Goal: Answer question/provide support: Answer question/provide support

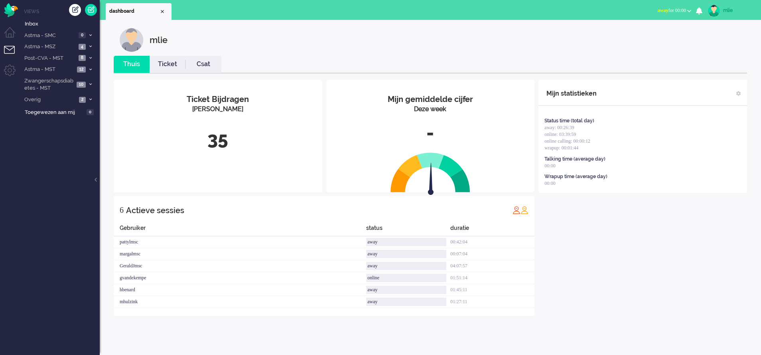
click at [661, 7] on button "away for 00:00" at bounding box center [674, 11] width 43 height 12
click at [635, 37] on label "Online" at bounding box center [658, 35] width 63 height 7
click at [170, 64] on link "Ticket" at bounding box center [168, 64] width 36 height 9
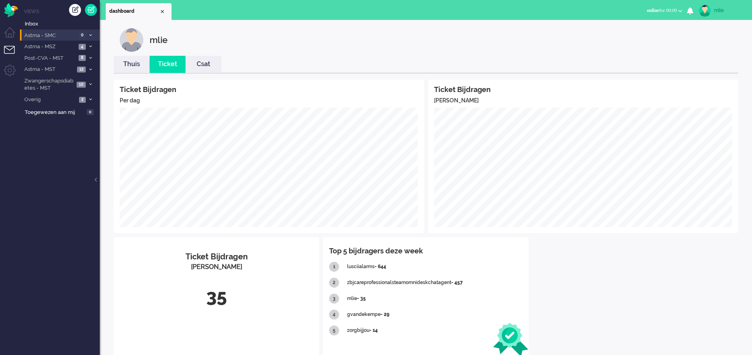
click at [88, 33] on li "Astma - SMC 0" at bounding box center [60, 36] width 80 height 12
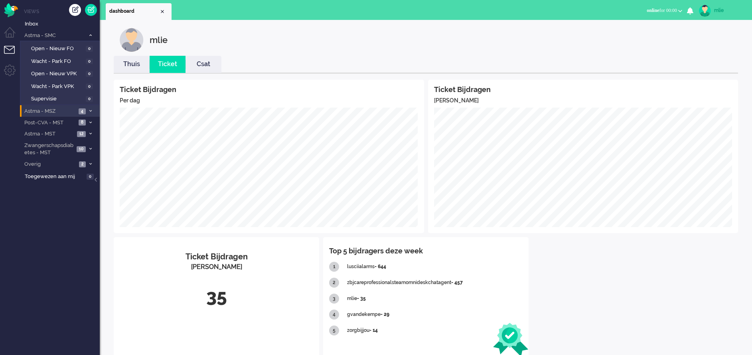
click at [89, 109] on span at bounding box center [90, 111] width 6 height 4
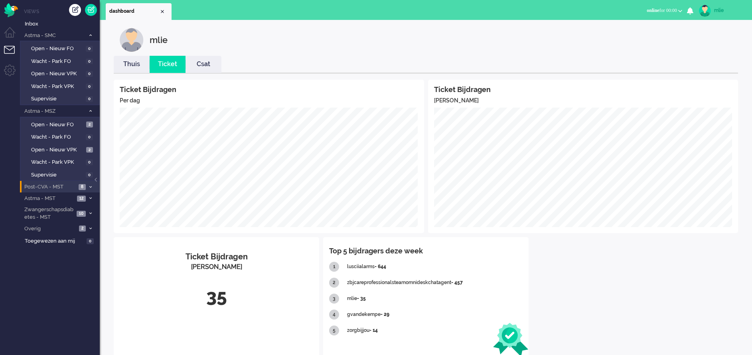
click at [87, 186] on li "Post-CVA - MST 8" at bounding box center [60, 187] width 80 height 12
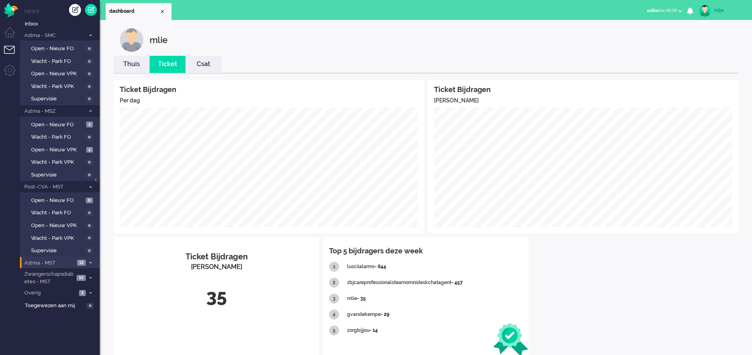
click at [87, 259] on li "Astma - MST 12" at bounding box center [60, 263] width 80 height 12
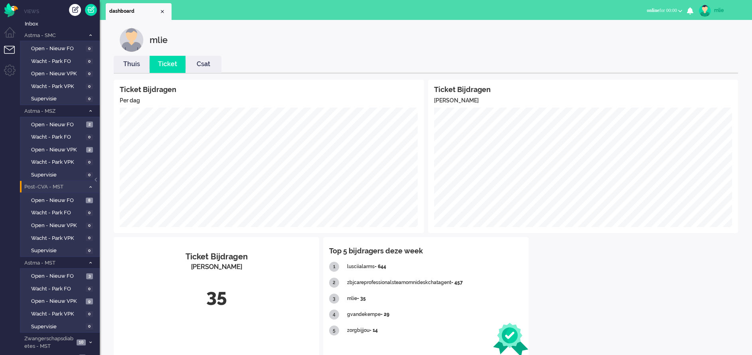
click at [93, 186] on span at bounding box center [90, 187] width 6 height 4
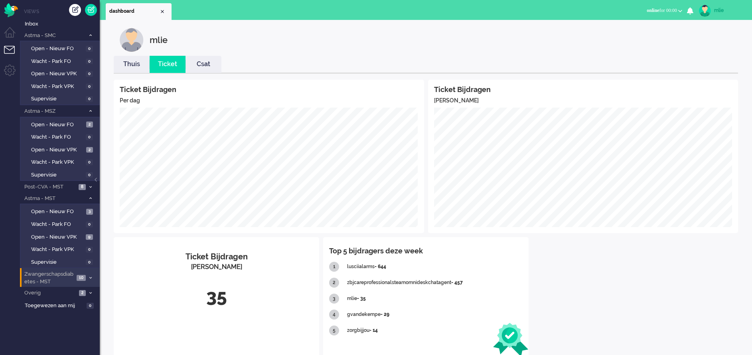
click at [91, 273] on li "Zwangerschapsdiabetes - MST 10" at bounding box center [60, 277] width 80 height 19
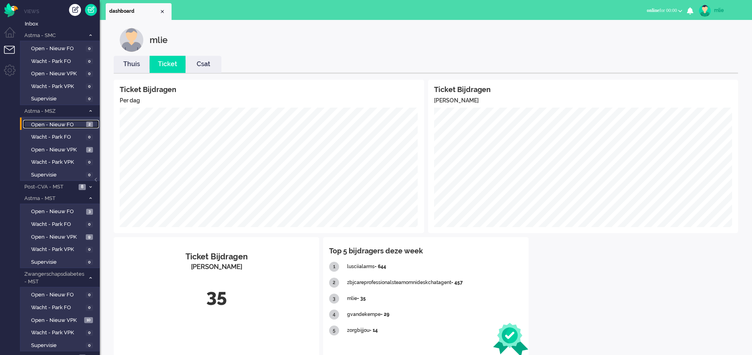
click at [42, 123] on span "Open - Nieuw FO" at bounding box center [57, 125] width 53 height 8
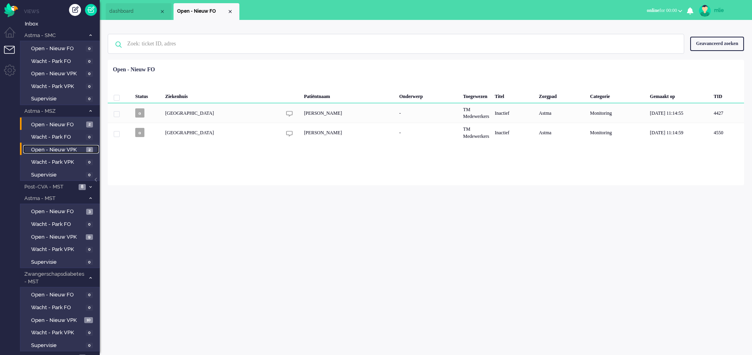
click at [59, 150] on span "Open - Nieuw VPK" at bounding box center [57, 150] width 53 height 8
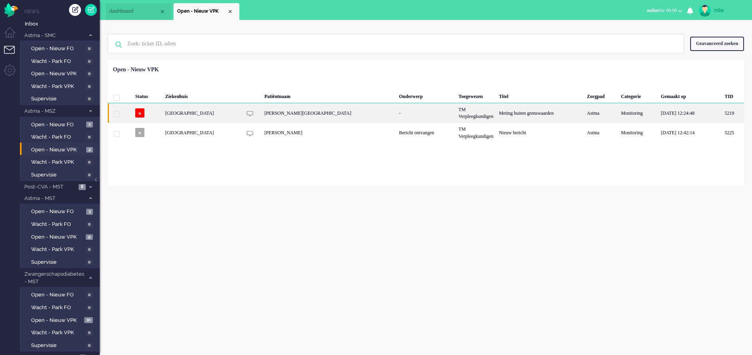
click at [456, 112] on div "TM Verpleegkundigen" at bounding box center [476, 113] width 40 height 20
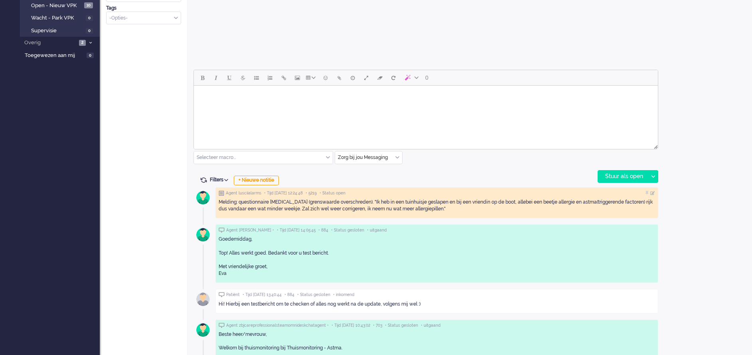
scroll to position [327, 0]
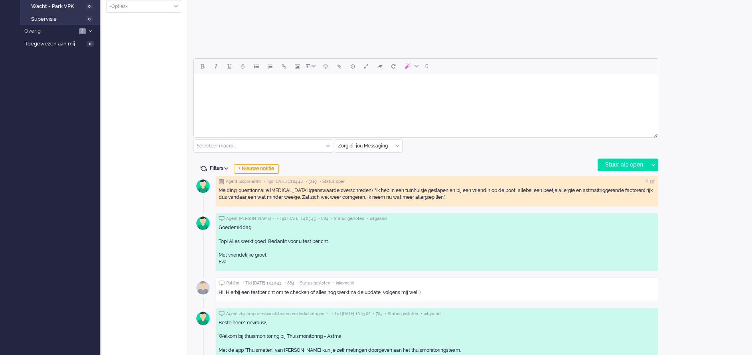
click at [236, 89] on body "Rich Text Area. Press ALT-0 for help." at bounding box center [426, 84] width 458 height 14
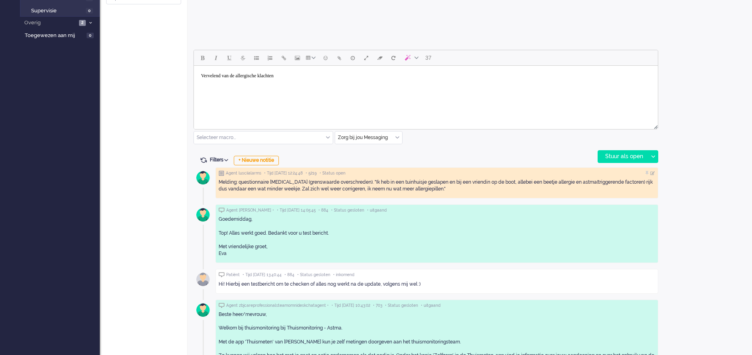
scroll to position [359, 0]
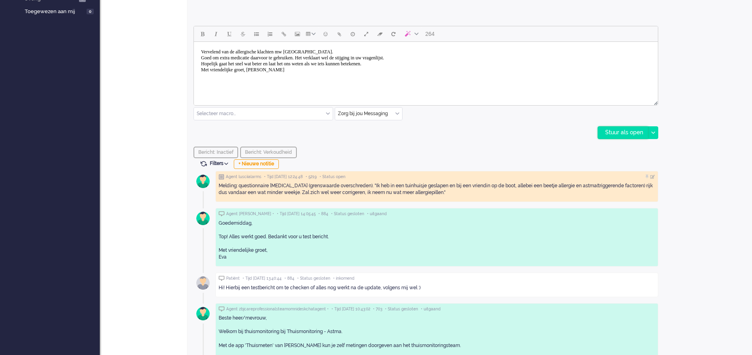
click at [625, 131] on div "Stuur als open" at bounding box center [623, 133] width 50 height 12
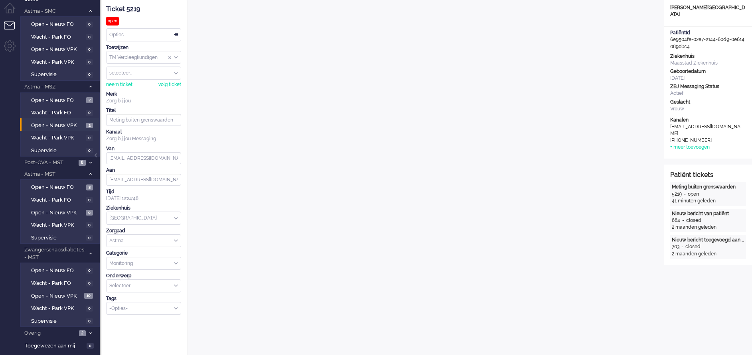
scroll to position [0, 0]
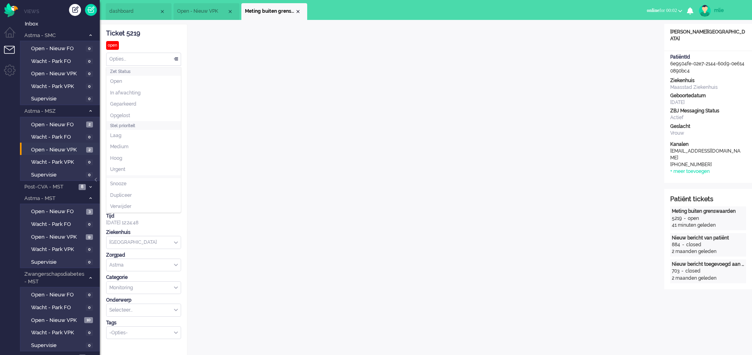
click at [176, 59] on div "Opties..." at bounding box center [143, 59] width 74 height 12
click at [130, 114] on span "Opgelost" at bounding box center [120, 115] width 20 height 7
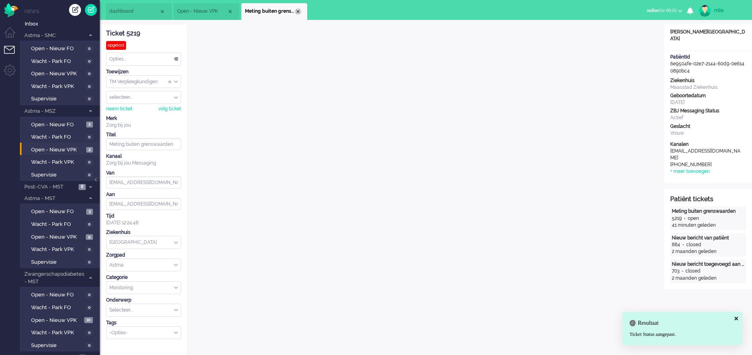
click at [298, 11] on div "Close tab" at bounding box center [298, 11] width 6 height 6
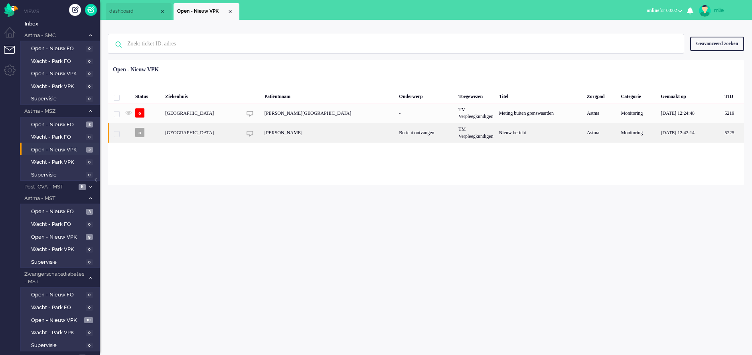
click at [398, 132] on div "Bericht ontvangen" at bounding box center [425, 133] width 59 height 20
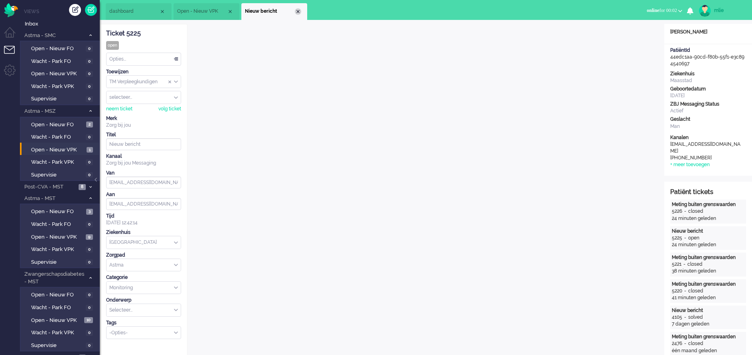
click at [296, 10] on div "Close tab" at bounding box center [298, 11] width 6 height 6
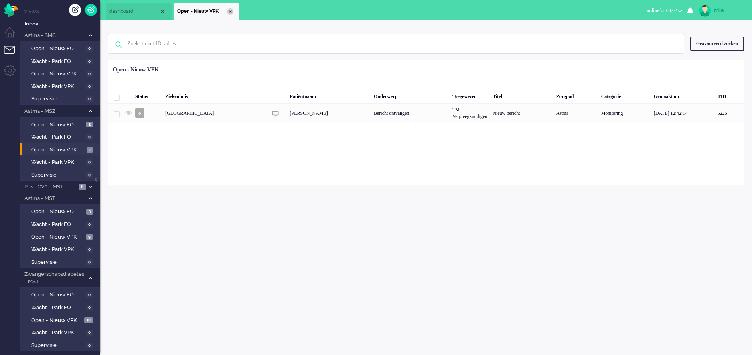
click at [227, 10] on div "Close tab" at bounding box center [230, 11] width 6 height 6
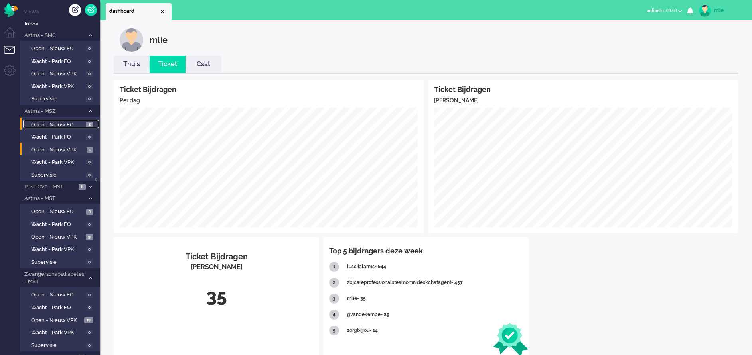
click at [57, 122] on span "Open - Nieuw FO" at bounding box center [57, 125] width 53 height 8
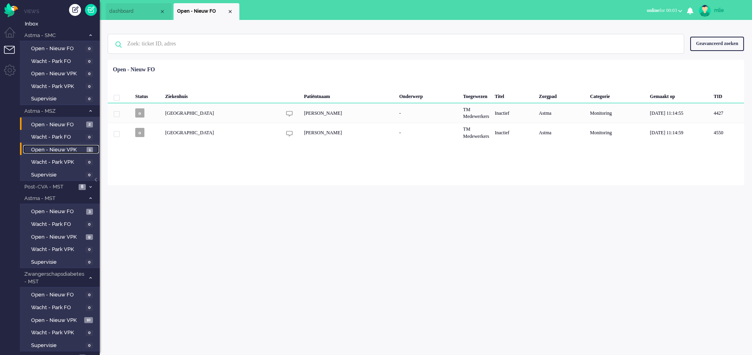
click at [44, 150] on span "Open - Nieuw VPK" at bounding box center [57, 150] width 53 height 8
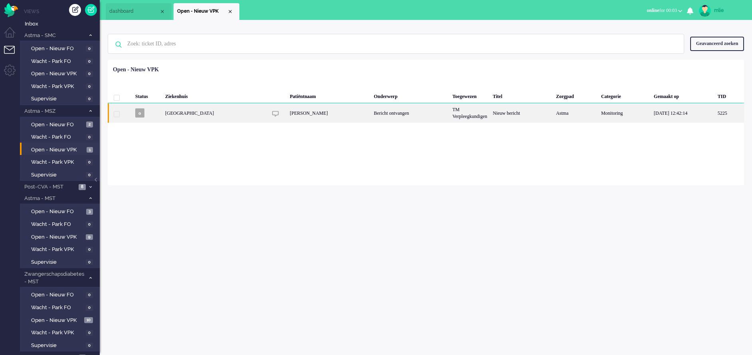
click at [442, 116] on div "Bericht ontvangen" at bounding box center [410, 113] width 79 height 20
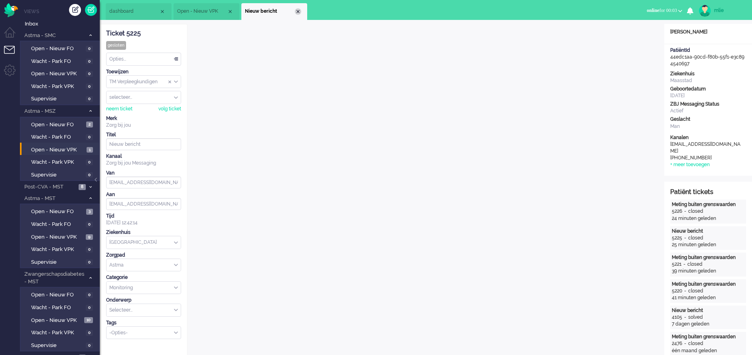
click at [296, 8] on div "Close tab" at bounding box center [298, 11] width 6 height 6
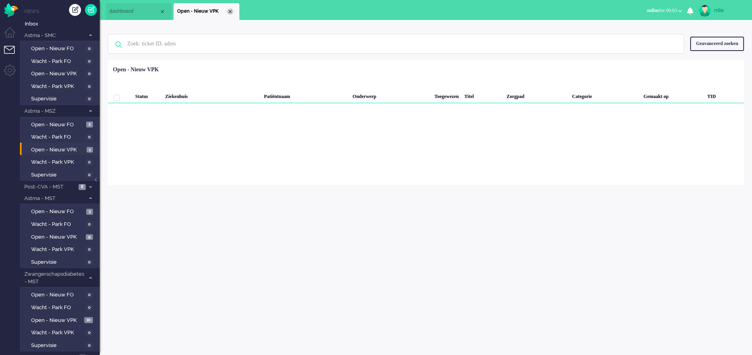
click at [229, 12] on div "Close tab" at bounding box center [230, 11] width 6 height 6
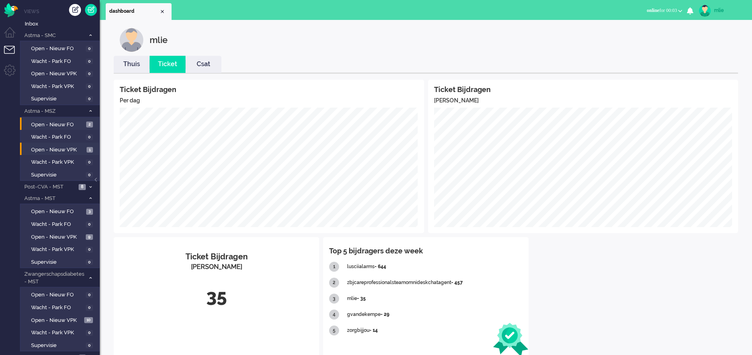
scroll to position [20, 0]
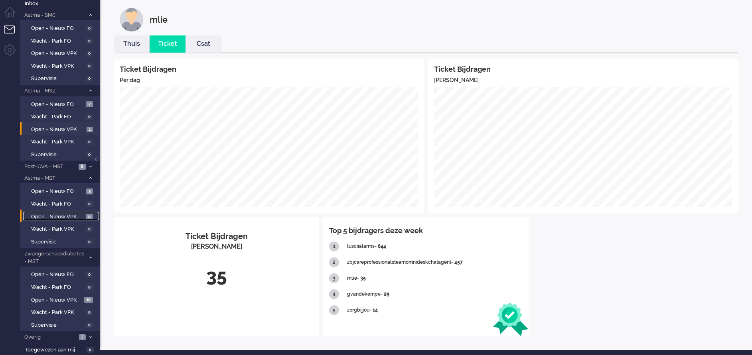
click at [56, 215] on span "Open - Nieuw VPK" at bounding box center [57, 217] width 53 height 8
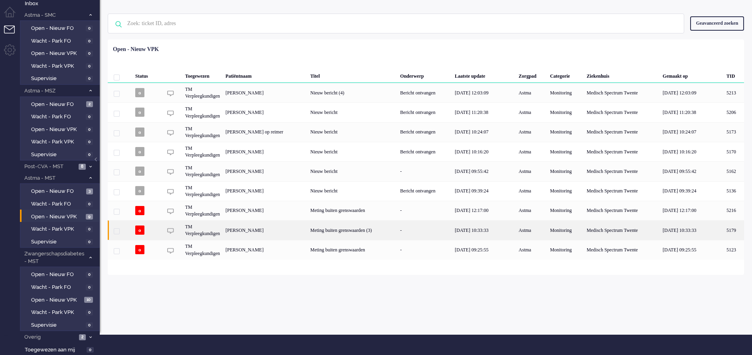
click at [397, 227] on div "Meting buiten grenswaarden (3)" at bounding box center [353, 231] width 90 height 20
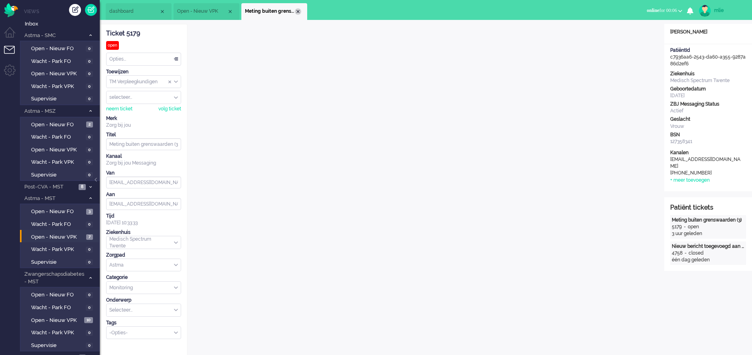
click at [299, 12] on div "Close tab" at bounding box center [298, 11] width 6 height 6
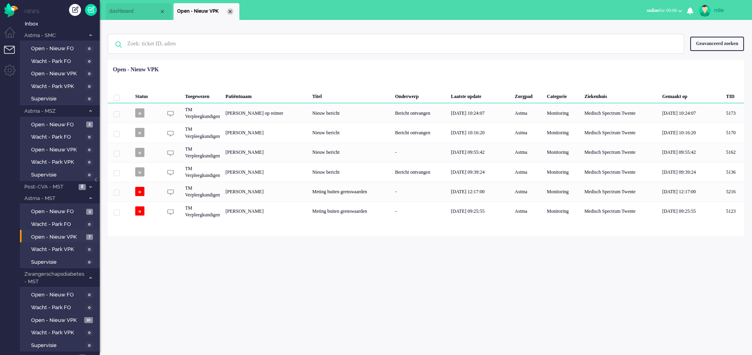
click at [233, 11] on div "Close tab" at bounding box center [230, 11] width 6 height 6
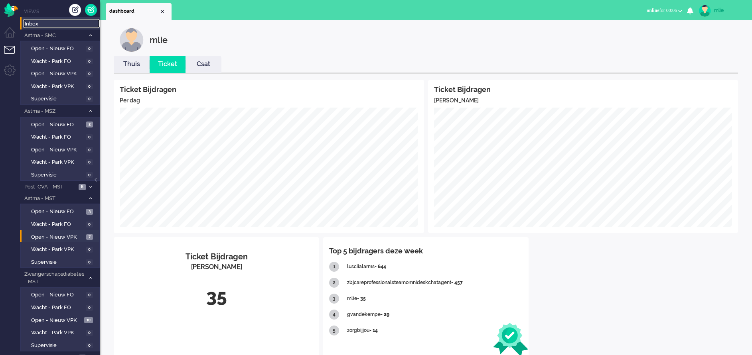
click at [38, 23] on span "Inbox" at bounding box center [62, 24] width 75 height 8
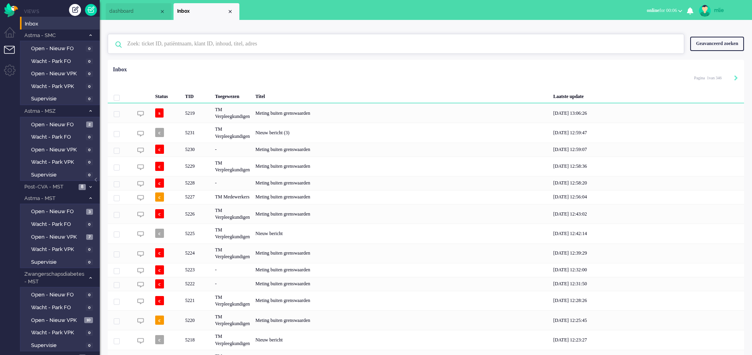
click at [235, 46] on input "text" at bounding box center [397, 43] width 552 height 19
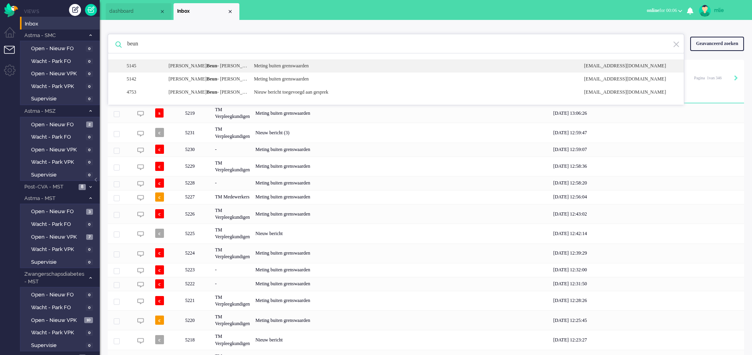
type input "beun"
click at [280, 73] on div "5145 [PERSON_NAME] Meting buiten grenswaarden [EMAIL_ADDRESS][DOMAIN_NAME]" at bounding box center [396, 79] width 576 height 13
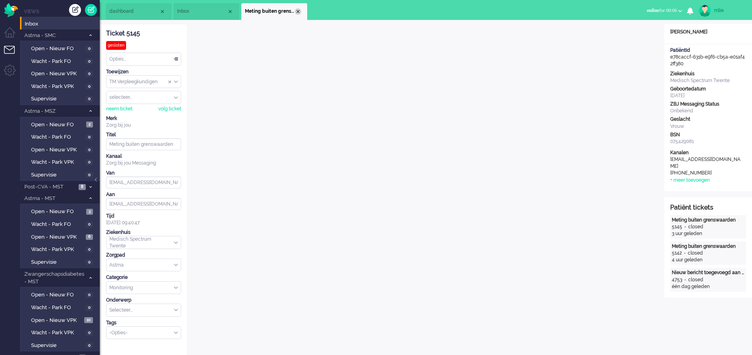
click at [298, 9] on div "Close tab" at bounding box center [298, 11] width 6 height 6
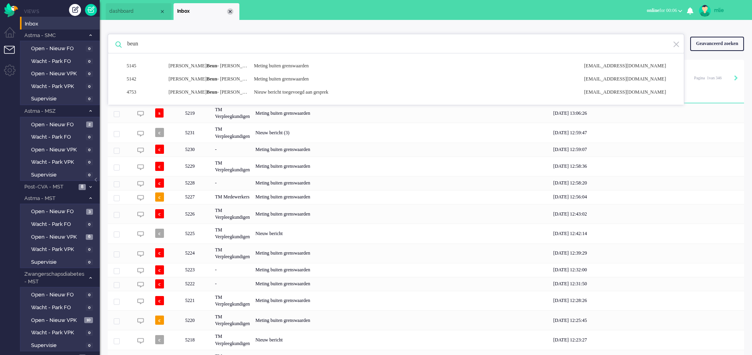
click at [231, 8] on div "Close tab" at bounding box center [230, 11] width 6 height 6
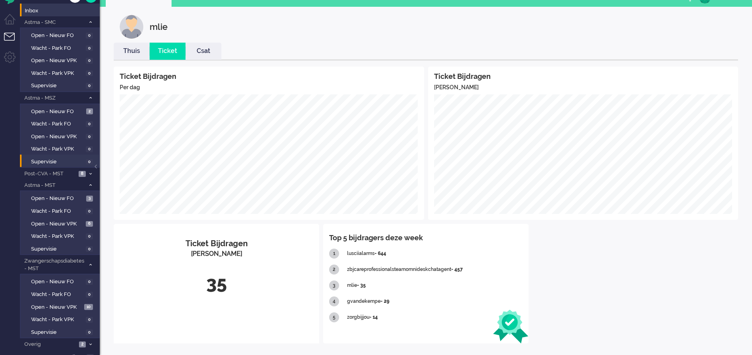
scroll to position [20, 0]
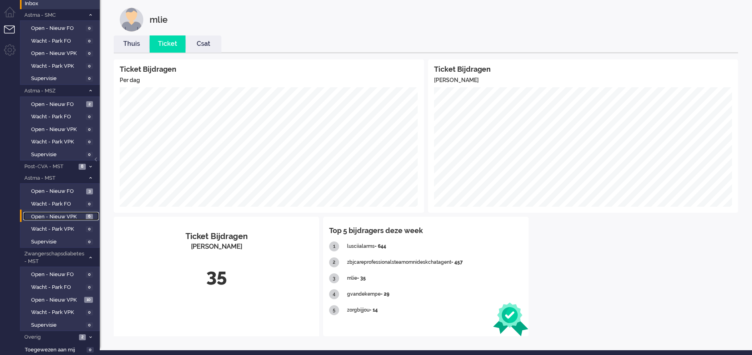
click at [54, 215] on span "Open - Nieuw VPK" at bounding box center [57, 217] width 53 height 8
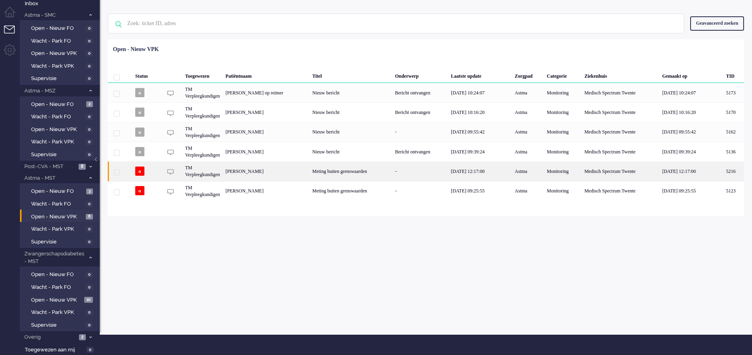
click at [422, 168] on div "-" at bounding box center [420, 172] width 56 height 20
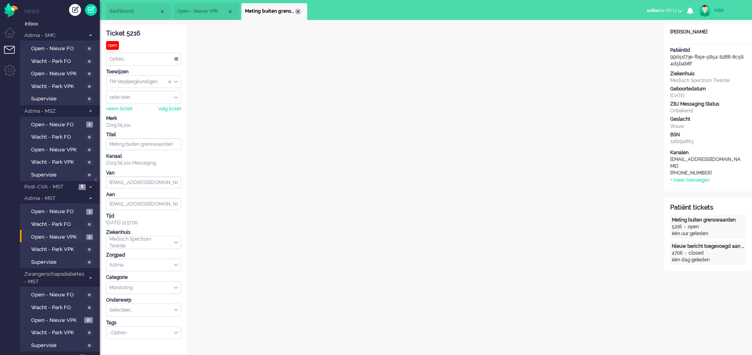
click at [297, 12] on div "Close tab" at bounding box center [298, 11] width 6 height 6
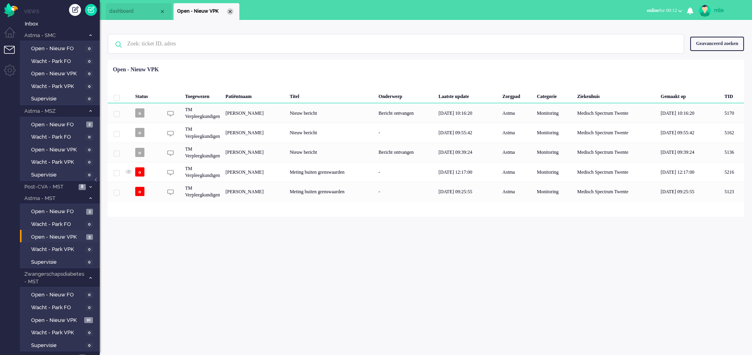
click at [230, 12] on div "Close tab" at bounding box center [230, 11] width 6 height 6
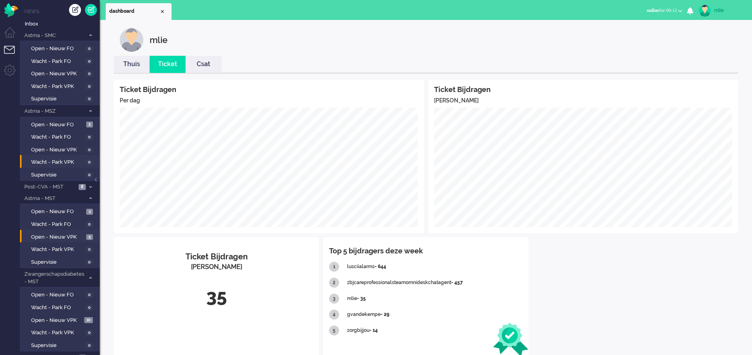
scroll to position [20, 0]
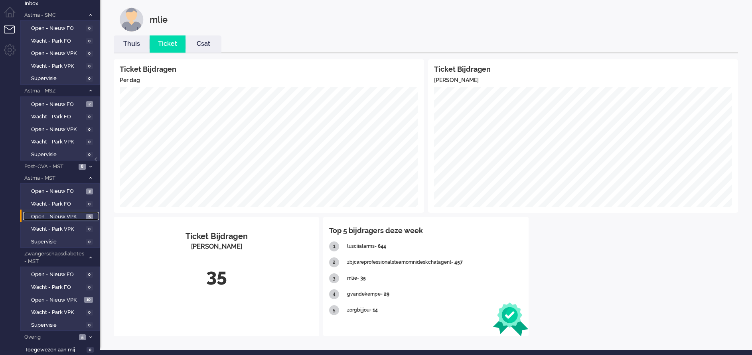
click at [49, 214] on span "Open - Nieuw VPK" at bounding box center [57, 217] width 53 height 8
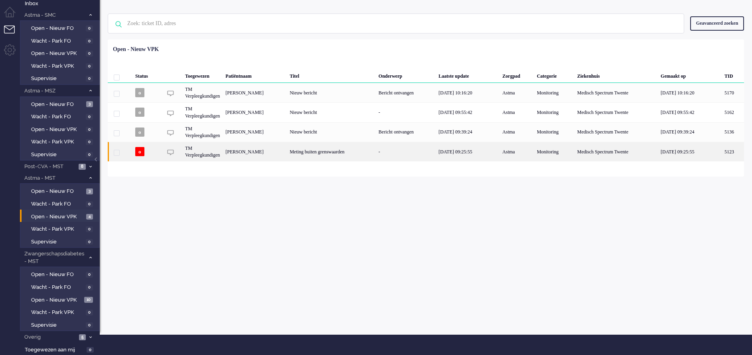
click at [347, 151] on div "Meting buiten grenswaarden" at bounding box center [331, 152] width 89 height 20
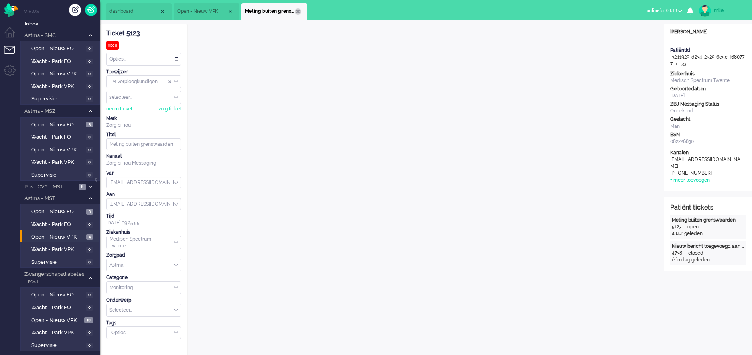
click at [298, 9] on div "Close tab" at bounding box center [298, 11] width 6 height 6
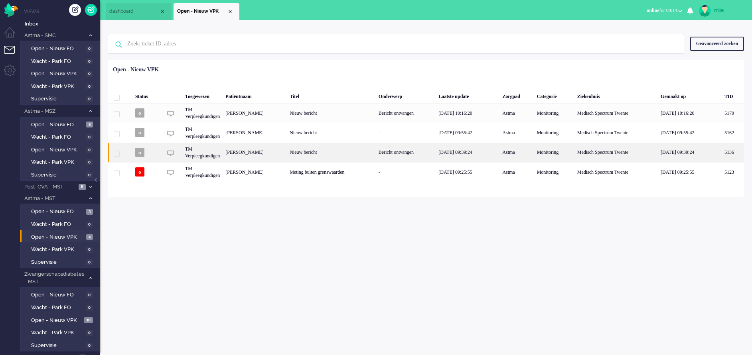
click at [376, 146] on div "Nieuw bericht" at bounding box center [331, 153] width 89 height 20
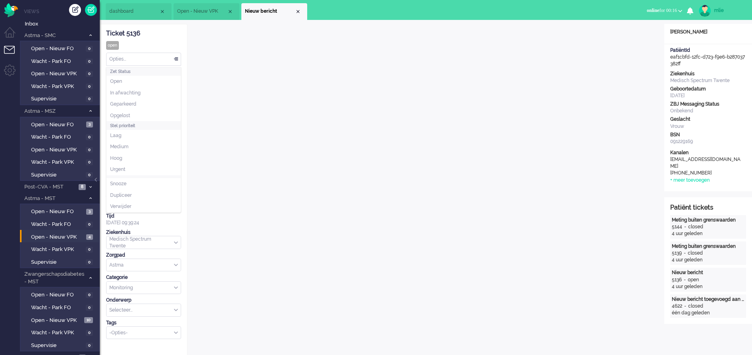
click at [176, 59] on div "Opties..." at bounding box center [143, 59] width 74 height 12
click at [122, 114] on span "Opgelost" at bounding box center [120, 115] width 20 height 7
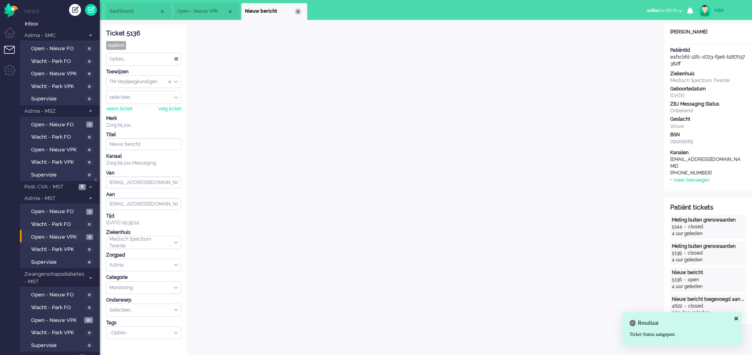
click at [299, 10] on div "Close tab" at bounding box center [298, 11] width 6 height 6
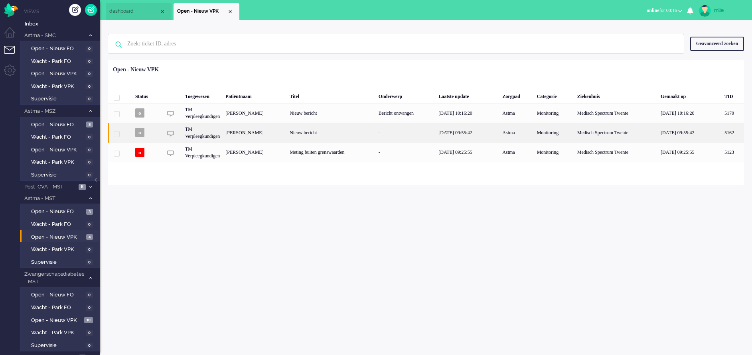
click at [457, 131] on div "[DATE] 09:55:42" at bounding box center [468, 133] width 64 height 20
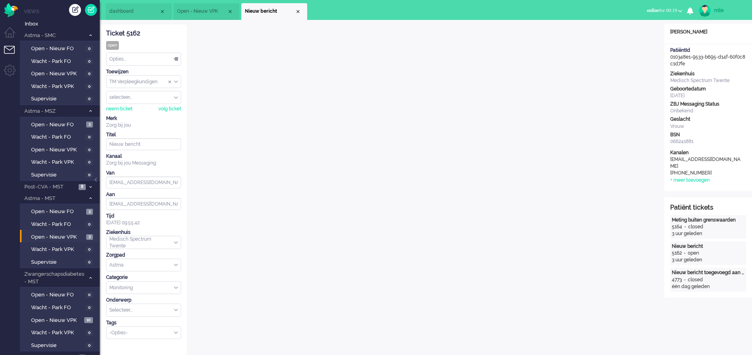
click at [176, 57] on div "Opties..." at bounding box center [143, 59] width 74 height 12
click at [119, 117] on span "Opgelost" at bounding box center [120, 115] width 20 height 7
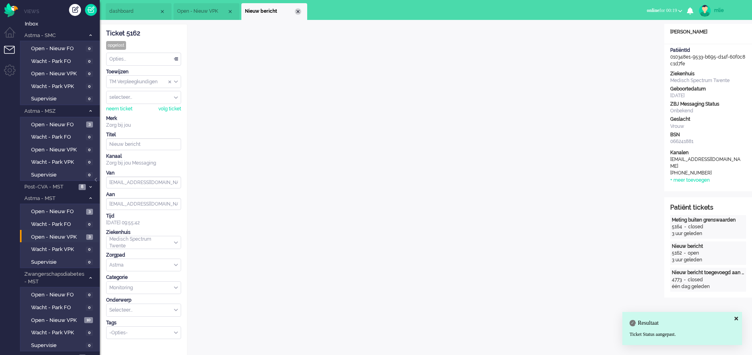
click at [299, 10] on div "Close tab" at bounding box center [298, 11] width 6 height 6
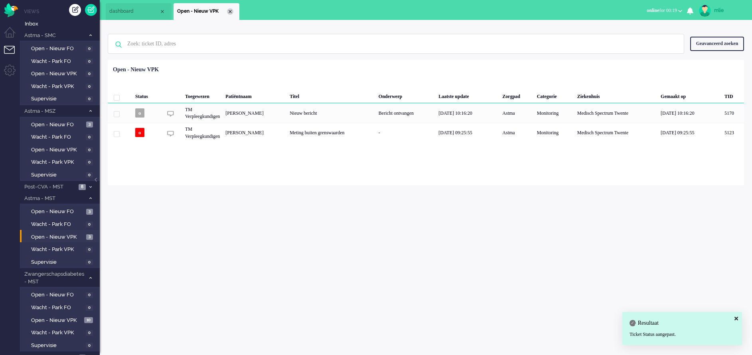
click at [230, 11] on div "Close tab" at bounding box center [230, 11] width 6 height 6
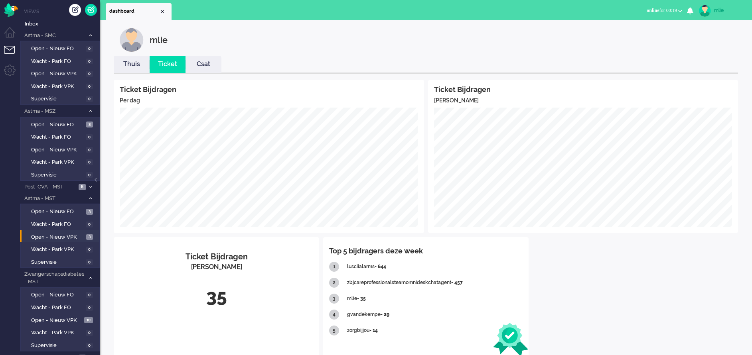
click at [125, 62] on link "Thuis" at bounding box center [132, 64] width 36 height 9
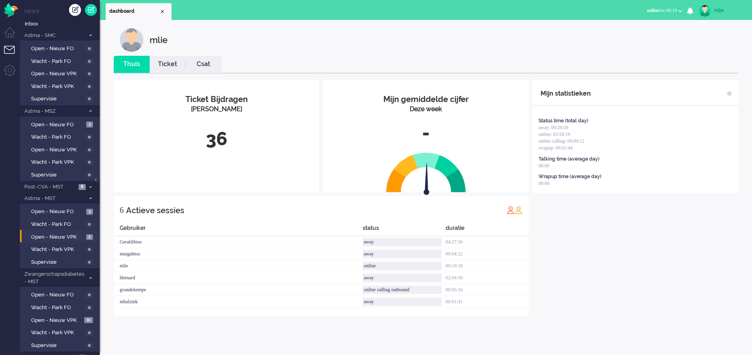
click at [172, 66] on link "Ticket" at bounding box center [168, 64] width 36 height 9
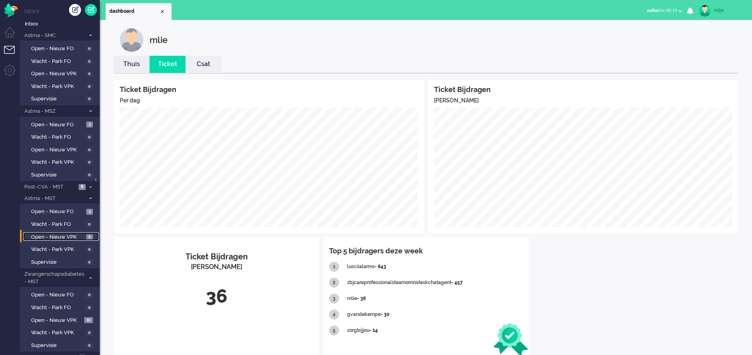
click at [57, 236] on span "Open - Nieuw VPK" at bounding box center [57, 238] width 53 height 8
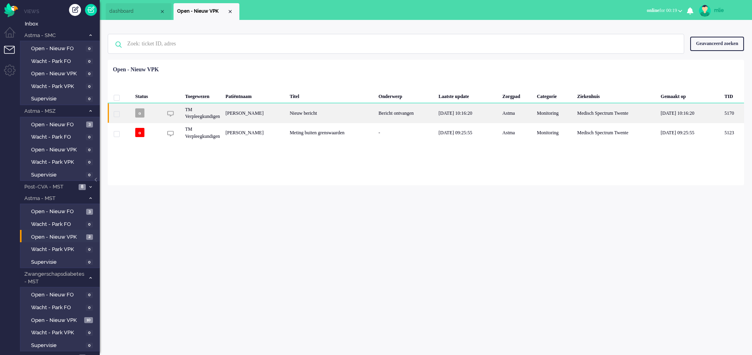
click at [424, 110] on div "Bericht ontvangen" at bounding box center [406, 113] width 60 height 20
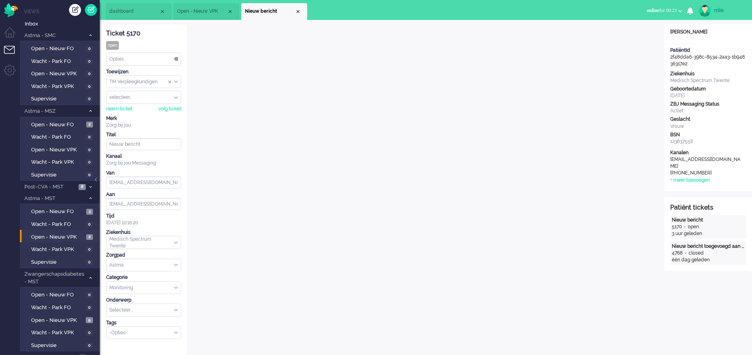
click at [174, 61] on div "Opties..." at bounding box center [143, 59] width 74 height 12
click at [125, 116] on span "Opgelost" at bounding box center [120, 115] width 20 height 7
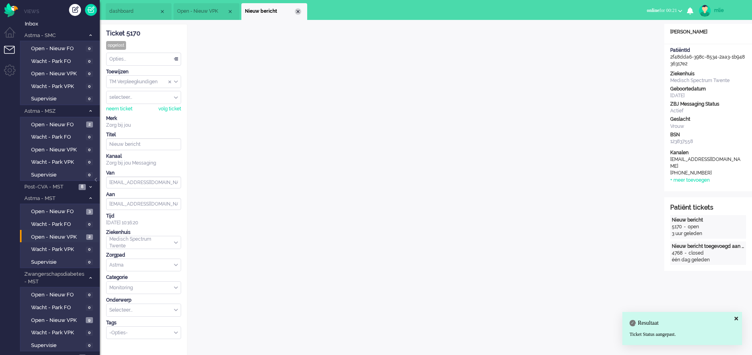
click at [300, 11] on div "Close tab" at bounding box center [298, 11] width 6 height 6
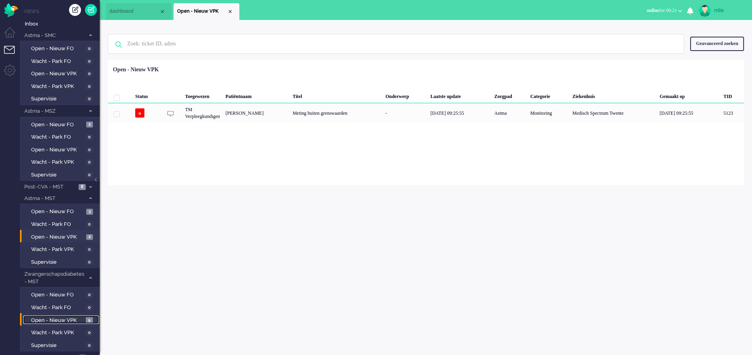
click at [44, 316] on link "Open - Nieuw VPK 9" at bounding box center [61, 320] width 76 height 9
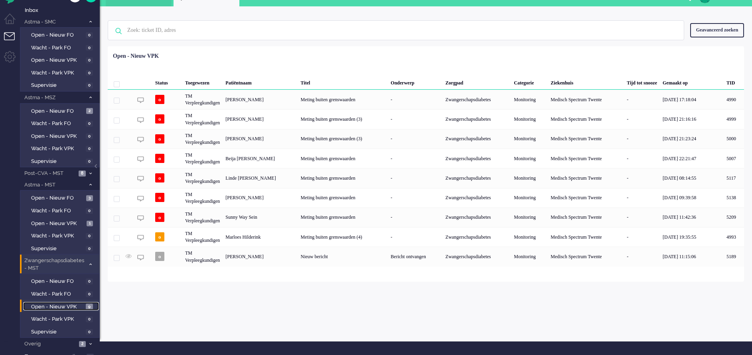
scroll to position [20, 0]
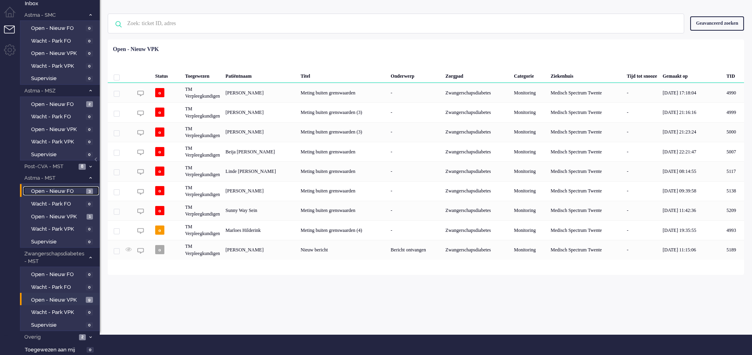
click at [44, 191] on span "Open - Nieuw FO" at bounding box center [57, 192] width 53 height 8
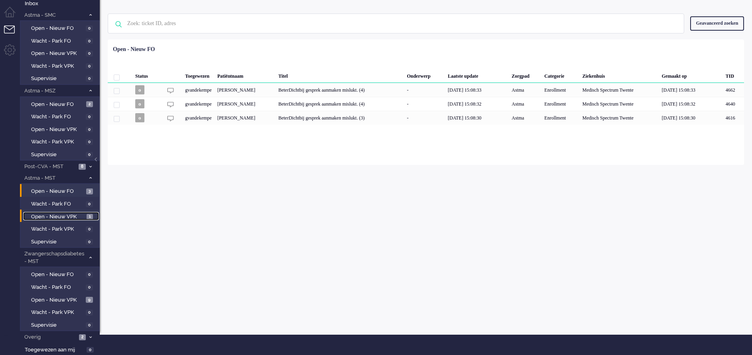
click at [45, 215] on span "Open - Nieuw VPK" at bounding box center [57, 217] width 53 height 8
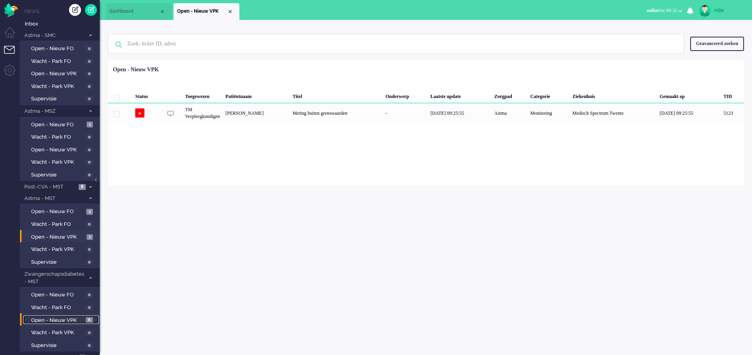
click at [65, 318] on span "Open - Nieuw VPK" at bounding box center [57, 321] width 53 height 8
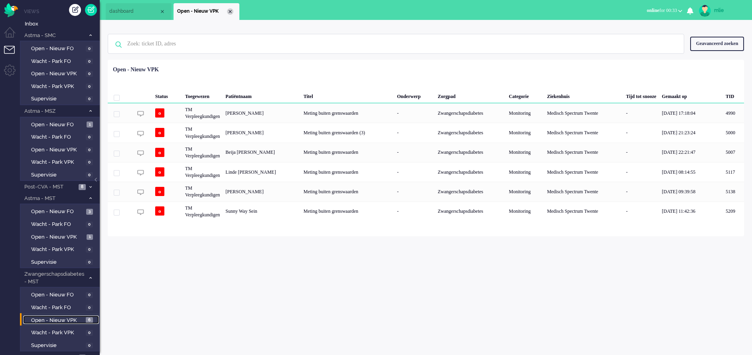
click at [232, 9] on div "Close tab" at bounding box center [230, 11] width 6 height 6
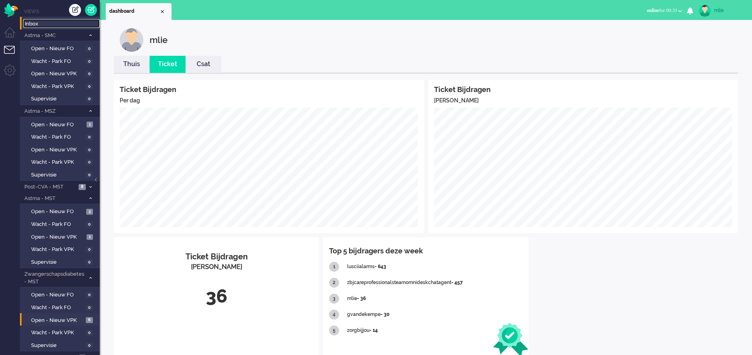
click at [32, 27] on span "Inbox" at bounding box center [62, 24] width 75 height 8
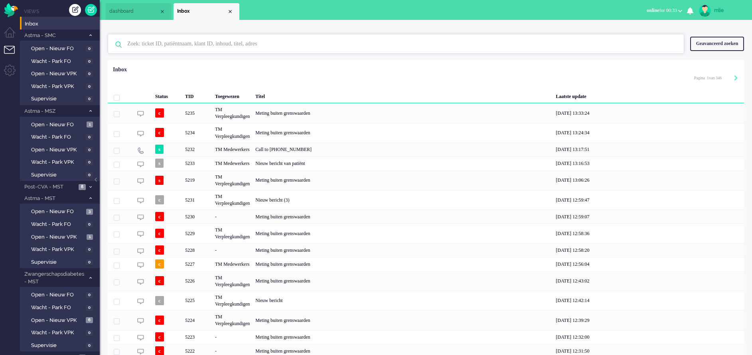
click at [225, 41] on input "text" at bounding box center [397, 43] width 552 height 19
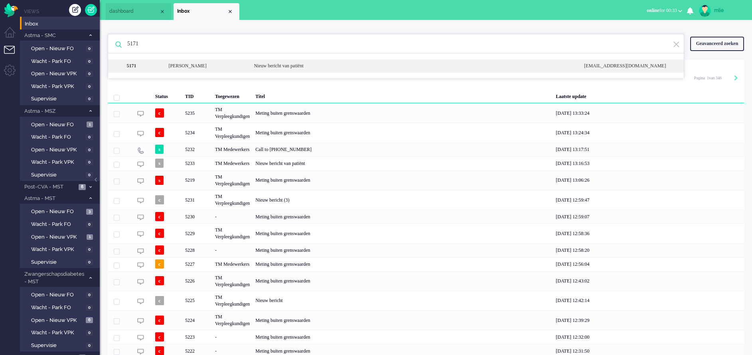
type input "5171"
click at [287, 66] on div "Nieuw bericht van patiënt" at bounding box center [413, 66] width 330 height 7
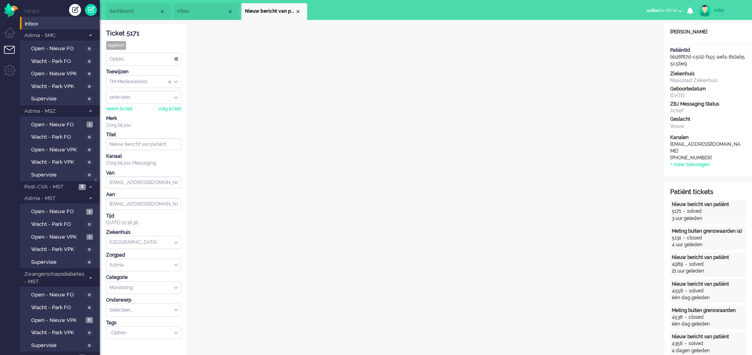
click at [301, 10] on li "Nieuw bericht van patiënt" at bounding box center [274, 11] width 66 height 17
click at [296, 10] on div "Close tab" at bounding box center [298, 11] width 6 height 6
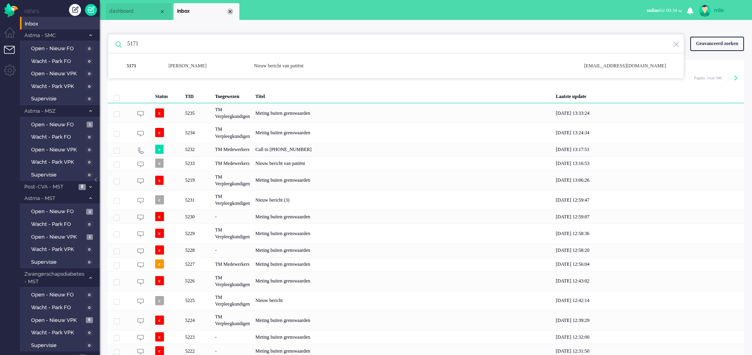
click at [231, 9] on div "Close tab" at bounding box center [230, 11] width 6 height 6
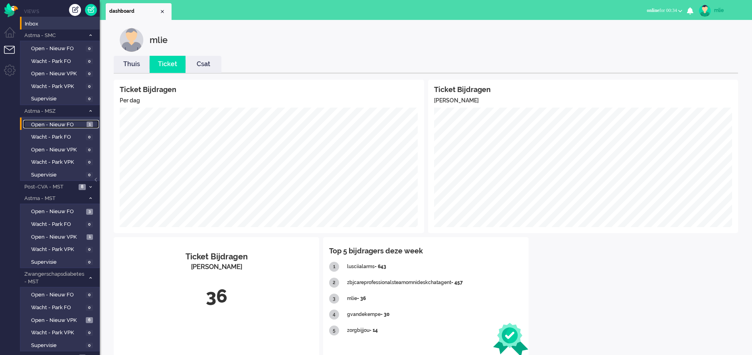
click at [55, 122] on span "Open - Nieuw FO" at bounding box center [57, 125] width 53 height 8
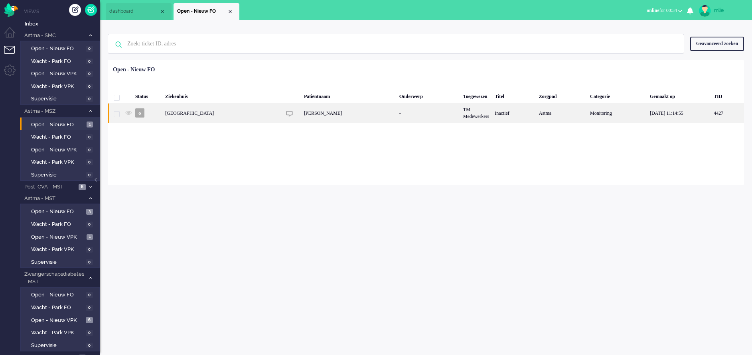
click at [462, 116] on div "TM Medewerkers" at bounding box center [476, 113] width 32 height 20
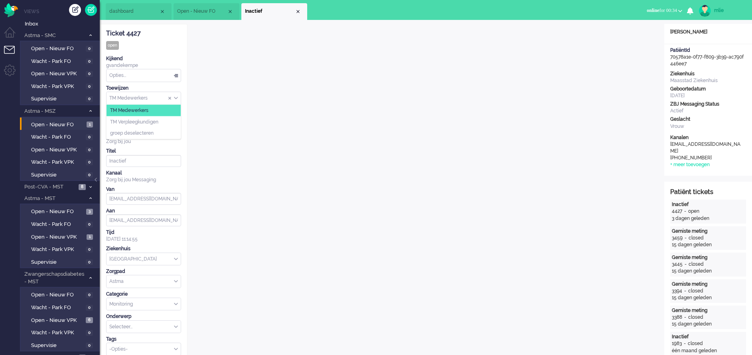
click at [174, 98] on div "TM Medewerkers" at bounding box center [143, 98] width 74 height 12
click at [173, 93] on input "Assign Group" at bounding box center [143, 98] width 74 height 12
click at [143, 113] on input "Assign User" at bounding box center [143, 114] width 74 height 12
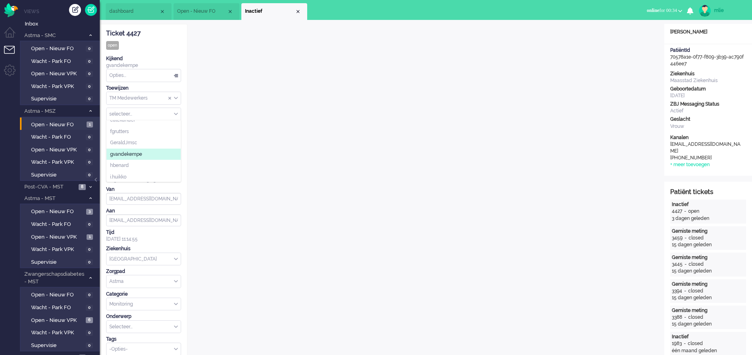
click at [132, 152] on span "gvandekempe" at bounding box center [126, 154] width 32 height 7
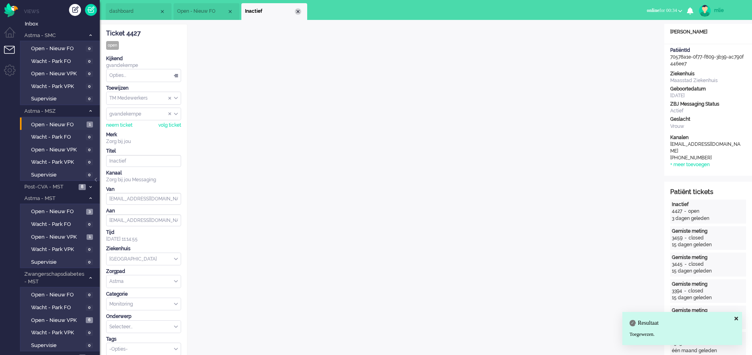
click at [299, 11] on div "Close tab" at bounding box center [298, 11] width 6 height 6
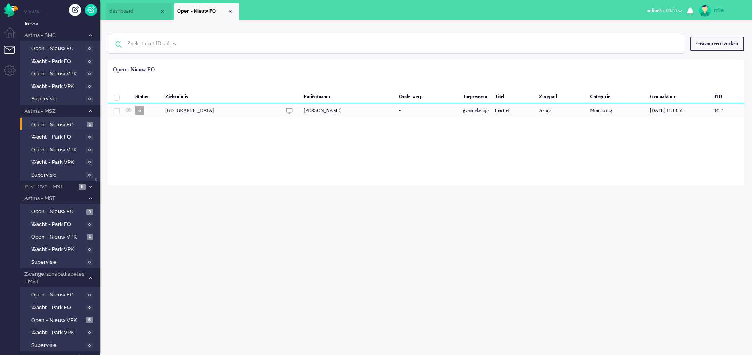
click at [231, 8] on li "Open - Nieuw FO" at bounding box center [207, 11] width 66 height 17
click at [232, 10] on div "Close tab" at bounding box center [230, 11] width 6 height 6
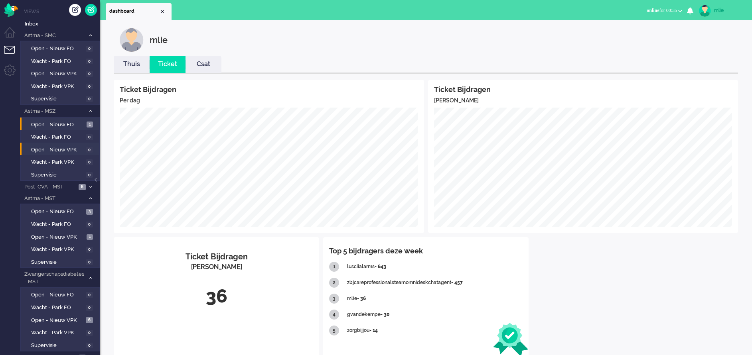
scroll to position [20, 0]
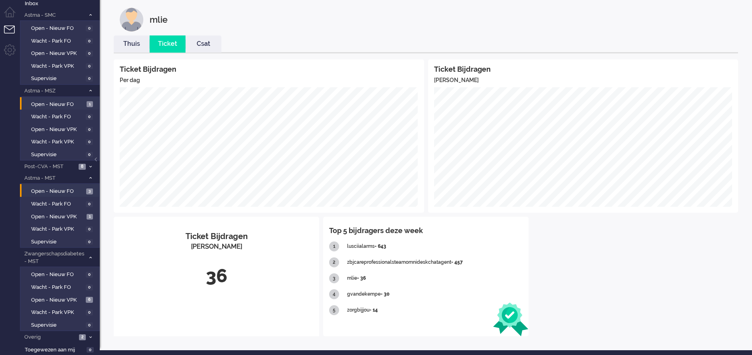
click at [53, 185] on li "Open - Nieuw FO 3" at bounding box center [59, 190] width 79 height 13
click at [53, 189] on span "Open - Nieuw FO" at bounding box center [57, 192] width 53 height 8
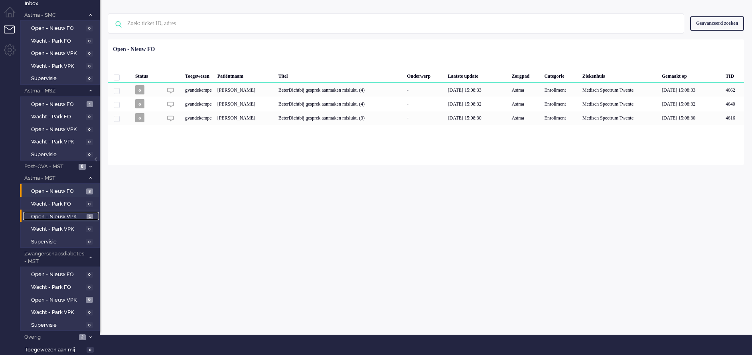
click at [49, 215] on span "Open - Nieuw VPK" at bounding box center [57, 217] width 53 height 8
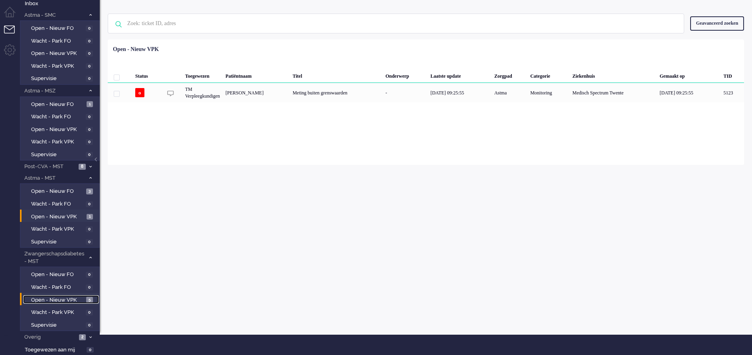
click at [59, 297] on span "Open - Nieuw VPK" at bounding box center [57, 301] width 53 height 8
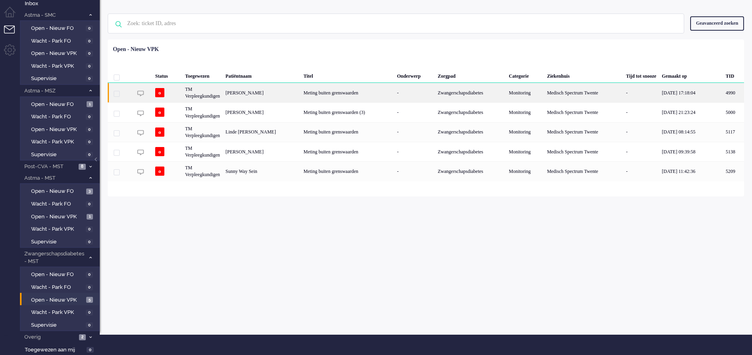
click at [464, 91] on div "Zwangerschapsdiabetes" at bounding box center [470, 93] width 71 height 20
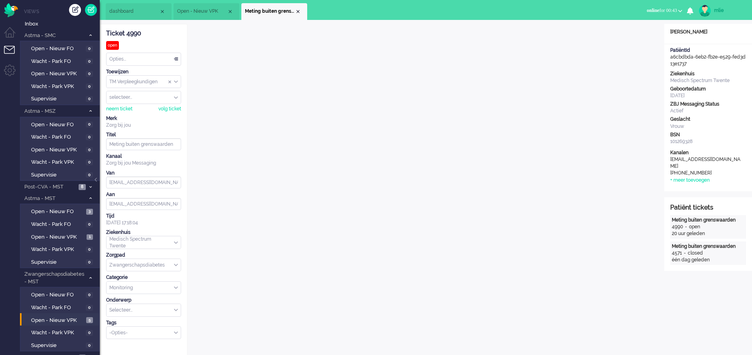
click at [177, 57] on div "Opties..." at bounding box center [143, 59] width 74 height 12
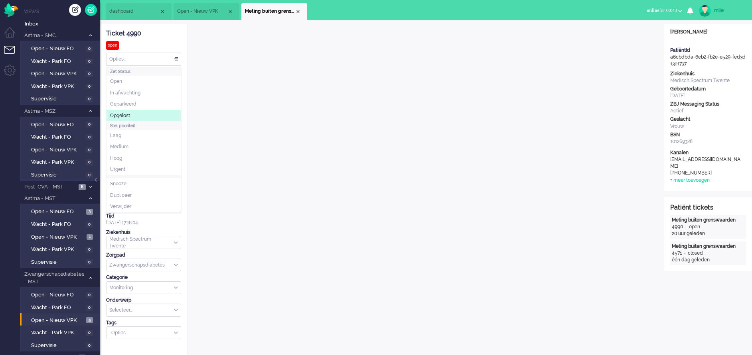
click at [120, 114] on span "Opgelost" at bounding box center [120, 115] width 20 height 7
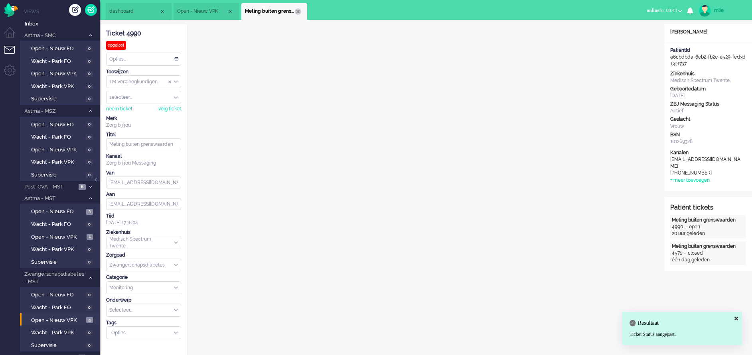
click at [298, 13] on div "Close tab" at bounding box center [298, 11] width 6 height 6
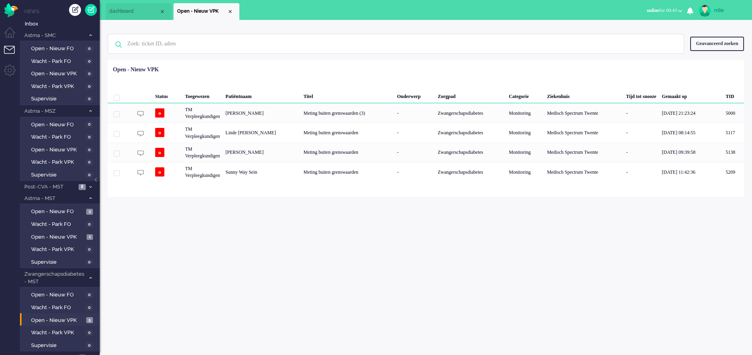
scroll to position [20, 0]
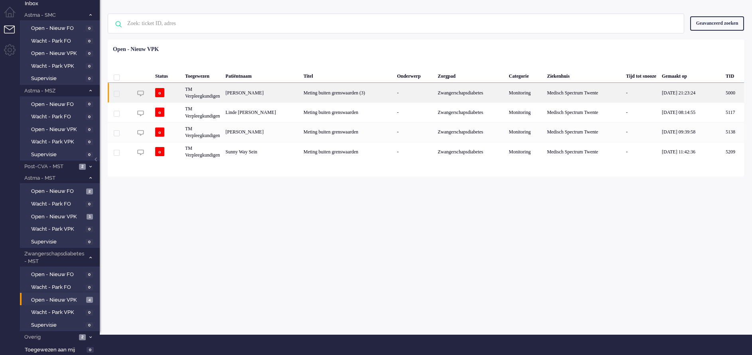
click at [369, 91] on div "Meting buiten grenswaarden (3)" at bounding box center [347, 93] width 93 height 20
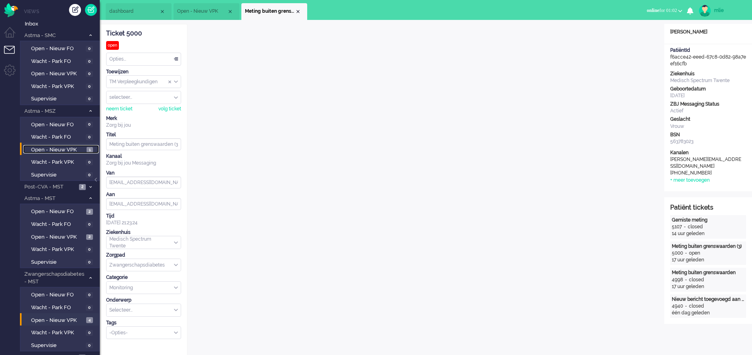
click at [46, 147] on span "Open - Nieuw VPK" at bounding box center [57, 150] width 53 height 8
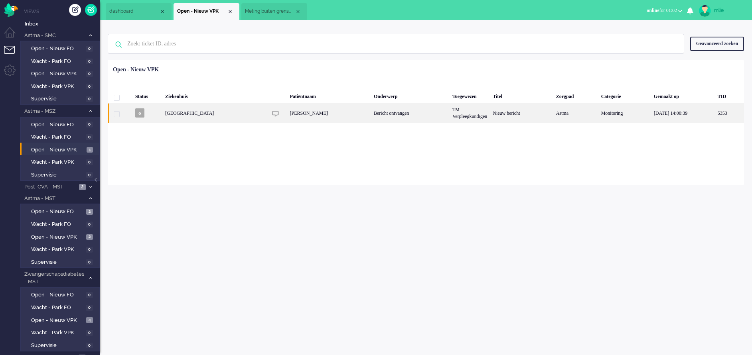
click at [380, 109] on div "Bericht ontvangen" at bounding box center [410, 113] width 79 height 20
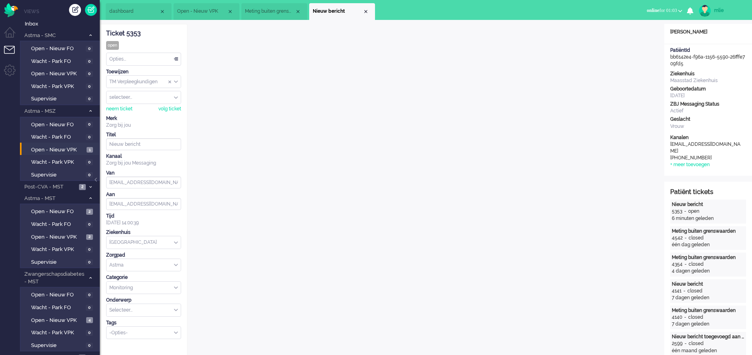
click at [172, 57] on div "Opties..." at bounding box center [143, 59] width 74 height 12
click at [124, 114] on span "Opgelost" at bounding box center [120, 115] width 20 height 7
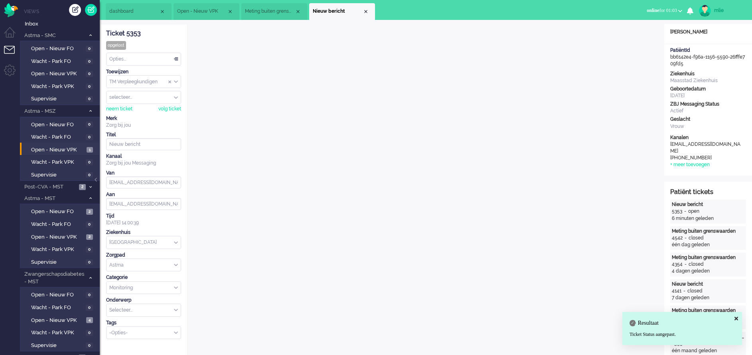
click at [367, 7] on li "Nieuw bericht" at bounding box center [342, 11] width 66 height 17
click at [366, 11] on div "Close tab" at bounding box center [366, 11] width 6 height 6
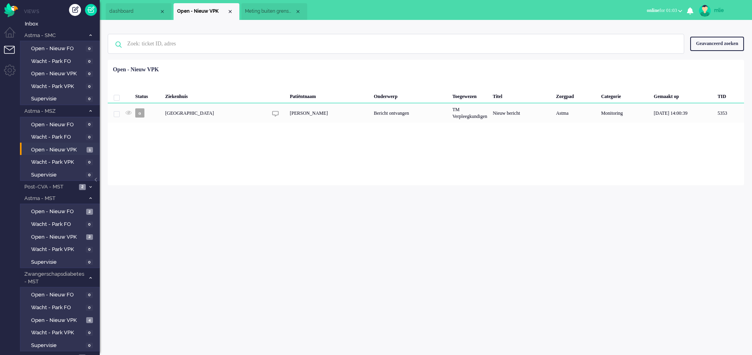
click at [271, 10] on span "Meting buiten grenswaarden (3)" at bounding box center [270, 11] width 50 height 7
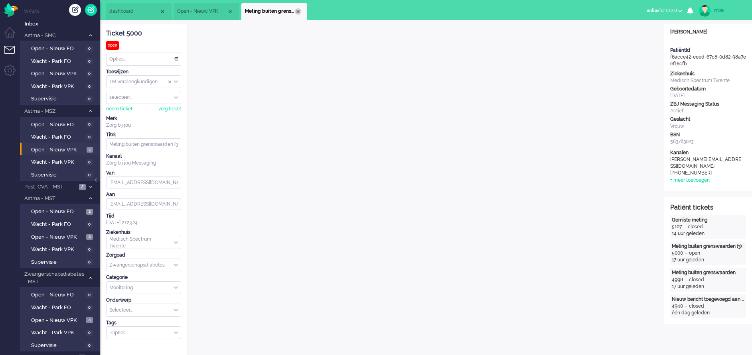
click at [299, 10] on div "Close tab" at bounding box center [298, 11] width 6 height 6
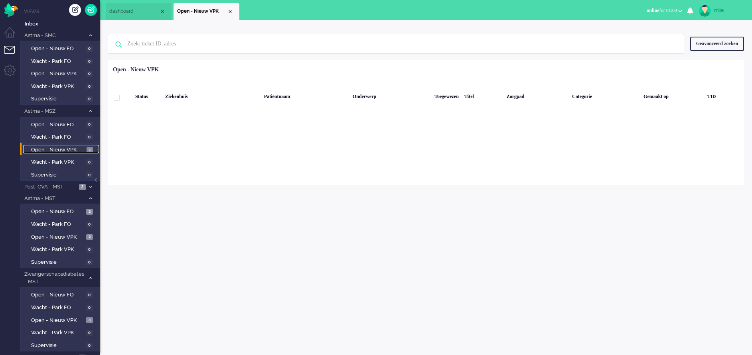
click at [41, 150] on span "Open - Nieuw VPK" at bounding box center [57, 150] width 53 height 8
click at [123, 12] on span "dashboard" at bounding box center [134, 11] width 50 height 7
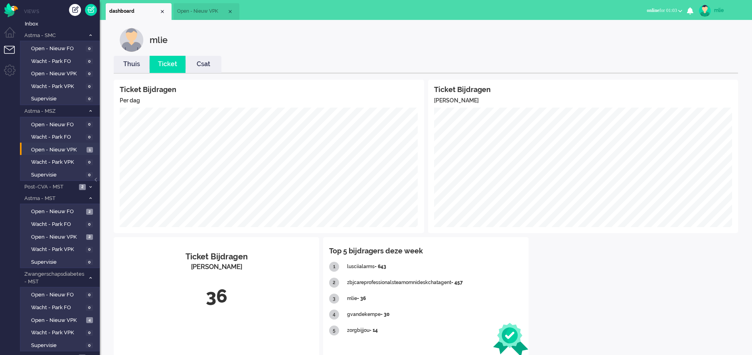
click at [132, 65] on link "Thuis" at bounding box center [132, 64] width 36 height 9
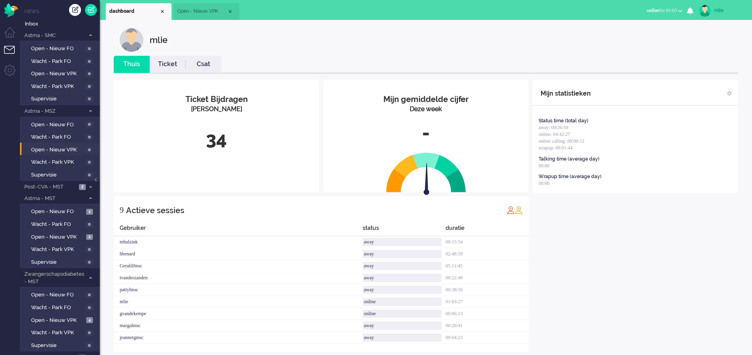
click at [168, 66] on link "Ticket" at bounding box center [168, 64] width 36 height 9
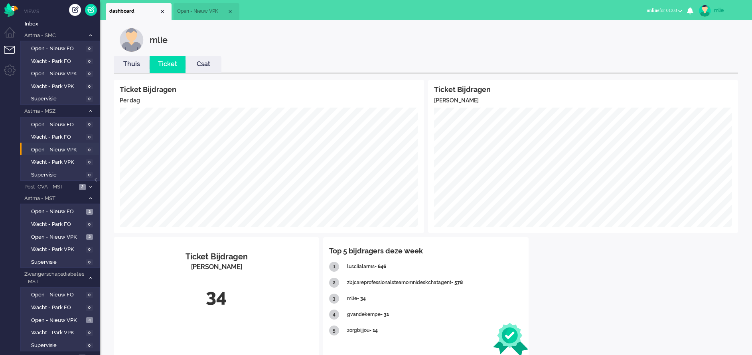
click at [195, 11] on span "Open - Nieuw VPK" at bounding box center [202, 11] width 50 height 7
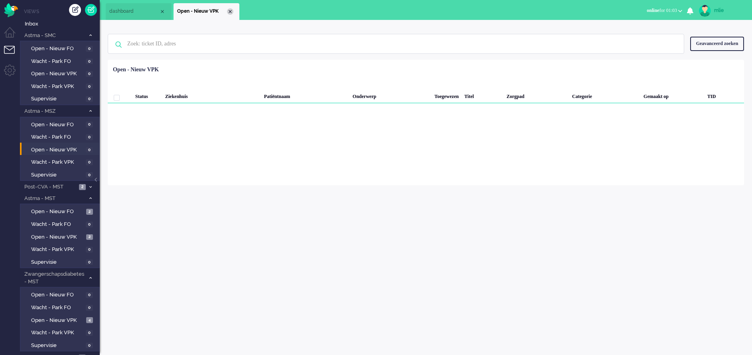
click at [233, 10] on div "Close tab" at bounding box center [230, 11] width 6 height 6
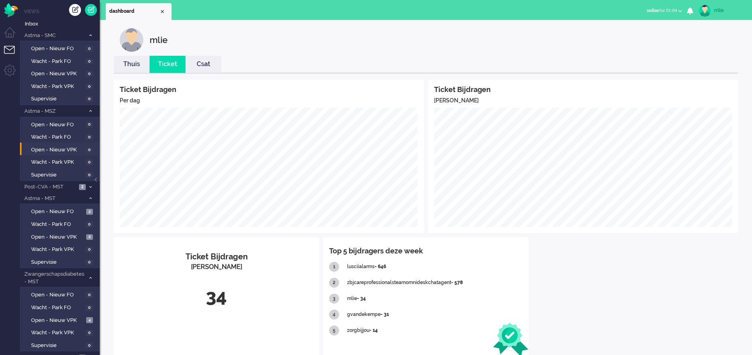
click at [129, 62] on link "Thuis" at bounding box center [132, 64] width 36 height 9
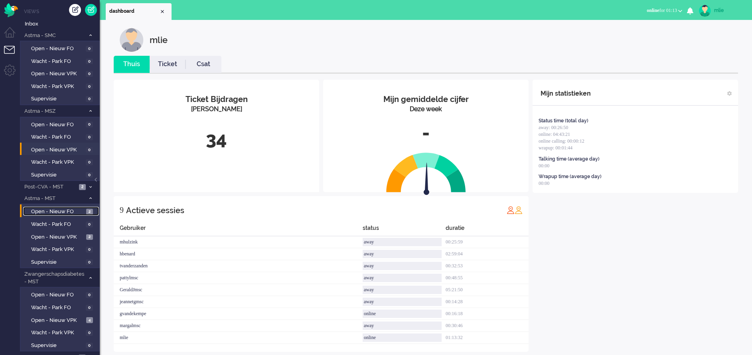
click at [53, 209] on span "Open - Nieuw FO" at bounding box center [57, 212] width 53 height 8
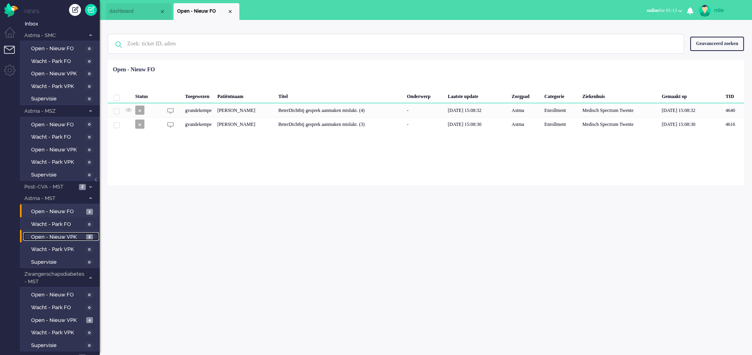
click at [49, 234] on span "Open - Nieuw VPK" at bounding box center [57, 238] width 53 height 8
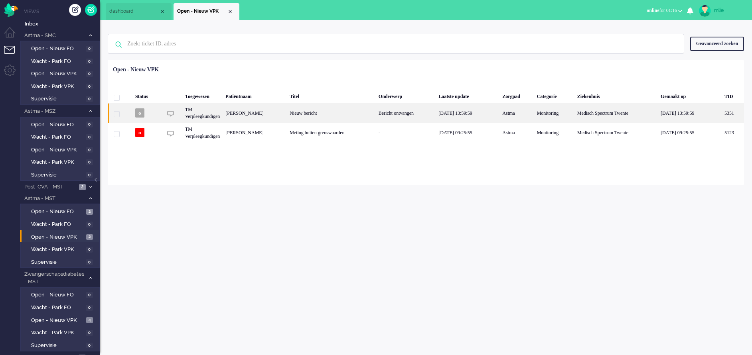
click at [428, 110] on div "Bericht ontvangen" at bounding box center [406, 113] width 60 height 20
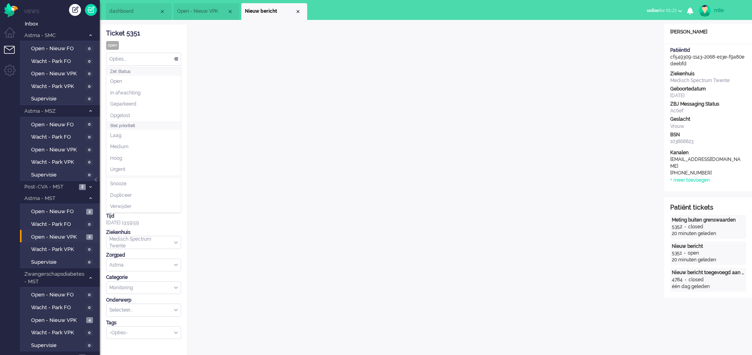
click at [176, 56] on div "Opties..." at bounding box center [143, 59] width 74 height 12
click at [122, 113] on span "Opgelost" at bounding box center [120, 115] width 20 height 7
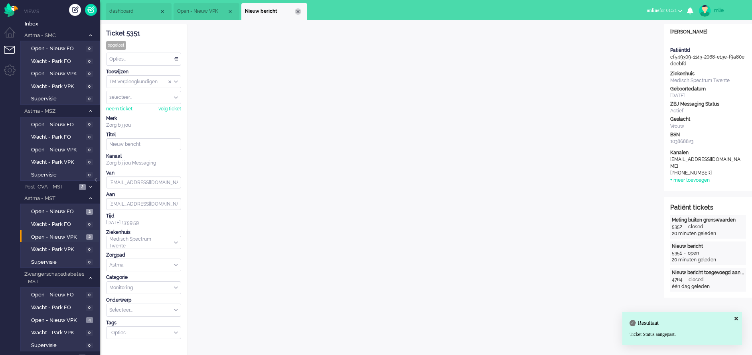
click at [299, 9] on div "Close tab" at bounding box center [298, 11] width 6 height 6
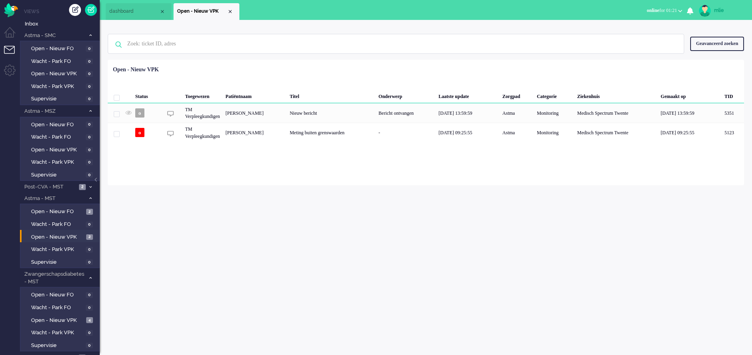
click at [229, 8] on li "Open - Nieuw VPK" at bounding box center [207, 11] width 66 height 17
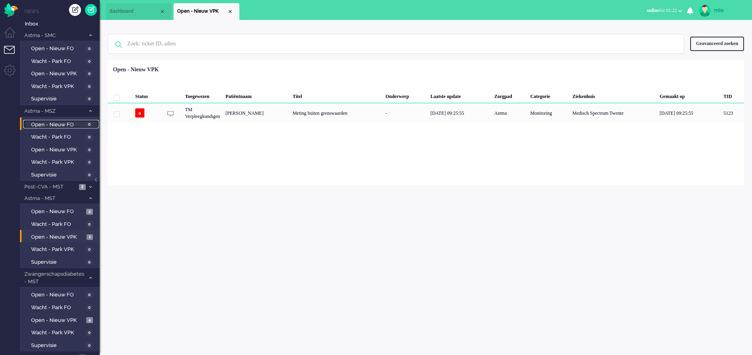
click at [57, 122] on span "Open - Nieuw FO" at bounding box center [57, 125] width 53 height 8
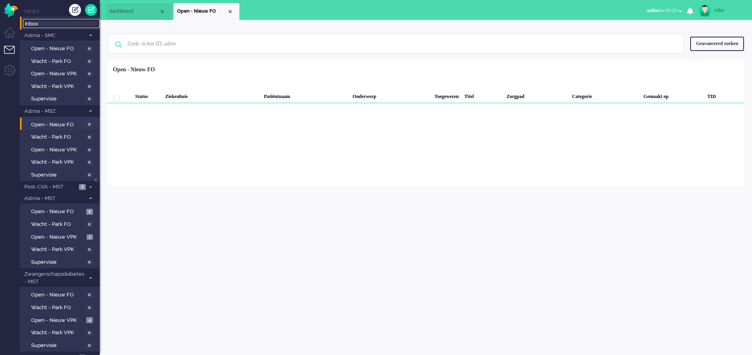
click at [41, 22] on span "Inbox" at bounding box center [62, 24] width 75 height 8
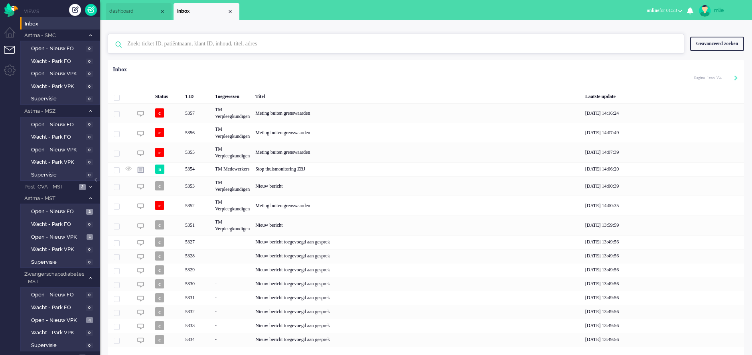
click at [209, 45] on input "text" at bounding box center [397, 43] width 552 height 19
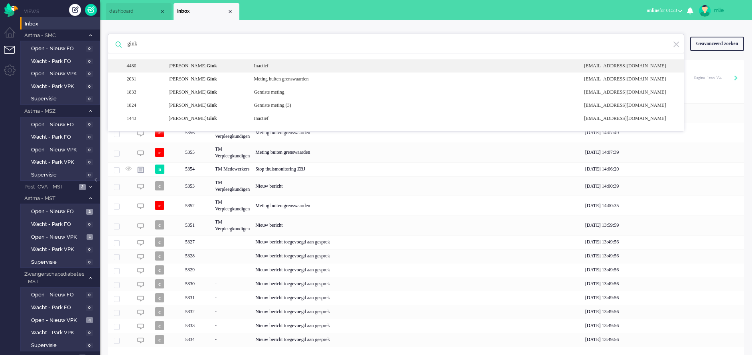
type input "gink"
click at [294, 66] on div "Inactief" at bounding box center [413, 66] width 330 height 7
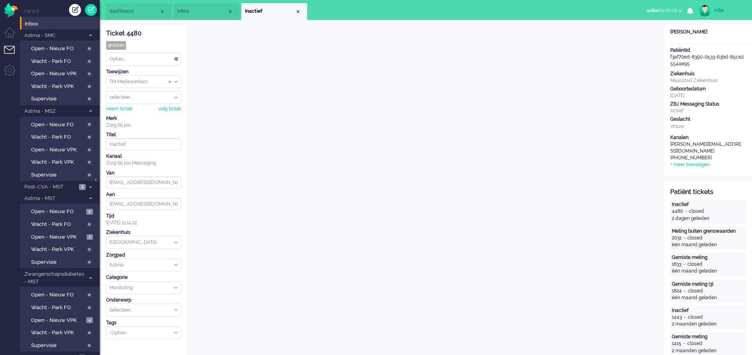
click at [148, 9] on span "dashboard" at bounding box center [134, 11] width 50 height 7
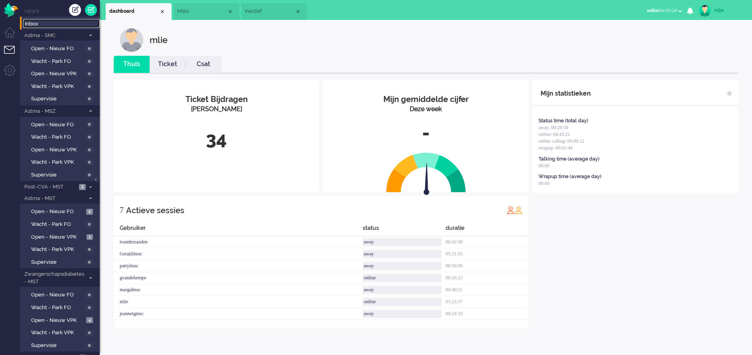
click at [59, 24] on span "Inbox" at bounding box center [62, 24] width 75 height 8
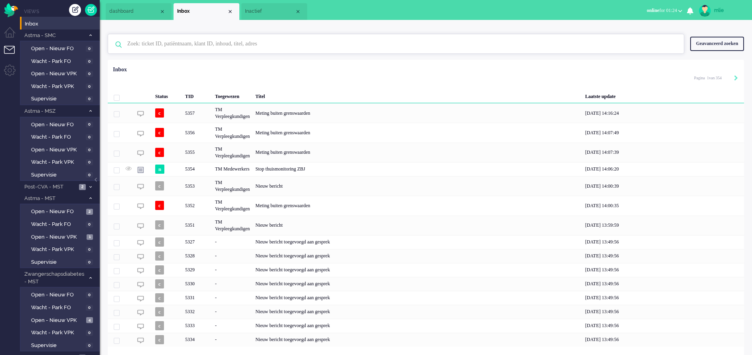
click at [190, 44] on input "text" at bounding box center [397, 43] width 552 height 19
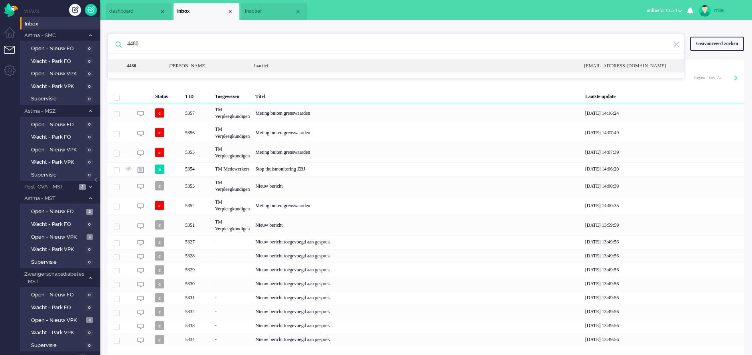
type input "4480"
click at [267, 65] on div "Inactief" at bounding box center [413, 66] width 330 height 7
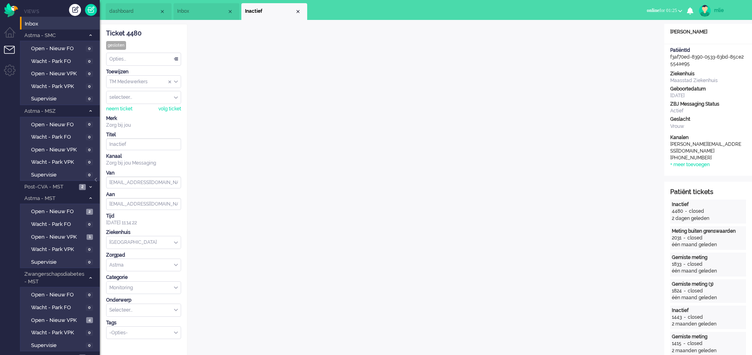
click at [199, 12] on span "Inbox" at bounding box center [202, 11] width 50 height 7
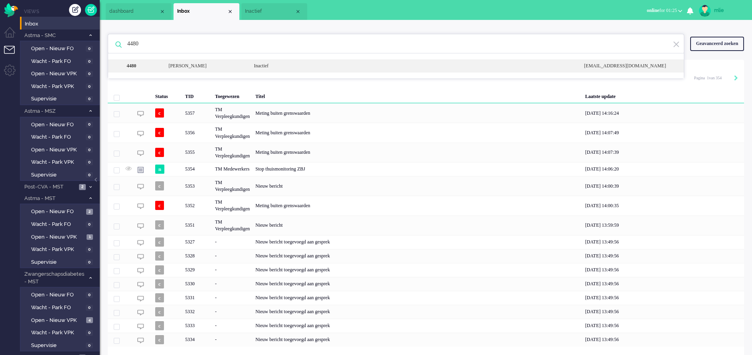
click at [629, 66] on div "[EMAIL_ADDRESS][DOMAIN_NAME]" at bounding box center [629, 66] width 103 height 7
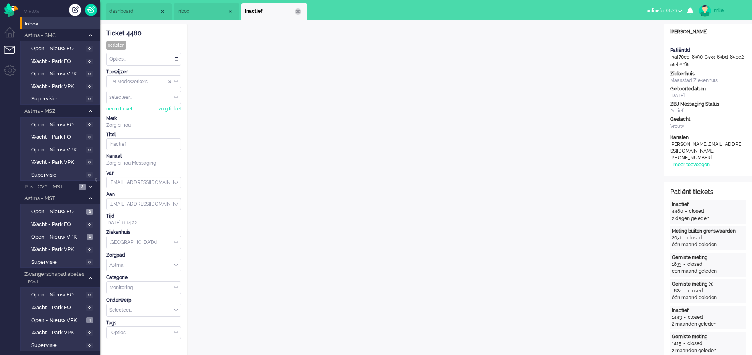
click at [299, 11] on div "Close tab" at bounding box center [298, 11] width 6 height 6
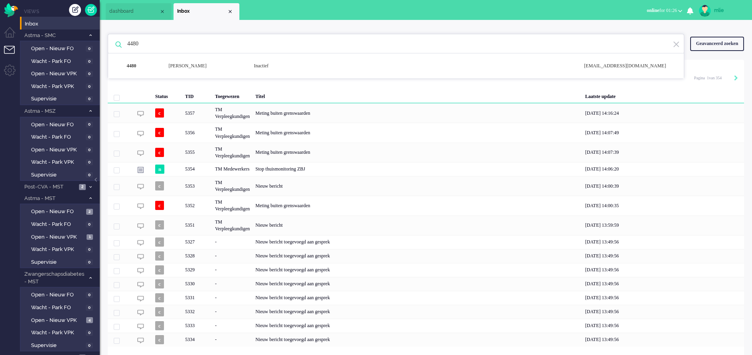
click at [227, 6] on li "Inbox" at bounding box center [207, 11] width 66 height 17
click at [228, 12] on div "Close tab" at bounding box center [230, 11] width 6 height 6
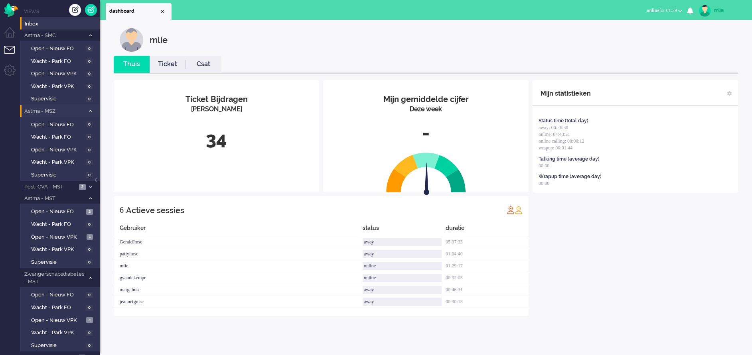
click at [87, 112] on span at bounding box center [90, 111] width 6 height 4
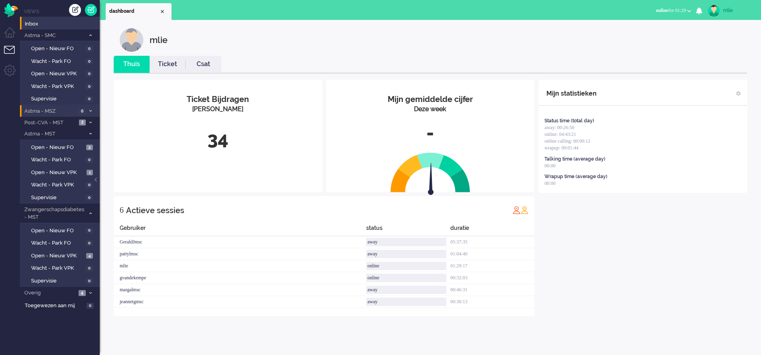
click at [88, 111] on span at bounding box center [90, 111] width 6 height 4
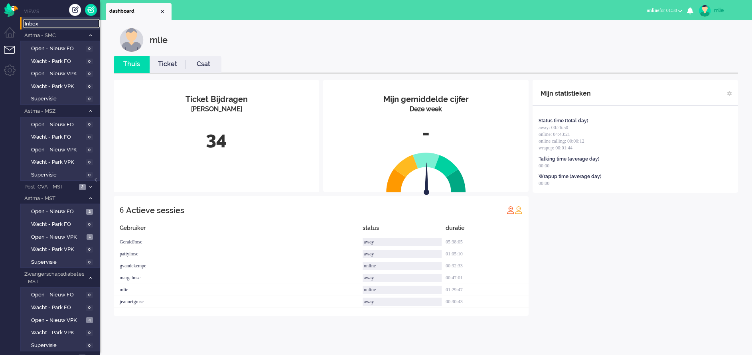
click at [46, 22] on span "Inbox" at bounding box center [62, 24] width 75 height 8
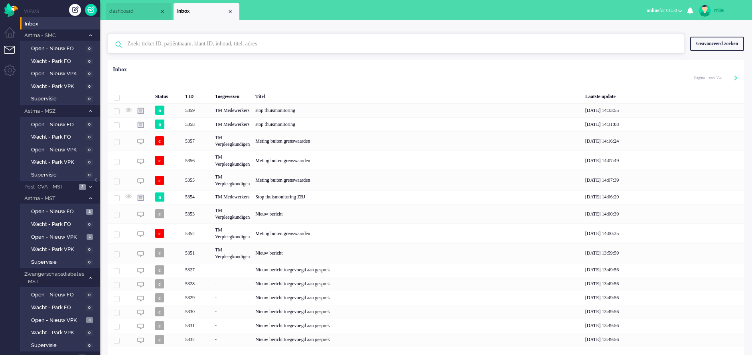
click at [212, 43] on input "text" at bounding box center [397, 43] width 552 height 19
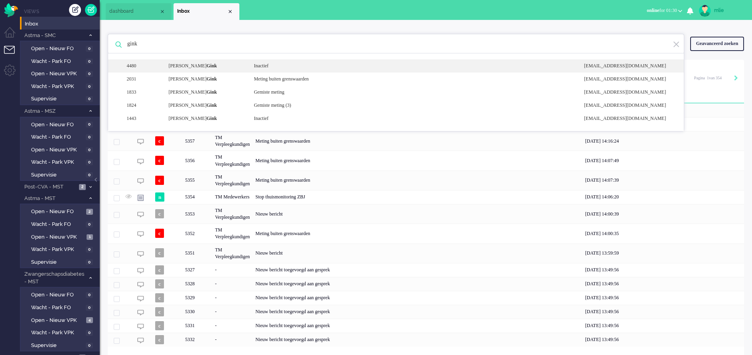
click at [274, 65] on div "Inactief" at bounding box center [413, 66] width 330 height 7
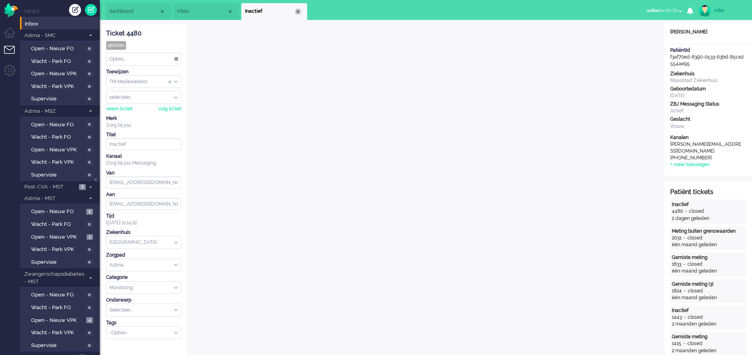
click at [299, 10] on div "Close tab" at bounding box center [298, 11] width 6 height 6
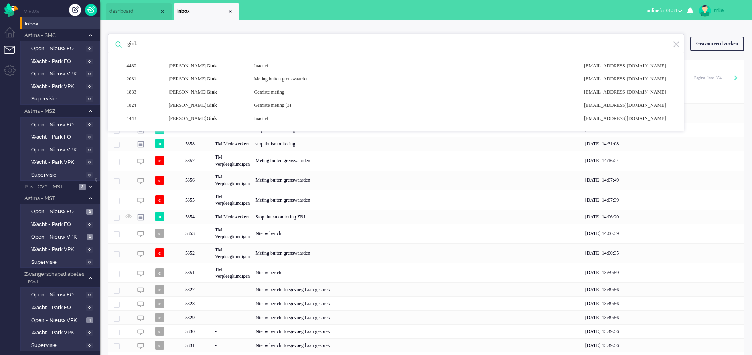
drag, startPoint x: 149, startPoint y: 43, endPoint x: 114, endPoint y: 45, distance: 34.4
click at [114, 45] on div "gink 4480 [PERSON_NAME] Inactief [EMAIL_ADDRESS][DOMAIN_NAME] 2031 [PERSON_NAME…" at bounding box center [396, 44] width 576 height 20
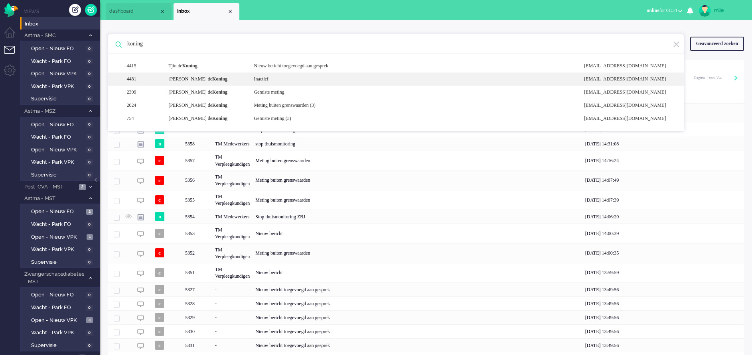
click at [272, 79] on div "Inactief" at bounding box center [413, 79] width 330 height 7
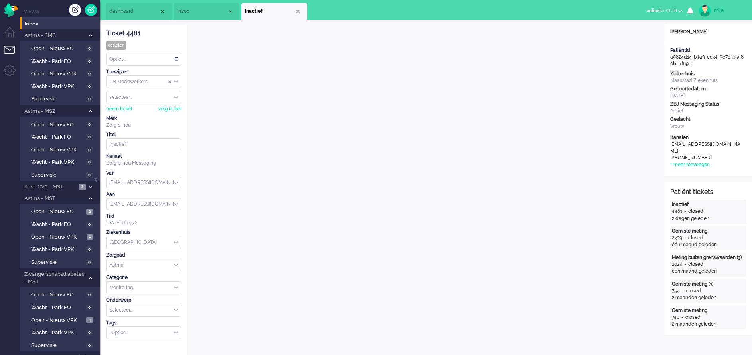
scroll to position [24, 0]
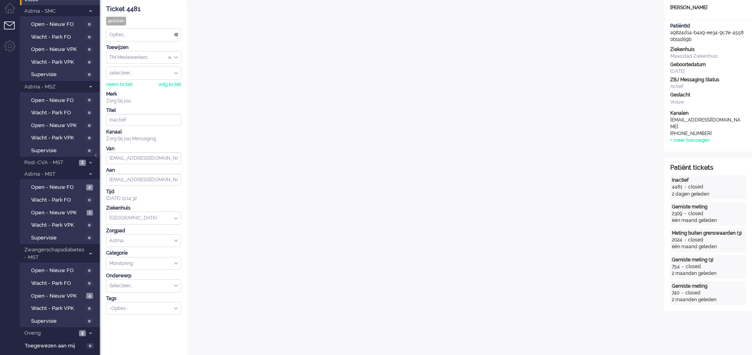
click at [176, 32] on div "Opties..." at bounding box center [143, 35] width 74 height 12
click at [122, 92] on span "Opgelost" at bounding box center [120, 91] width 20 height 7
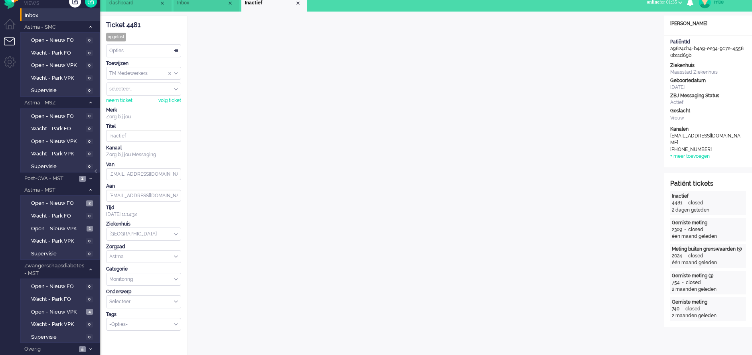
scroll to position [0, 0]
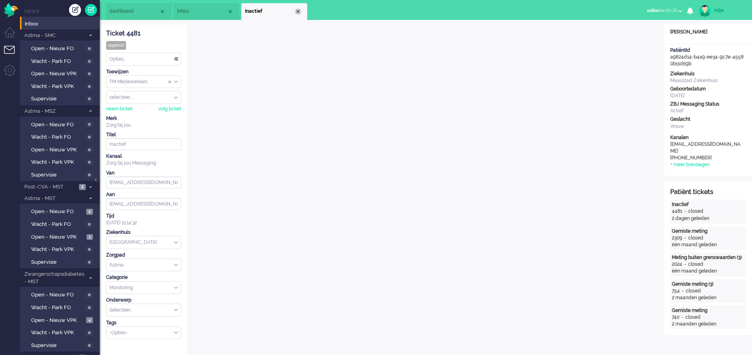
click at [298, 11] on div "Close tab" at bounding box center [298, 11] width 6 height 6
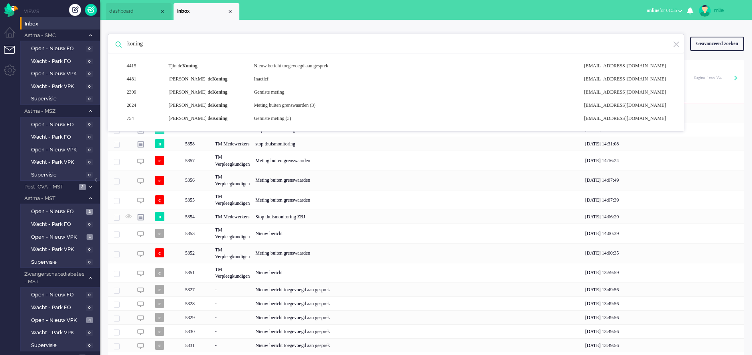
click at [231, 8] on li "Inbox" at bounding box center [207, 11] width 66 height 17
drag, startPoint x: 175, startPoint y: 49, endPoint x: 103, endPoint y: 50, distance: 71.8
click at [101, 50] on div "koning 4415 [PERSON_NAME] Nieuw bericht toegevoegd aan gesprek [EMAIL_ADDRESS][…" at bounding box center [426, 200] width 652 height 360
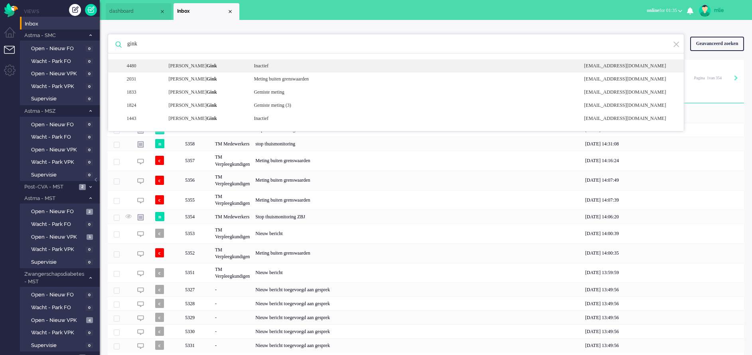
type input "gink"
click at [259, 64] on div "Inactief" at bounding box center [413, 66] width 330 height 7
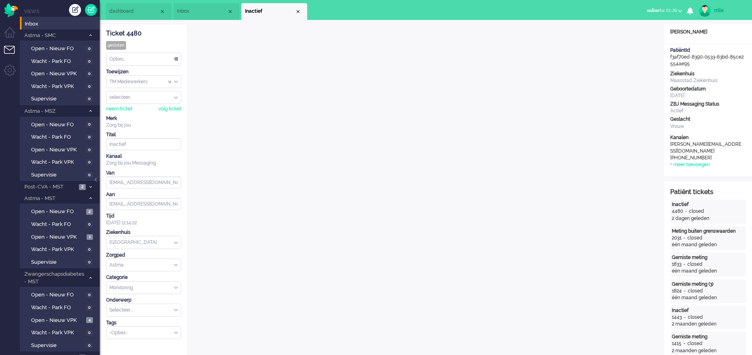
click at [172, 57] on div "Opties..." at bounding box center [143, 59] width 74 height 12
click at [122, 113] on span "Opgelost" at bounding box center [120, 115] width 20 height 7
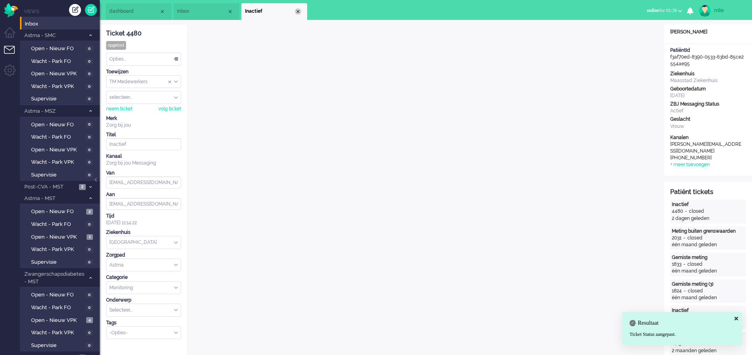
click at [299, 10] on div "Close tab" at bounding box center [298, 11] width 6 height 6
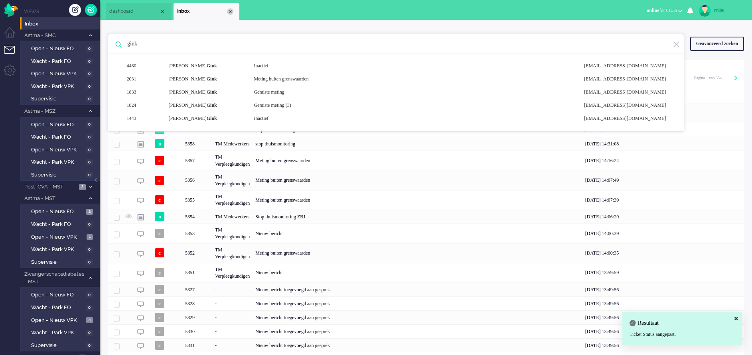
click at [232, 10] on div "Close tab" at bounding box center [230, 11] width 6 height 6
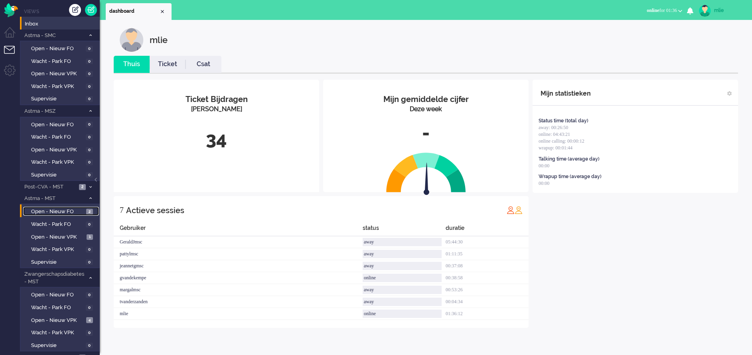
click at [35, 207] on link "Open - Nieuw FO 2" at bounding box center [61, 211] width 76 height 9
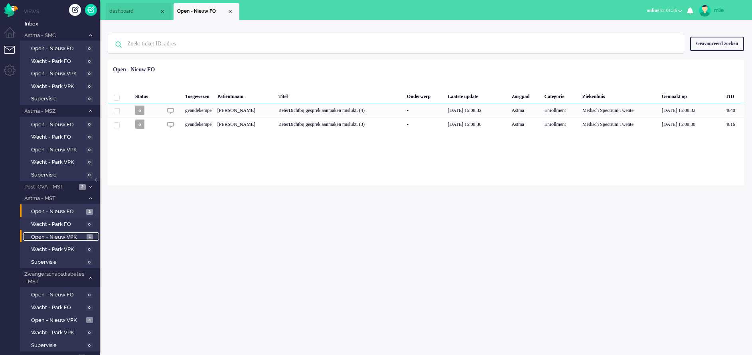
click at [57, 235] on span "Open - Nieuw VPK" at bounding box center [57, 238] width 53 height 8
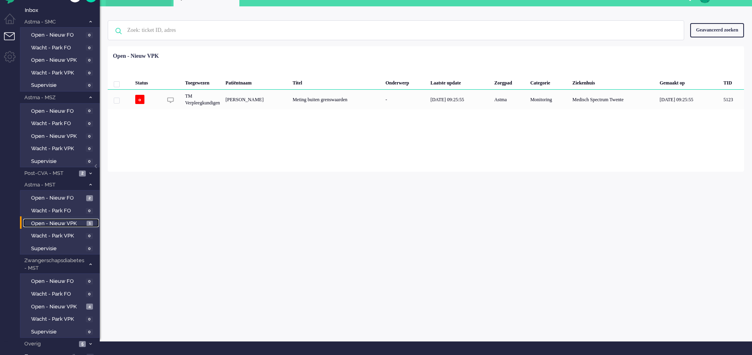
scroll to position [20, 0]
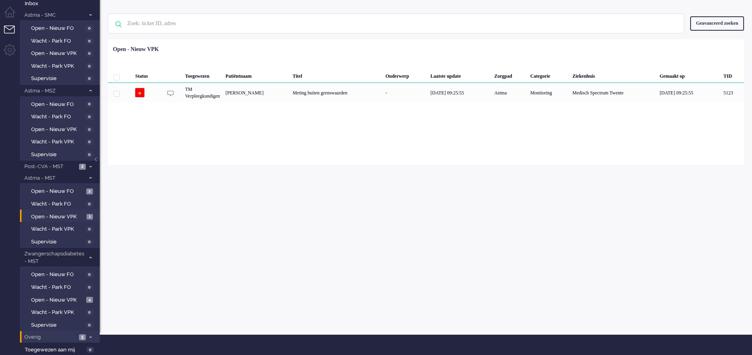
click at [67, 336] on span "Overig" at bounding box center [49, 338] width 53 height 8
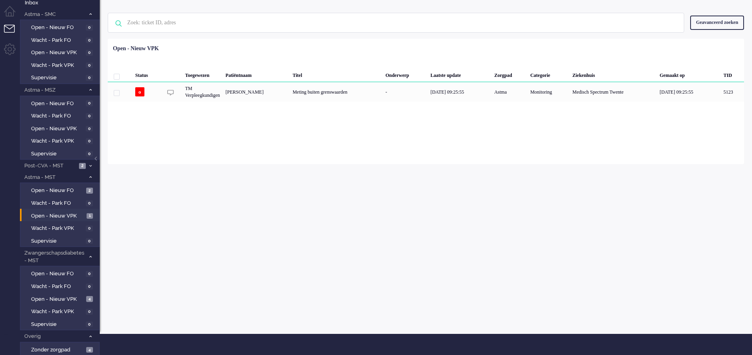
scroll to position [80, 0]
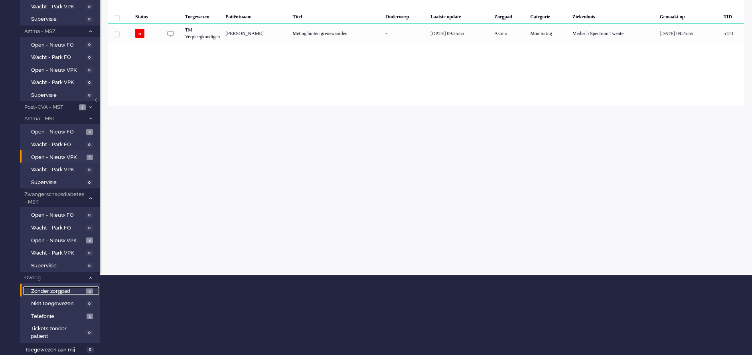
click at [66, 292] on span "Zonder zorgpad" at bounding box center [57, 292] width 53 height 8
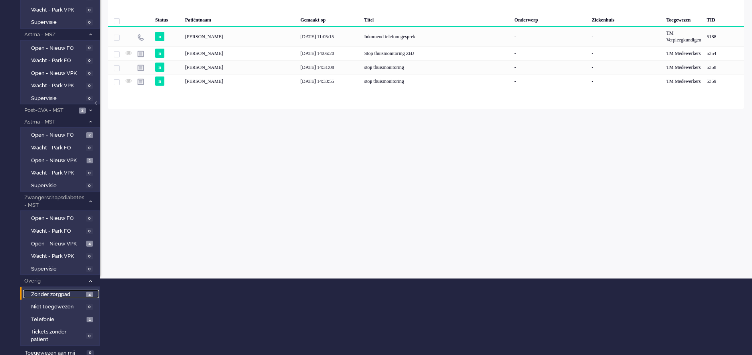
scroll to position [80, 0]
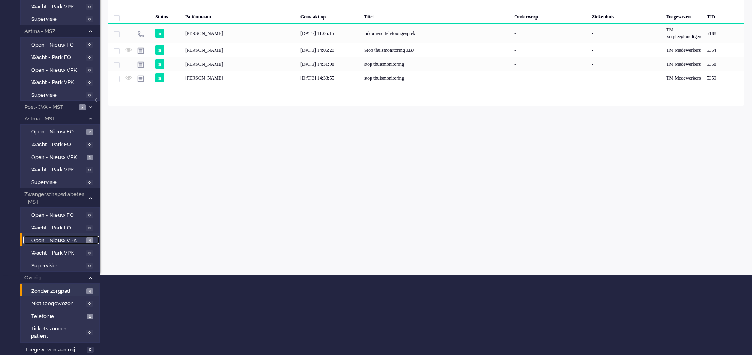
click at [45, 239] on span "Open - Nieuw VPK" at bounding box center [57, 241] width 53 height 8
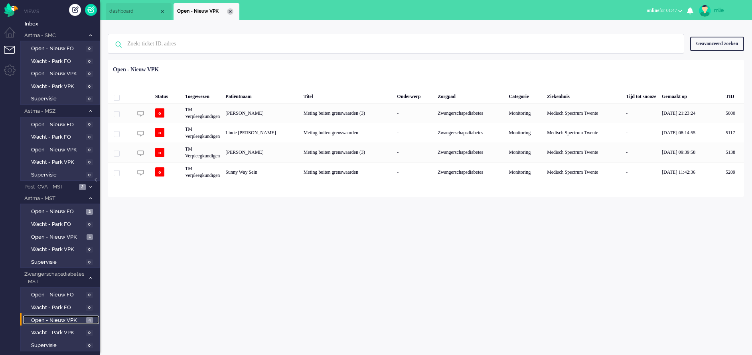
click at [231, 12] on div "Close tab" at bounding box center [230, 11] width 6 height 6
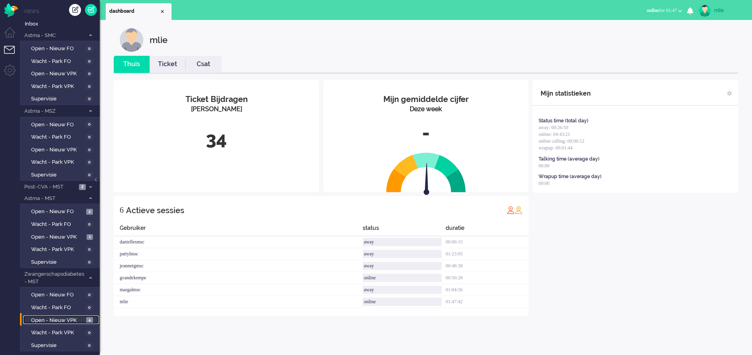
click at [63, 320] on span "Open - Nieuw VPK" at bounding box center [57, 321] width 53 height 8
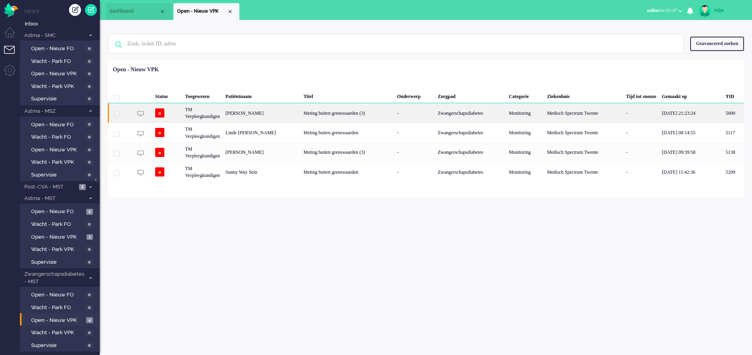
click at [391, 114] on div "Meting buiten grenswaarden (3)" at bounding box center [347, 113] width 93 height 20
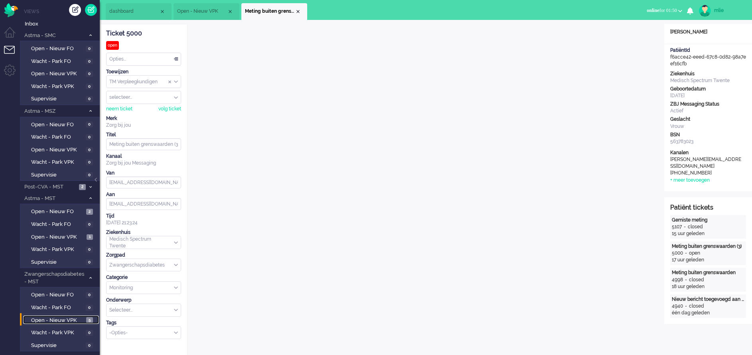
click at [63, 317] on span "Open - Nieuw VPK" at bounding box center [57, 321] width 53 height 8
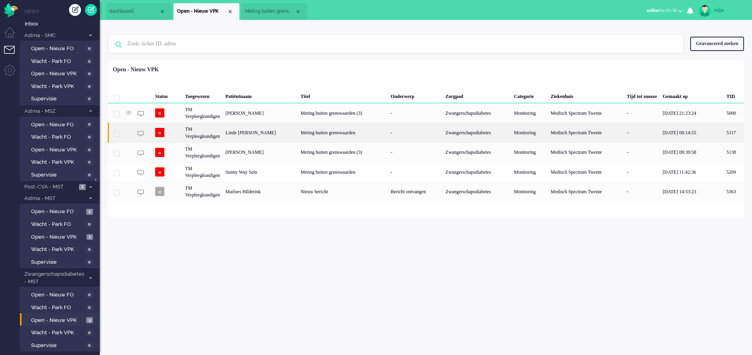
click at [379, 132] on div "Meting buiten grenswaarden" at bounding box center [343, 133] width 90 height 20
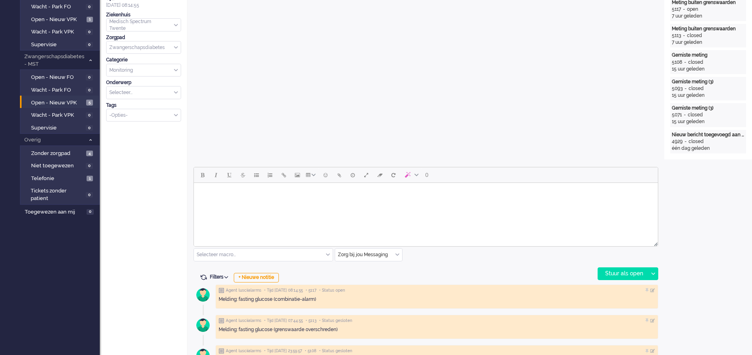
scroll to position [28, 0]
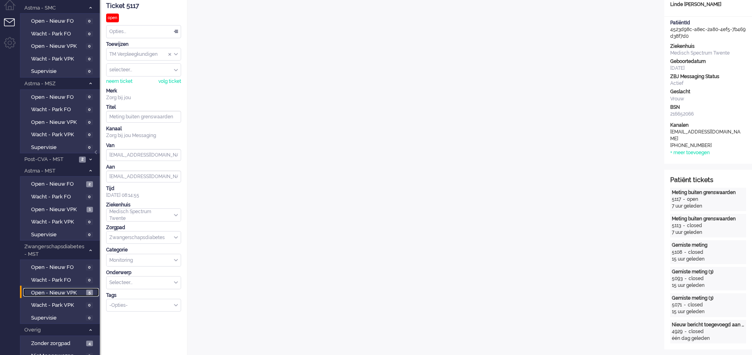
click at [62, 291] on span "Open - Nieuw VPK" at bounding box center [57, 294] width 53 height 8
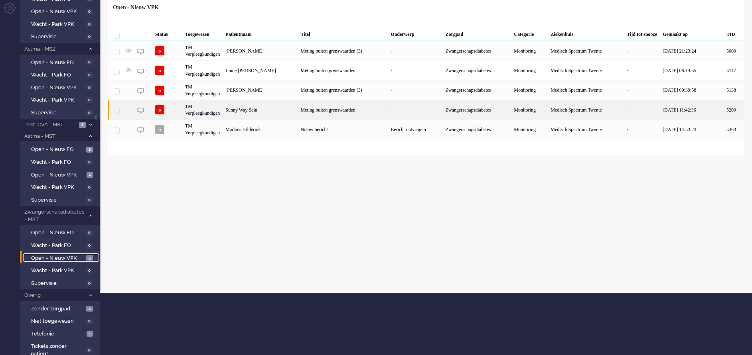
scroll to position [80, 0]
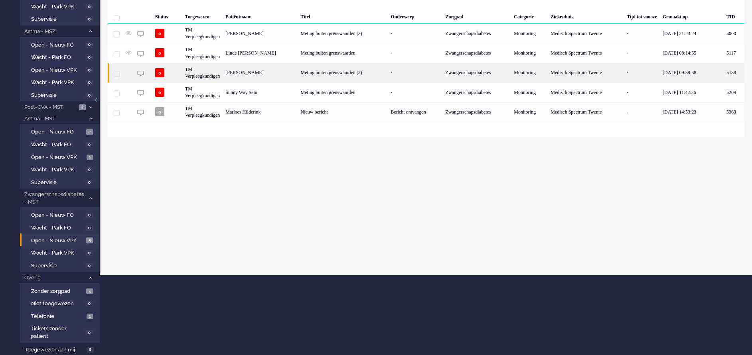
click at [340, 71] on div "Meting buiten grenswaarden (3)" at bounding box center [343, 73] width 90 height 20
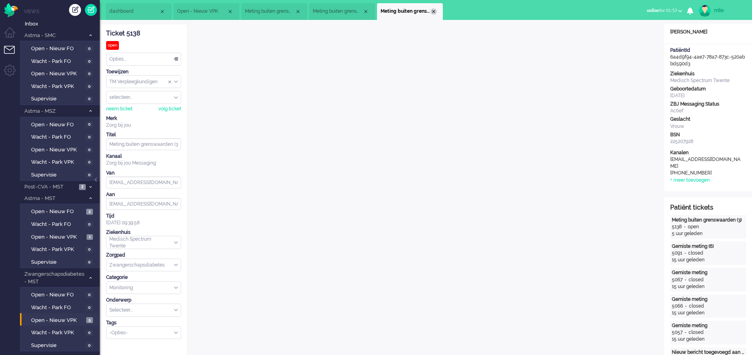
click at [434, 10] on div "Close tab" at bounding box center [433, 11] width 6 height 6
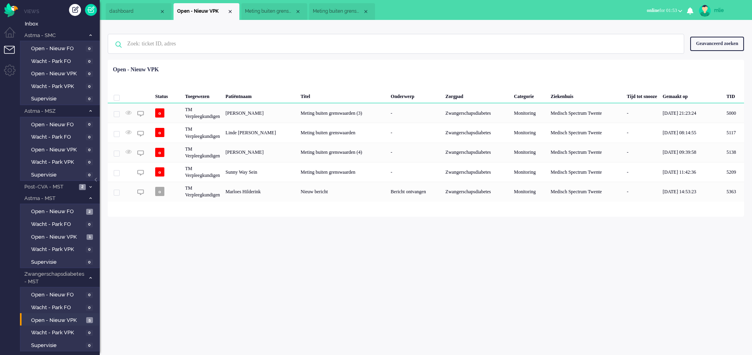
click at [356, 13] on span "Meting buiten grenswaarden" at bounding box center [338, 11] width 50 height 7
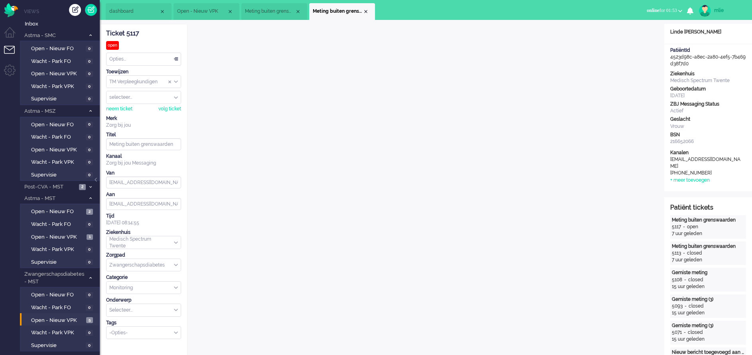
click at [369, 11] on li "Meting buiten grenswaarden" at bounding box center [342, 11] width 66 height 17
click at [368, 11] on div "Close tab" at bounding box center [366, 11] width 6 height 6
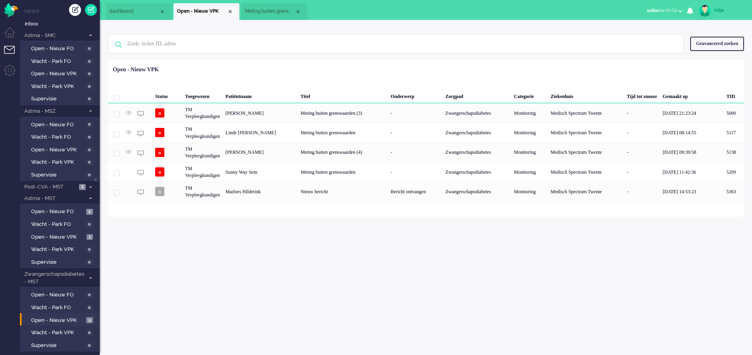
click at [272, 13] on span "Meting buiten grenswaarden (3)" at bounding box center [270, 11] width 50 height 7
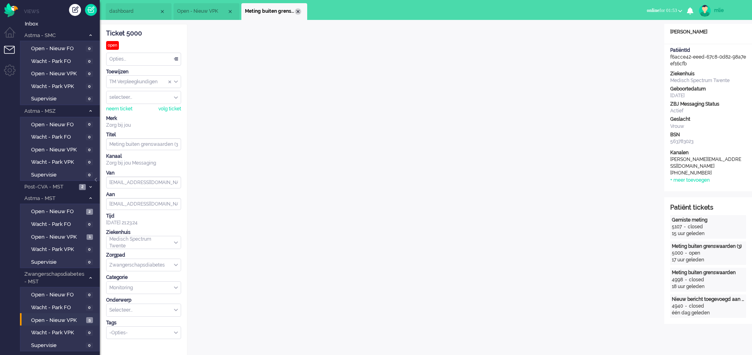
click at [299, 11] on div "Close tab" at bounding box center [298, 11] width 6 height 6
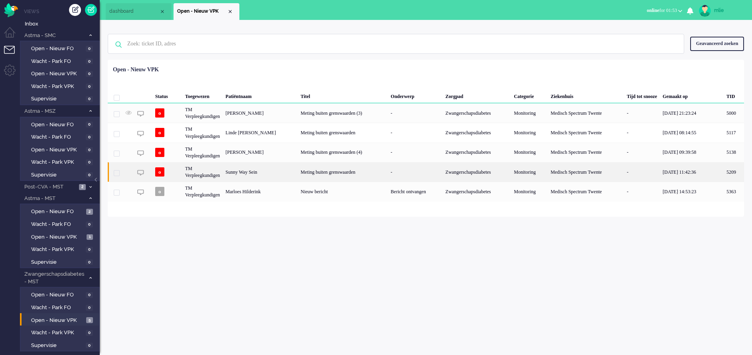
click at [308, 171] on div "Meting buiten grenswaarden" at bounding box center [343, 172] width 90 height 20
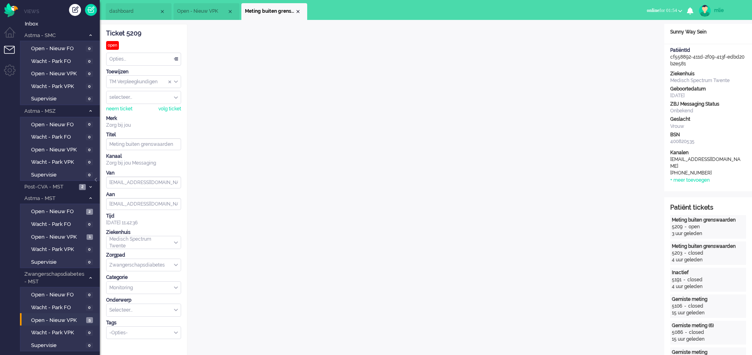
click at [295, 9] on li "Meting buiten grenswaarden" at bounding box center [274, 11] width 66 height 17
click at [209, 11] on span "Open - Nieuw VPK" at bounding box center [202, 11] width 50 height 7
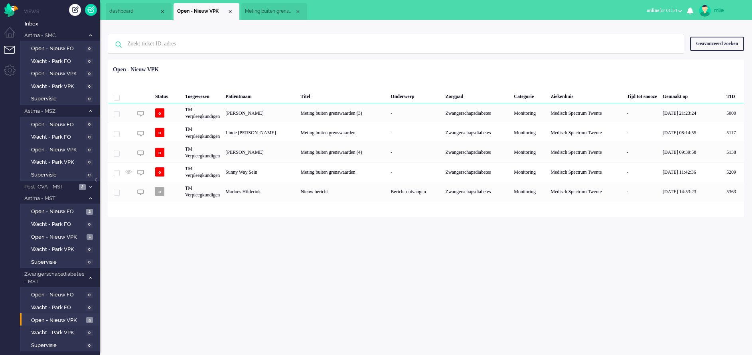
click at [274, 12] on span "Meting buiten grenswaarden" at bounding box center [270, 11] width 50 height 7
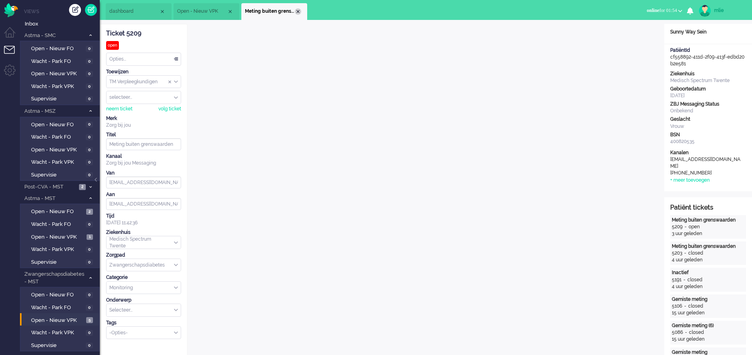
click at [301, 8] on li "Meting buiten grenswaarden" at bounding box center [274, 11] width 66 height 17
click at [47, 236] on span "Open - Nieuw VPK" at bounding box center [57, 238] width 53 height 8
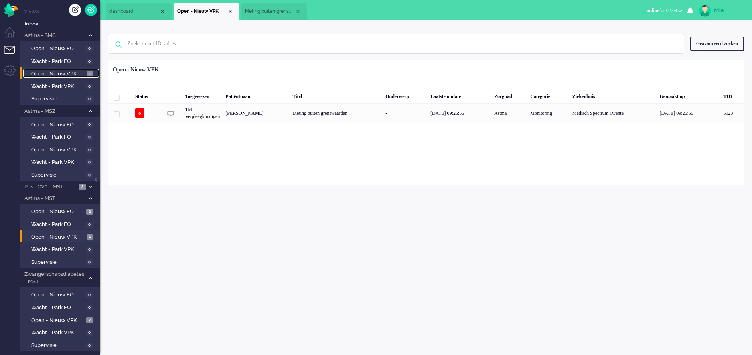
click at [64, 71] on span "Open - Nieuw VPK" at bounding box center [57, 74] width 53 height 8
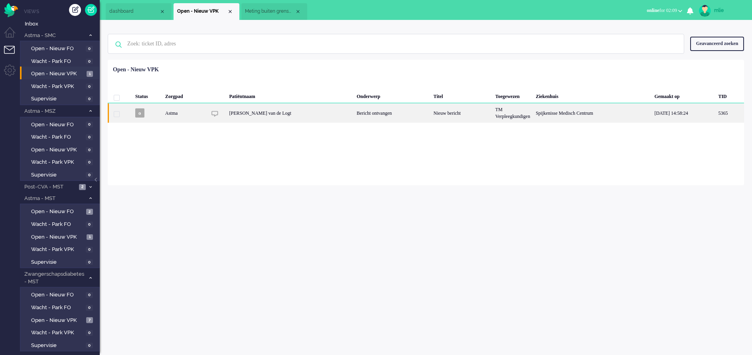
click at [437, 115] on div "Nieuw bericht" at bounding box center [462, 113] width 62 height 20
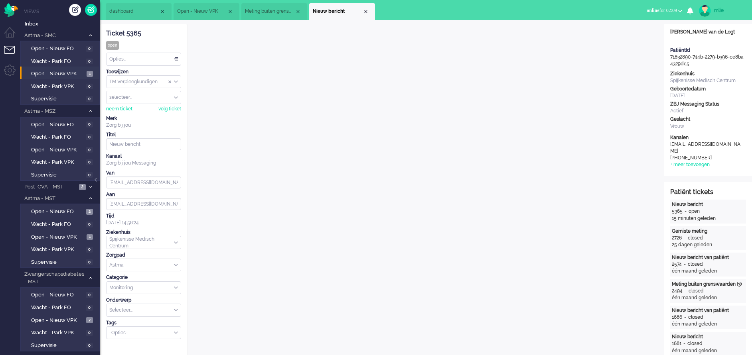
click at [364, 8] on div "Close tab" at bounding box center [366, 11] width 6 height 6
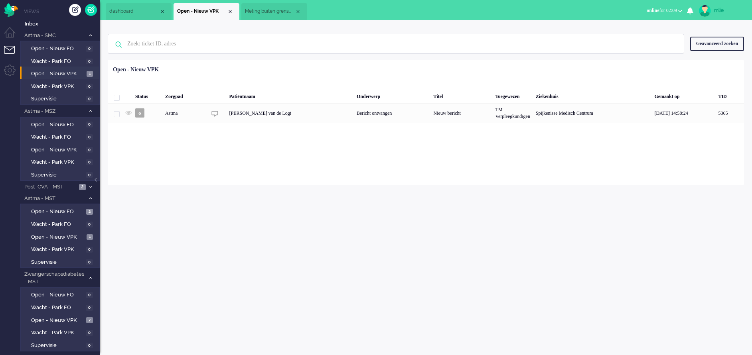
click at [286, 9] on span "Meting buiten grenswaarden" at bounding box center [270, 11] width 50 height 7
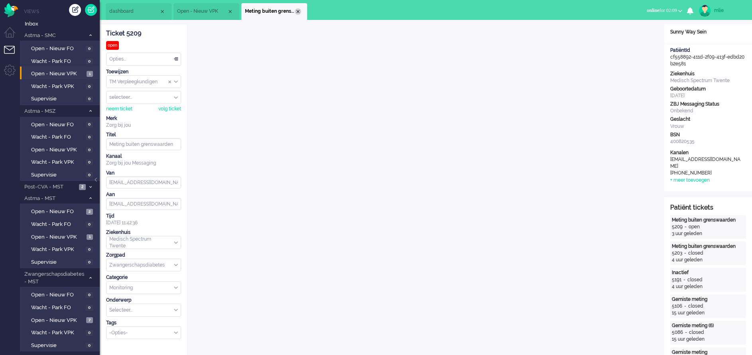
click at [300, 14] on li "Meting buiten grenswaarden" at bounding box center [274, 11] width 66 height 17
click at [298, 10] on div "Close tab" at bounding box center [298, 11] width 6 height 6
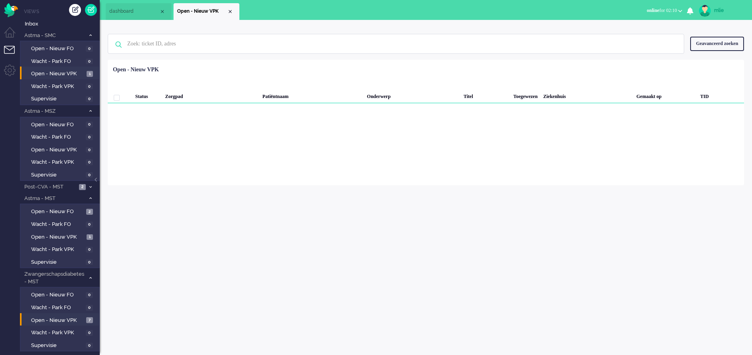
click at [67, 315] on li "Open - Nieuw VPK 7" at bounding box center [59, 320] width 79 height 13
click at [63, 318] on span "Open - Nieuw VPK" at bounding box center [57, 321] width 53 height 8
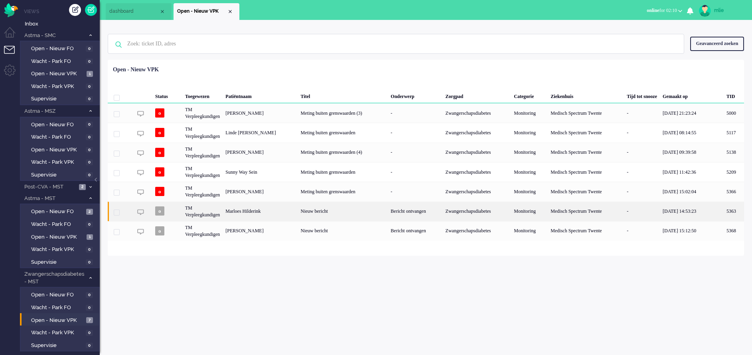
click at [412, 215] on div "Bericht ontvangen" at bounding box center [415, 212] width 55 height 20
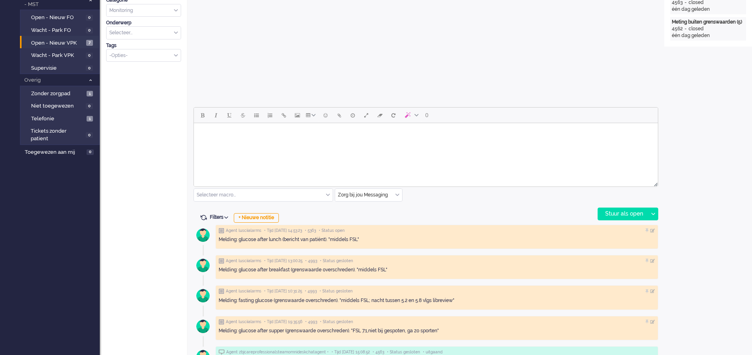
scroll to position [28, 0]
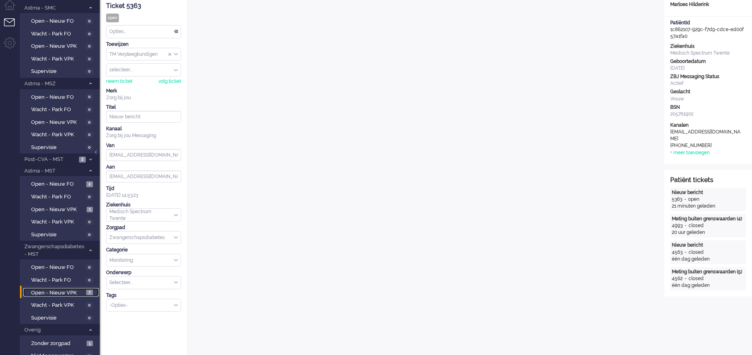
click at [54, 290] on span "Open - Nieuw VPK" at bounding box center [57, 294] width 53 height 8
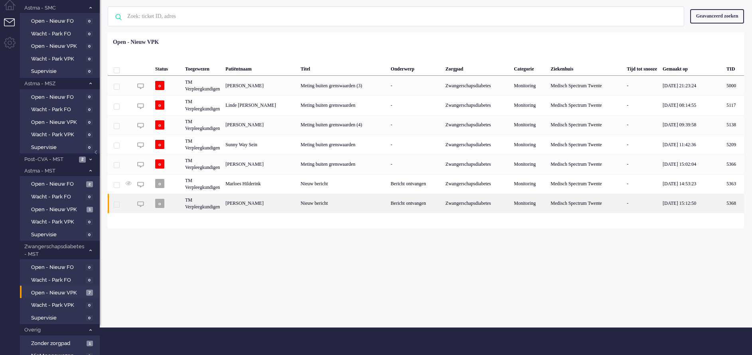
click at [319, 202] on div "Nieuw bericht" at bounding box center [343, 204] width 90 height 20
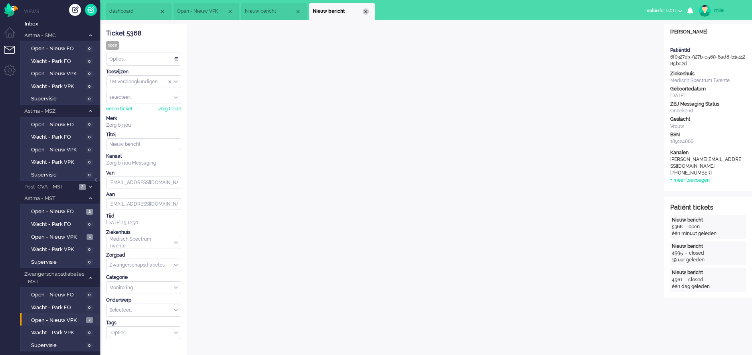
click at [368, 12] on div "Close tab" at bounding box center [366, 11] width 6 height 6
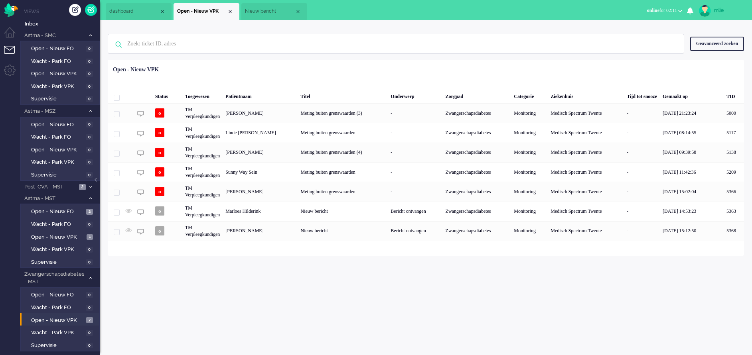
click at [271, 12] on span "Nieuw bericht" at bounding box center [270, 11] width 50 height 7
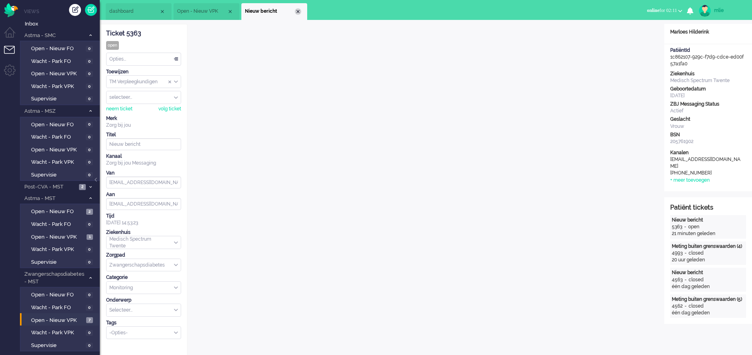
click at [299, 10] on div "Close tab" at bounding box center [298, 11] width 6 height 6
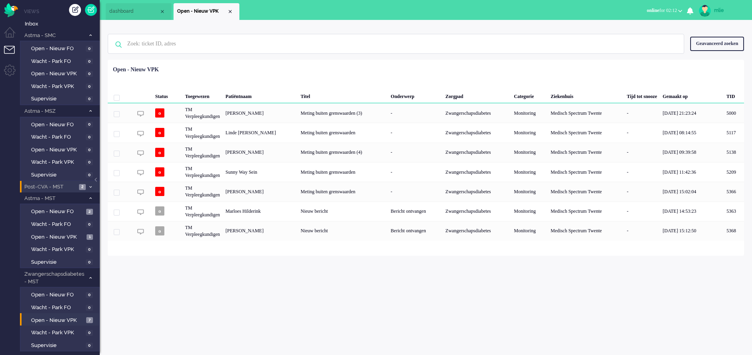
click at [58, 185] on span "Post-CVA - MST" at bounding box center [49, 187] width 53 height 8
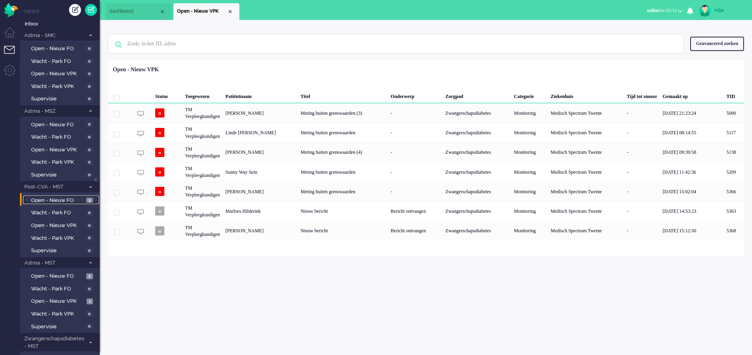
click at [52, 197] on span "Open - Nieuw FO" at bounding box center [57, 201] width 53 height 8
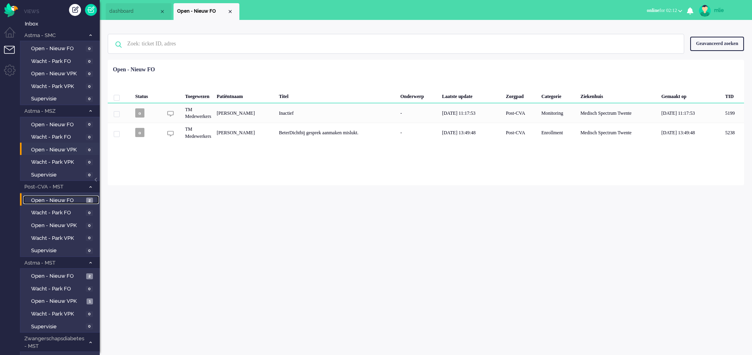
scroll to position [60, 0]
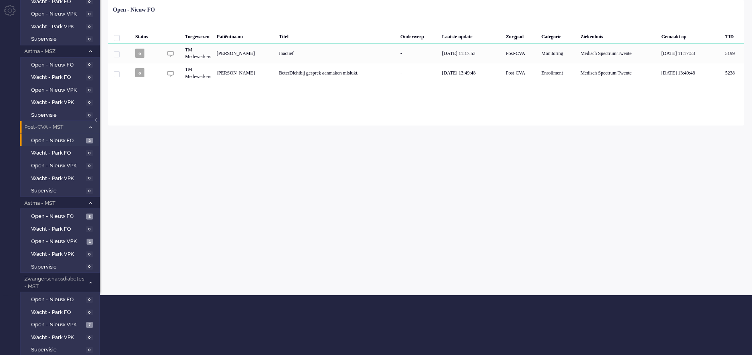
click at [89, 126] on span at bounding box center [90, 127] width 6 height 4
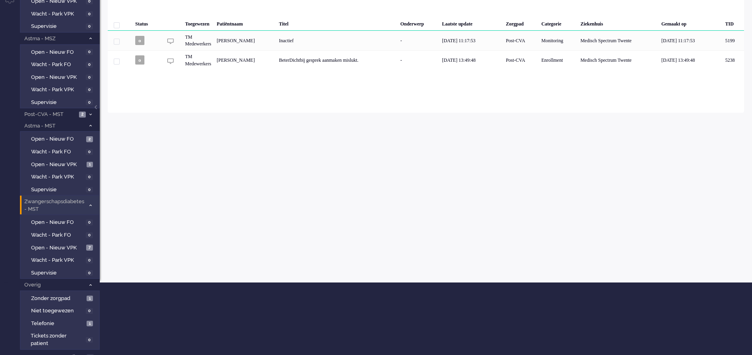
scroll to position [80, 0]
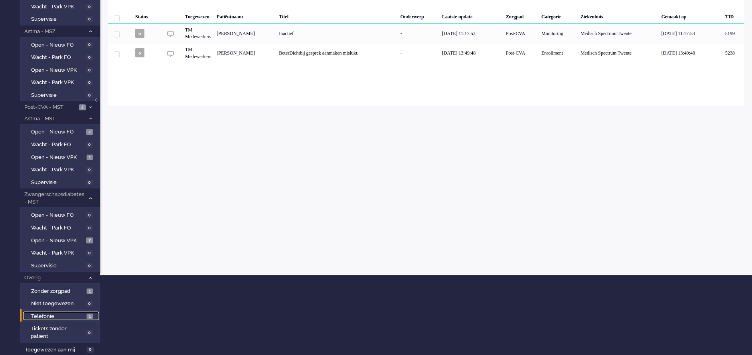
click at [49, 315] on span "Telefonie" at bounding box center [57, 317] width 53 height 8
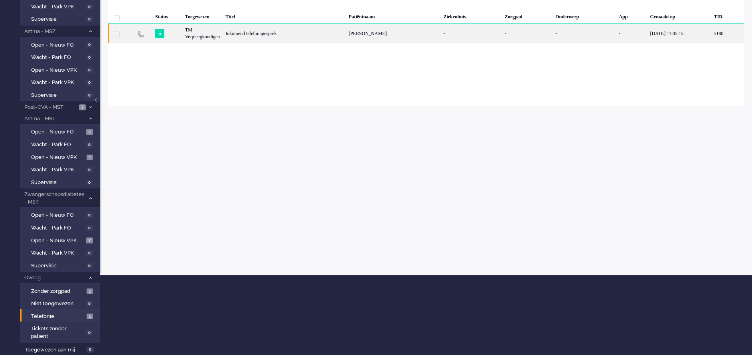
click at [409, 28] on div "[PERSON_NAME]" at bounding box center [393, 34] width 95 height 20
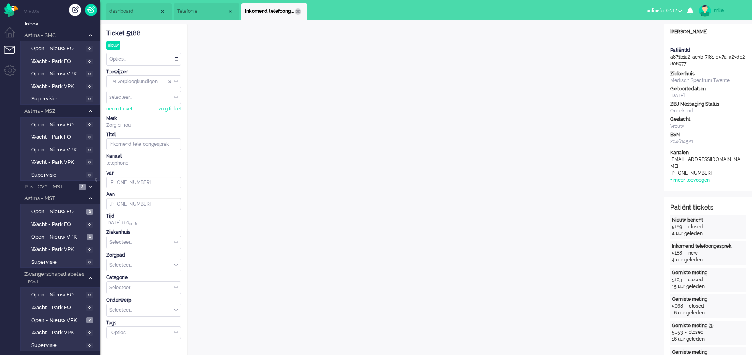
click at [298, 12] on div "Close tab" at bounding box center [298, 11] width 6 height 6
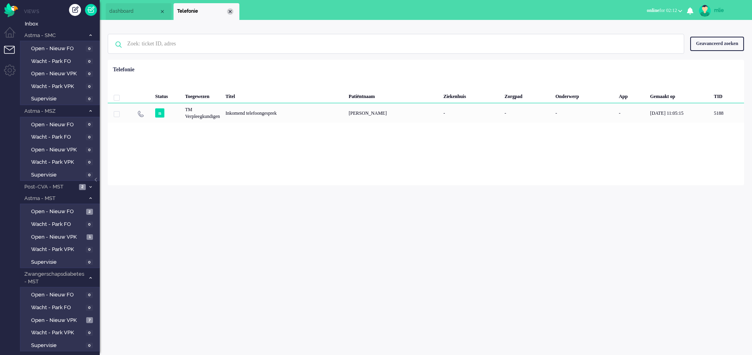
click at [231, 12] on div "Close tab" at bounding box center [230, 11] width 6 height 6
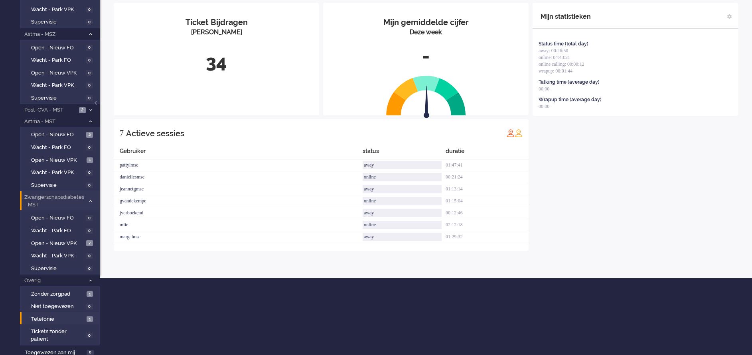
scroll to position [80, 0]
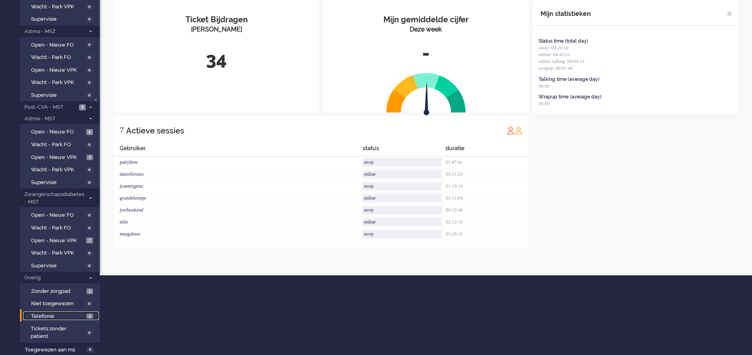
click at [45, 314] on span "Telefonie" at bounding box center [57, 317] width 53 height 8
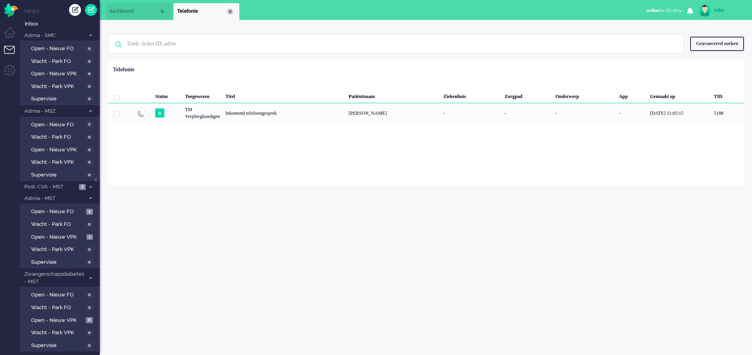
click at [232, 10] on div "Close tab" at bounding box center [230, 11] width 6 height 6
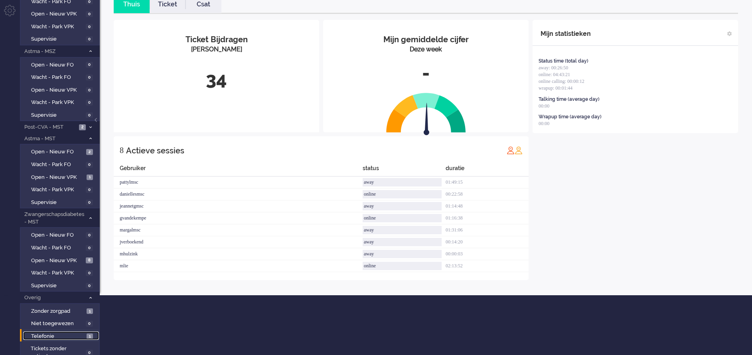
scroll to position [80, 0]
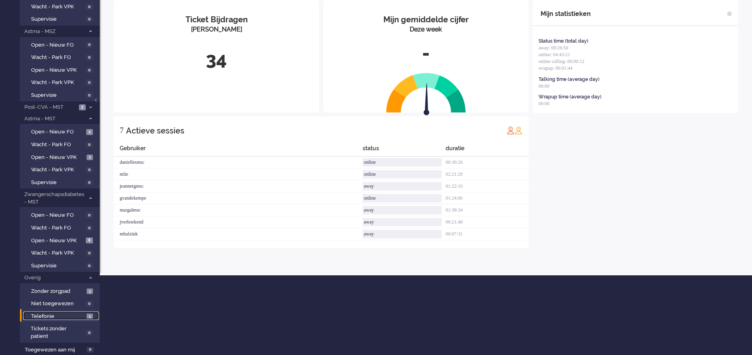
click at [55, 317] on span "Telefonie" at bounding box center [57, 317] width 53 height 8
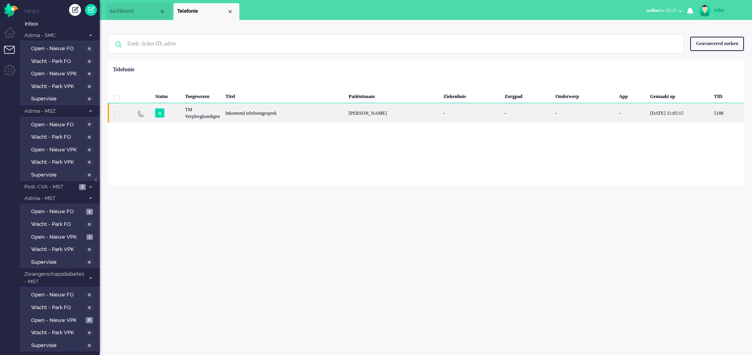
click at [380, 112] on div "[PERSON_NAME]" at bounding box center [393, 113] width 95 height 20
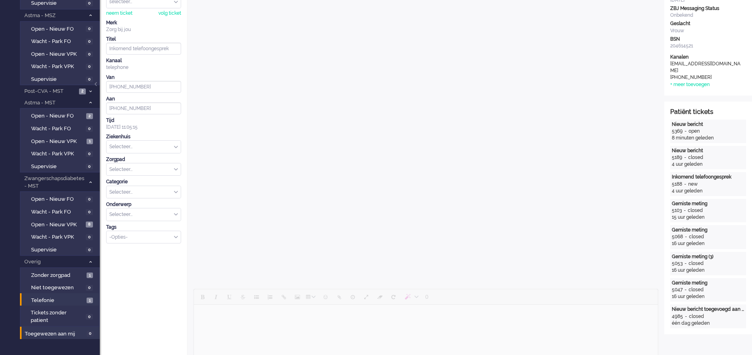
scroll to position [144, 0]
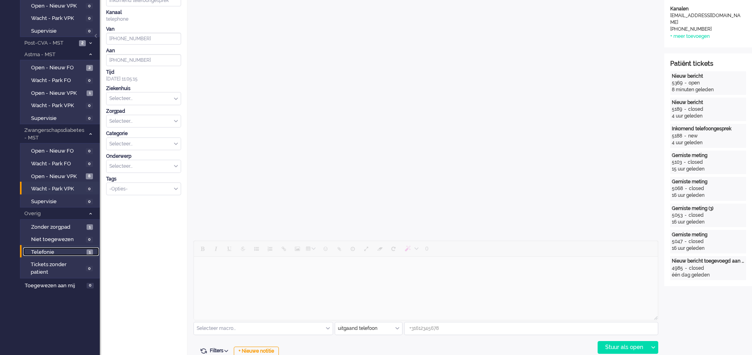
click at [52, 251] on span "Telefonie" at bounding box center [57, 253] width 53 height 8
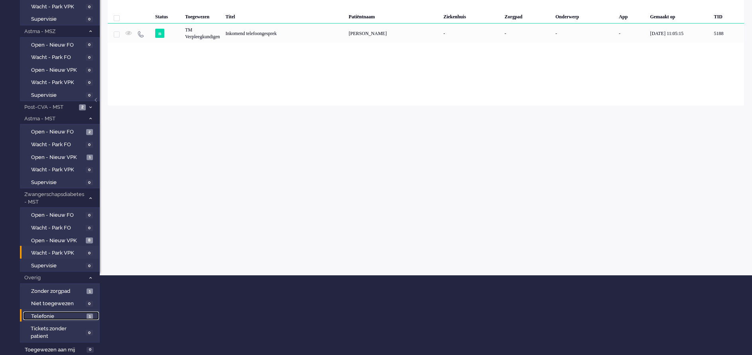
scroll to position [80, 0]
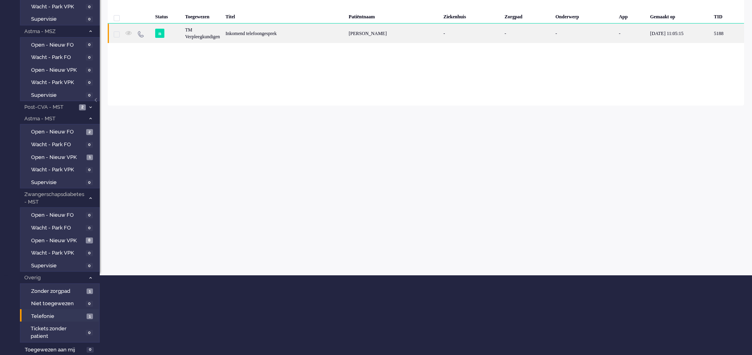
click at [275, 32] on div "Inkomend telefoongesprek" at bounding box center [284, 34] width 123 height 20
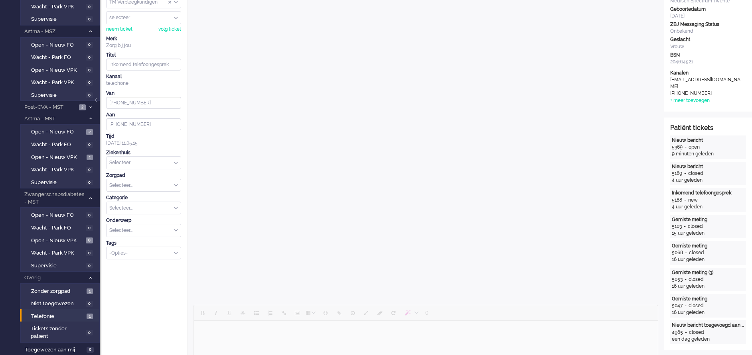
type input "[PHONE_NUMBER]"
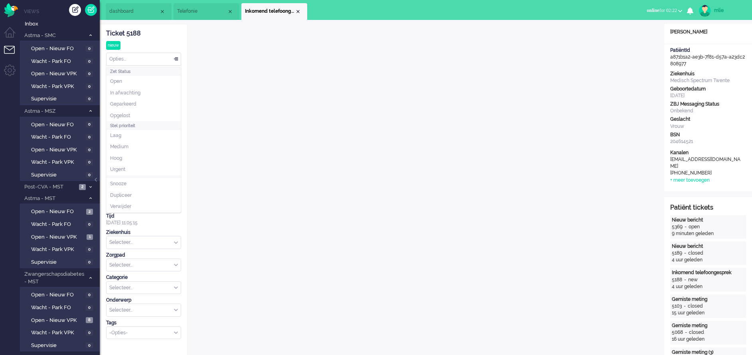
click at [176, 57] on div "Opties..." at bounding box center [143, 59] width 74 height 12
click at [301, 10] on li "Inkomend telefoongesprek" at bounding box center [274, 11] width 66 height 17
click at [298, 12] on div "Close tab" at bounding box center [298, 11] width 6 height 6
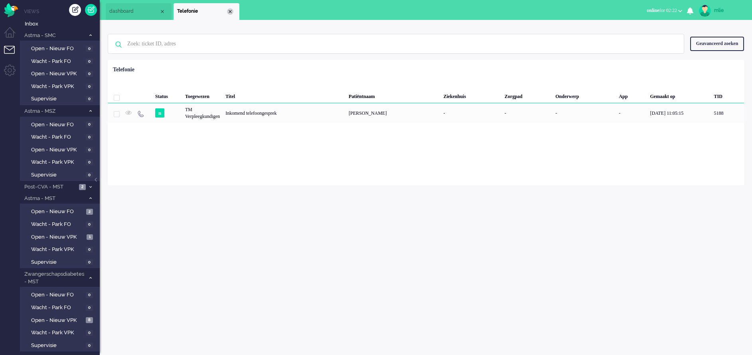
click at [229, 10] on div "Close tab" at bounding box center [230, 11] width 6 height 6
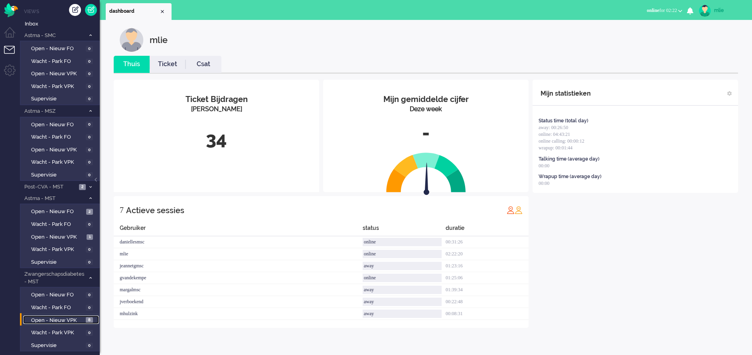
click at [54, 320] on span "Open - Nieuw VPK" at bounding box center [57, 321] width 53 height 8
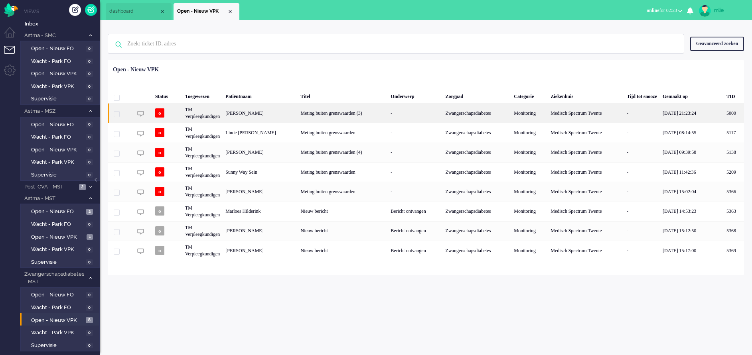
click at [397, 113] on div "-" at bounding box center [415, 113] width 55 height 20
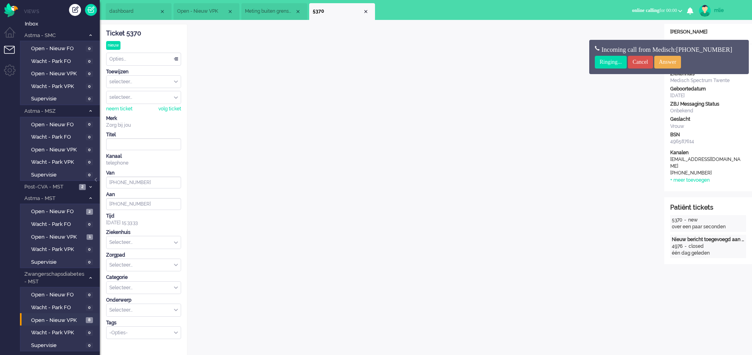
scroll to position [24, 0]
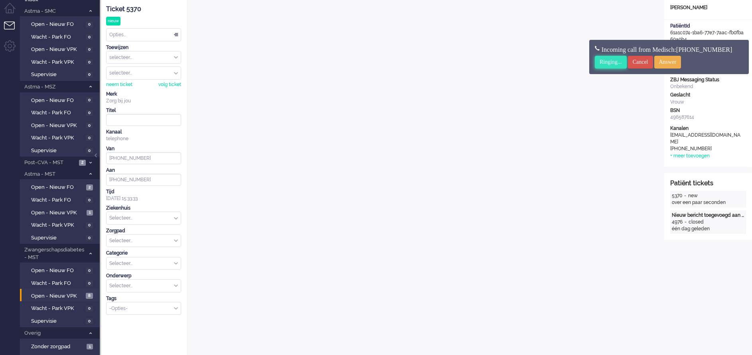
click at [605, 63] on input "Ringing..." at bounding box center [611, 62] width 32 height 13
click at [606, 61] on input "Ringing..." at bounding box center [611, 62] width 32 height 13
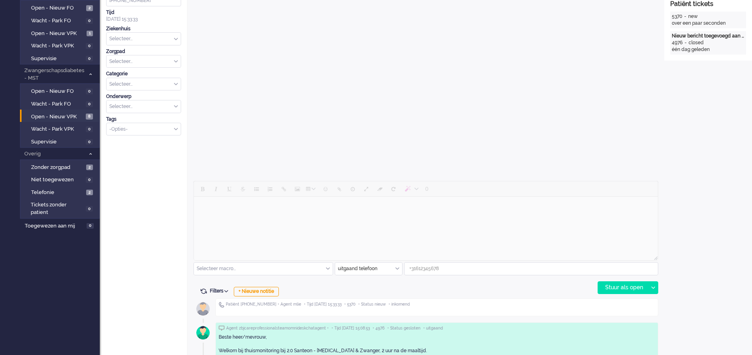
scroll to position [264, 0]
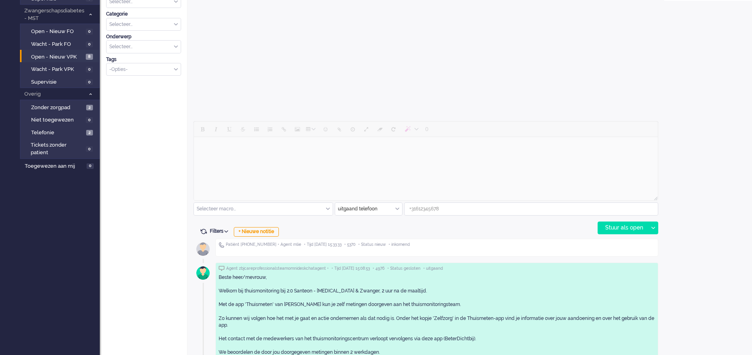
click at [393, 205] on input "text" at bounding box center [368, 209] width 67 height 12
click at [739, 294] on div "Open custom software Patiëntnaam [PERSON_NAME] PatiëntId 61a1c074-1ba6-77e7-7aa…" at bounding box center [708, 91] width 88 height 663
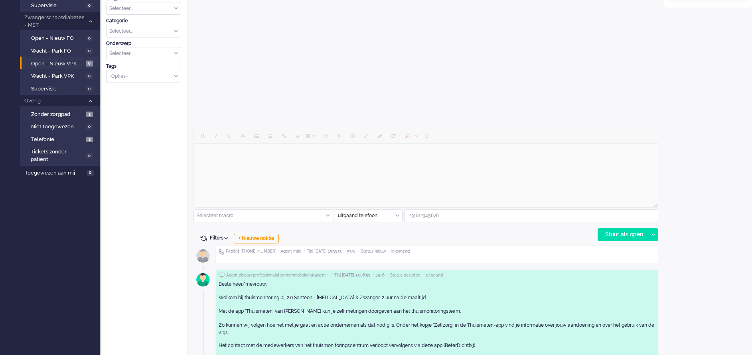
scroll to position [299, 0]
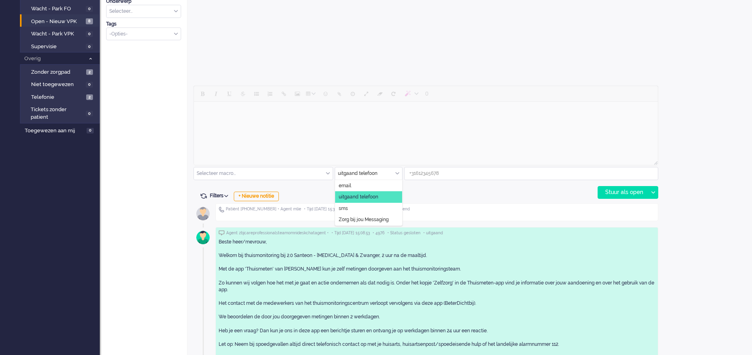
click at [394, 172] on input "text" at bounding box center [368, 174] width 67 height 12
click at [390, 218] on li "Zorg bij jou Messaging" at bounding box center [368, 220] width 67 height 12
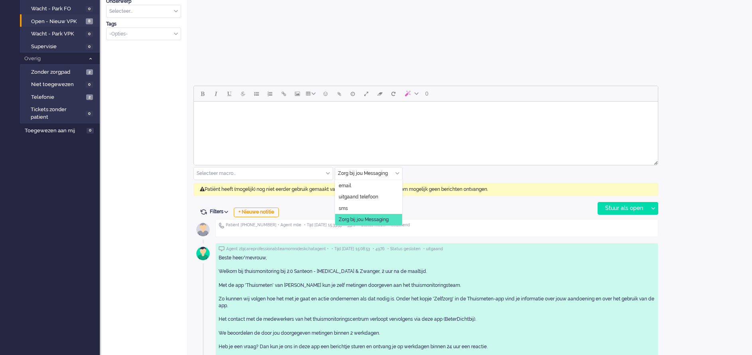
click at [395, 170] on input "text" at bounding box center [368, 174] width 67 height 12
click at [377, 194] on span "uitgaand telefoon" at bounding box center [358, 197] width 39 height 7
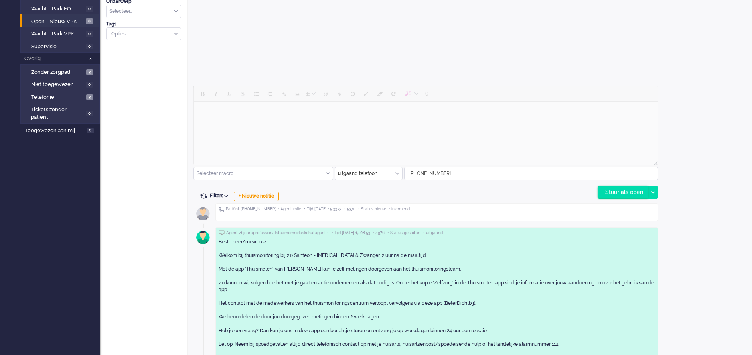
click at [634, 194] on div "Stuur als open" at bounding box center [623, 193] width 50 height 12
type input "Inkomend telefoongesprek"
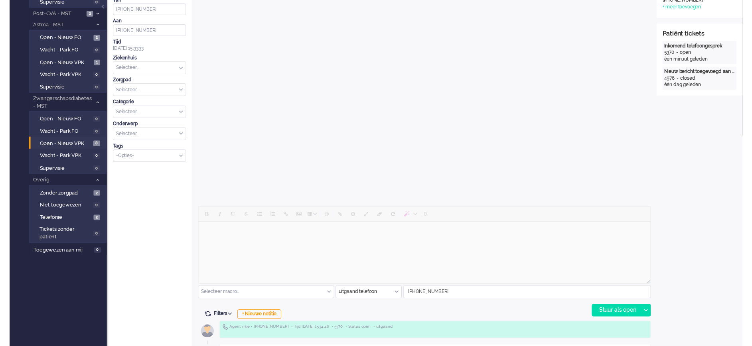
scroll to position [0, 0]
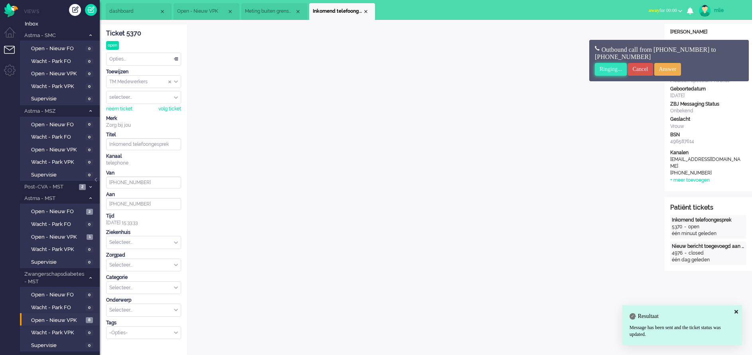
click at [614, 72] on input "Ringing..." at bounding box center [611, 69] width 32 height 13
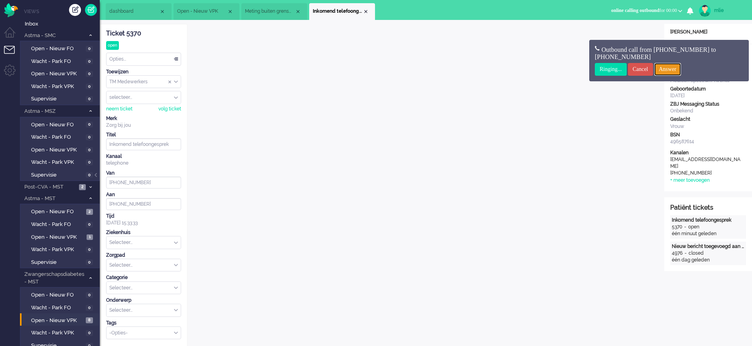
click at [679, 67] on input "Answer" at bounding box center [667, 69] width 27 height 13
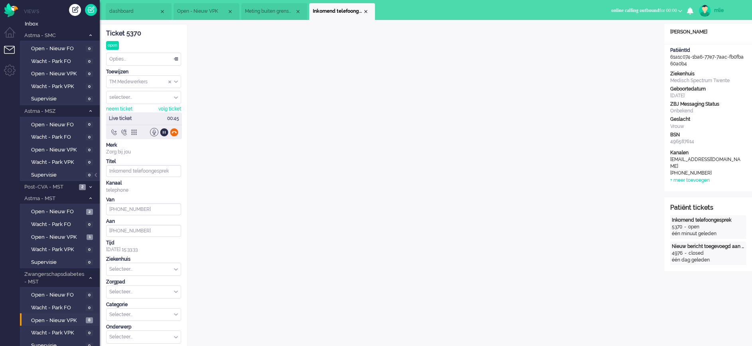
click at [176, 132] on div at bounding box center [174, 132] width 8 height 8
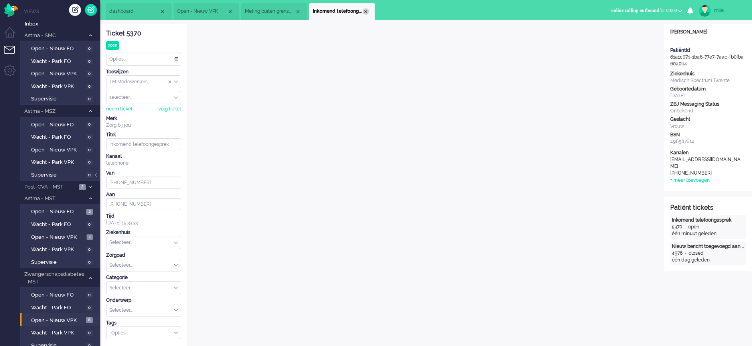
click at [366, 9] on div "Close tab" at bounding box center [366, 11] width 6 height 6
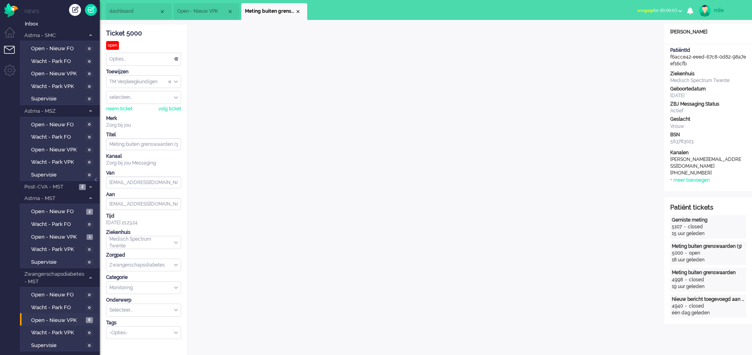
click at [637, 10] on span "wrapup" at bounding box center [645, 11] width 16 height 6
click at [628, 39] on label "Online" at bounding box center [648, 35] width 63 height 7
click at [298, 8] on li "Meting buiten grenswaarden (3)" at bounding box center [274, 11] width 66 height 17
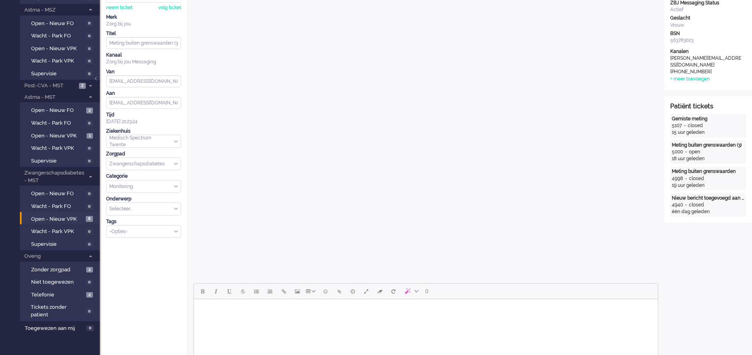
scroll to position [120, 0]
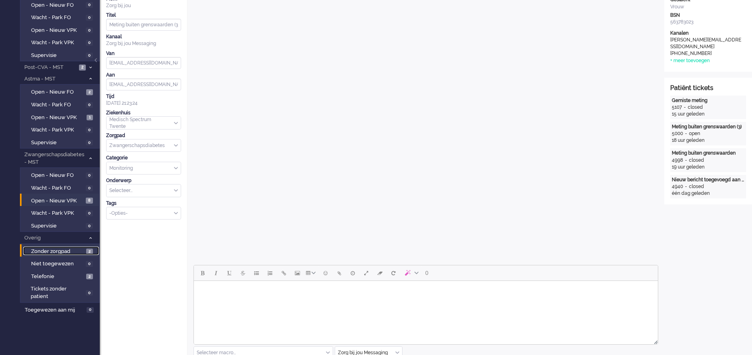
click at [48, 249] on span "Zonder zorgpad" at bounding box center [57, 252] width 53 height 8
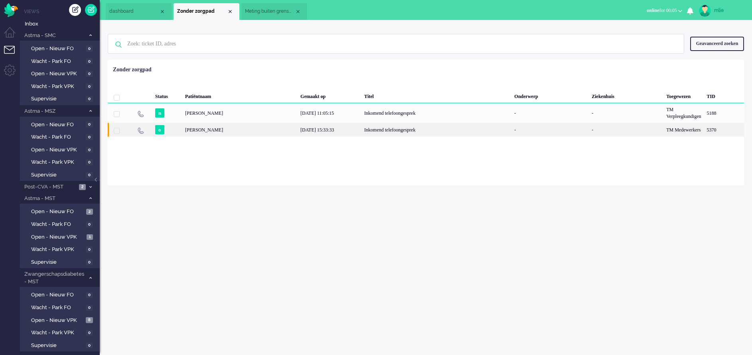
click at [368, 132] on div "Inkomend telefoongesprek" at bounding box center [436, 130] width 150 height 14
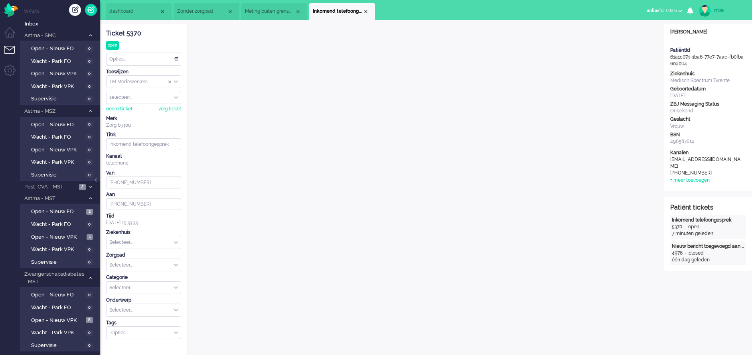
scroll to position [24, 0]
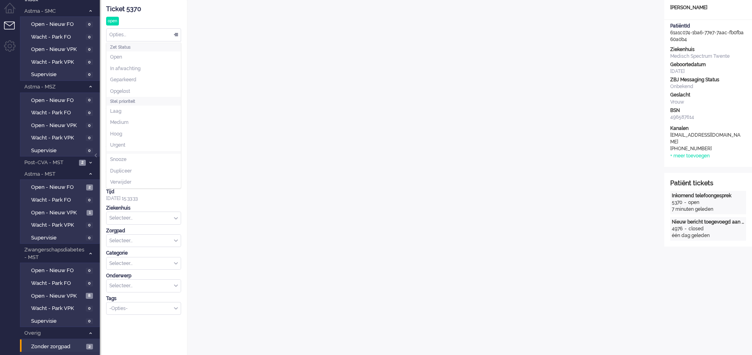
click at [174, 33] on div "Opties..." at bounding box center [143, 35] width 74 height 12
click at [125, 91] on span "Opgelost" at bounding box center [120, 91] width 20 height 7
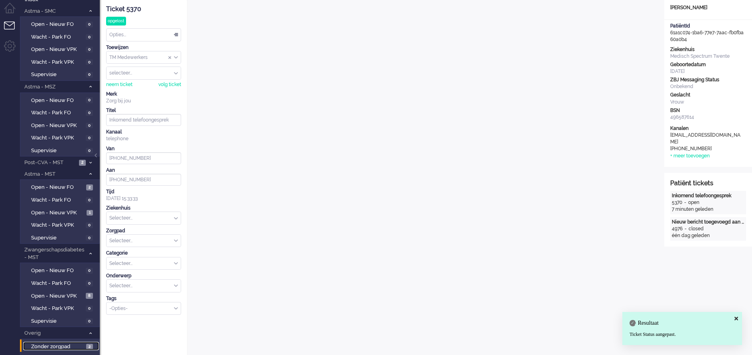
click at [43, 345] on span "Zonder zorgpad" at bounding box center [57, 347] width 53 height 8
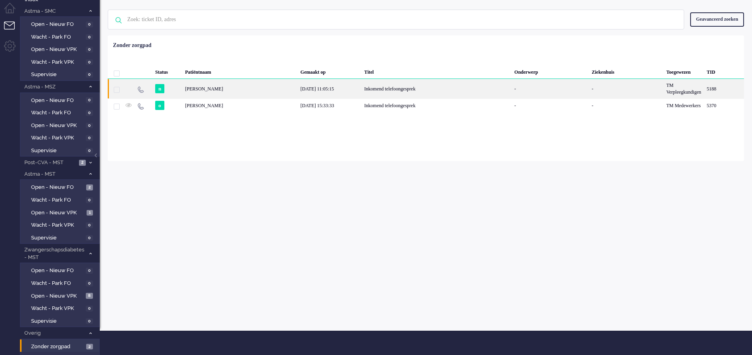
click at [403, 95] on div "Inkomend telefoongesprek" at bounding box center [436, 89] width 150 height 20
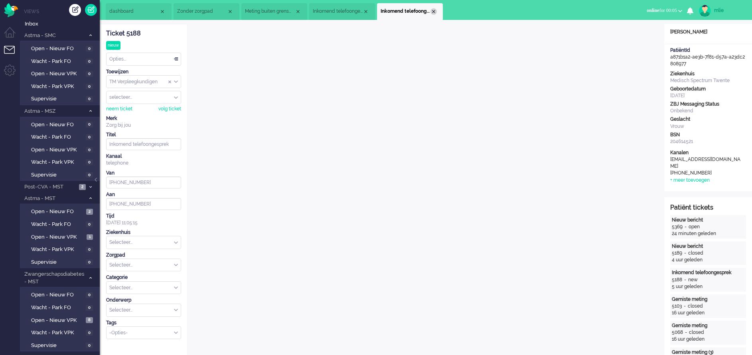
click at [435, 11] on div "Close tab" at bounding box center [433, 11] width 6 height 6
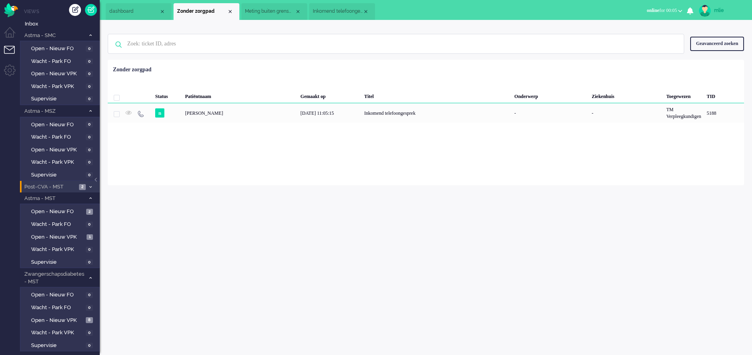
click at [85, 184] on li "Post-CVA - MST 2" at bounding box center [60, 187] width 80 height 12
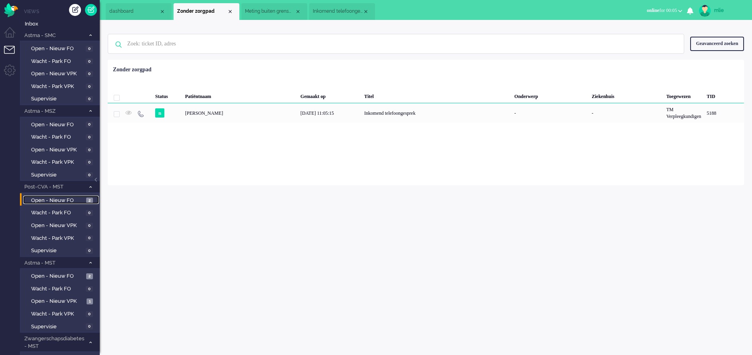
click at [67, 198] on span "Open - Nieuw FO" at bounding box center [57, 201] width 53 height 8
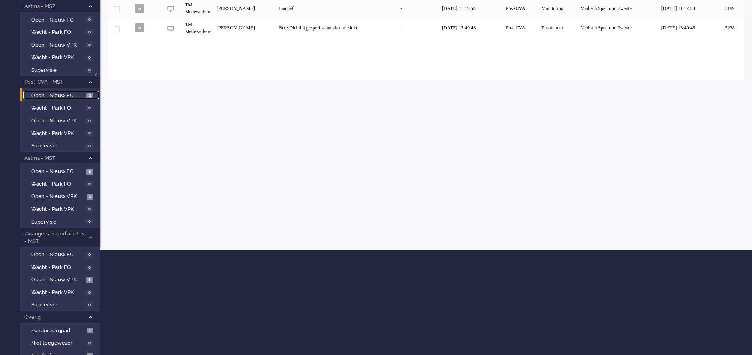
scroll to position [144, 0]
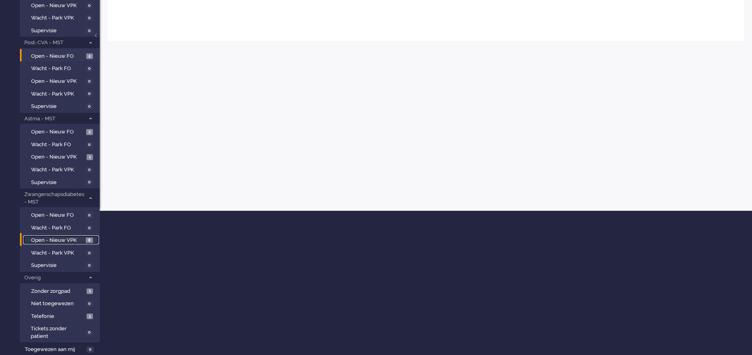
click at [67, 237] on span "Open - Nieuw VPK" at bounding box center [57, 241] width 53 height 8
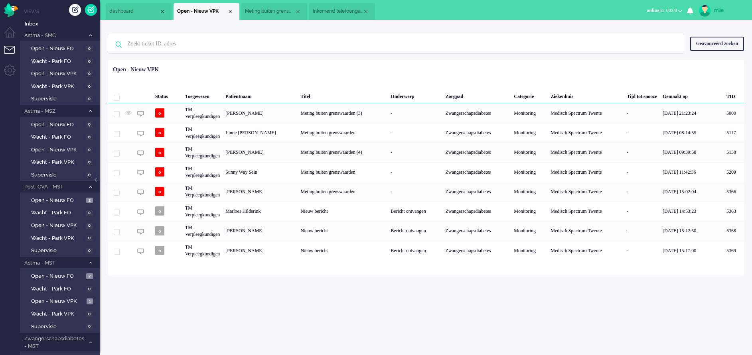
click at [605, 300] on div "mlie Thuis Ticket Csat Mijn gemiddelde cijfer Deze week - Ticket Bijdragen Per …" at bounding box center [426, 187] width 652 height 335
click at [333, 12] on span "Inkomend telefoongesprek" at bounding box center [338, 11] width 50 height 7
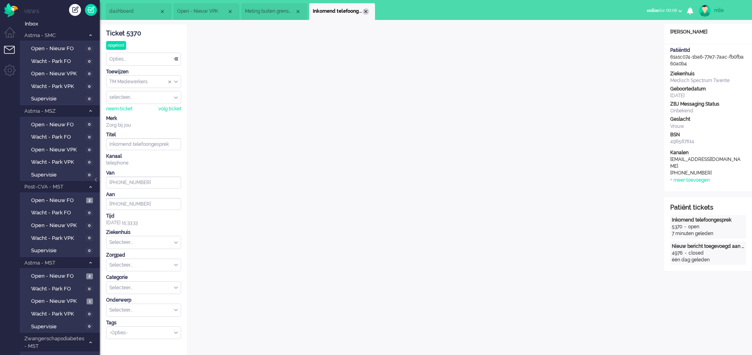
click at [368, 11] on div "Close tab" at bounding box center [366, 11] width 6 height 6
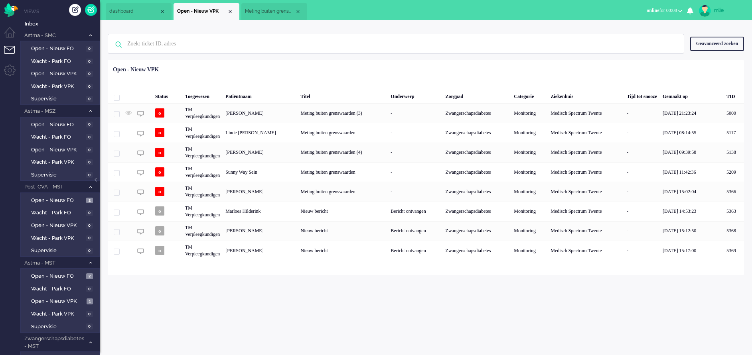
click at [268, 10] on span "Meting buiten grenswaarden (3)" at bounding box center [270, 11] width 50 height 7
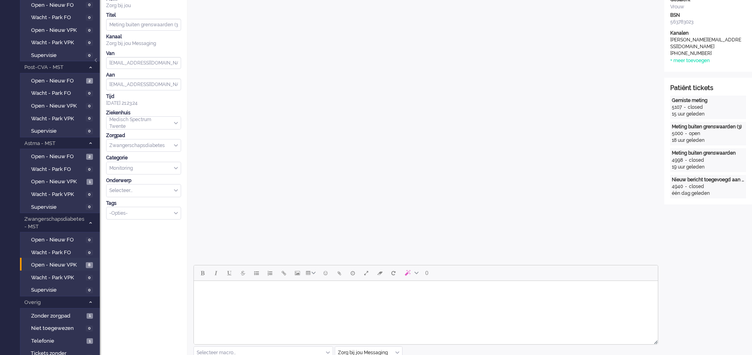
scroll to position [179, 0]
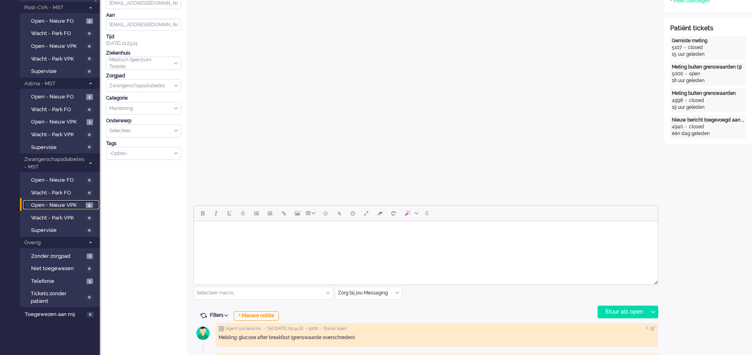
click at [47, 204] on span "Open - Nieuw VPK" at bounding box center [57, 206] width 53 height 8
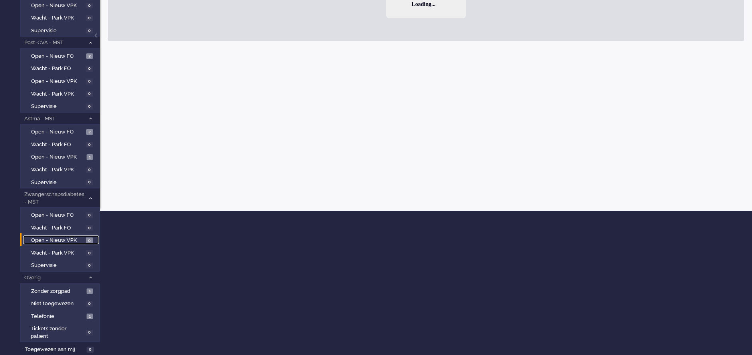
scroll to position [144, 0]
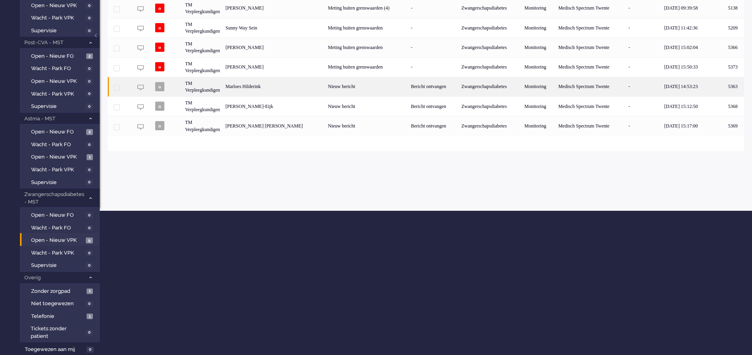
click at [429, 85] on div "Bericht ontvangen" at bounding box center [433, 87] width 50 height 20
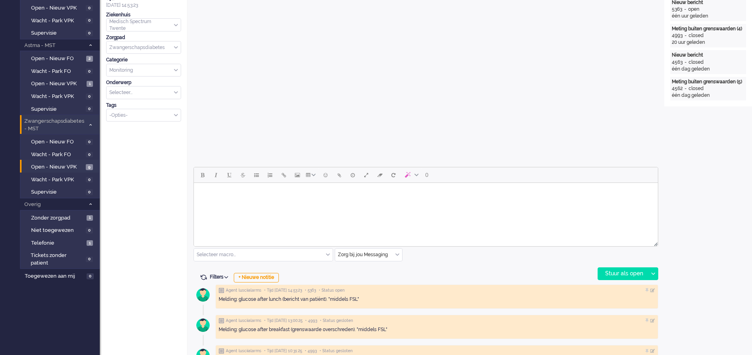
scroll to position [239, 0]
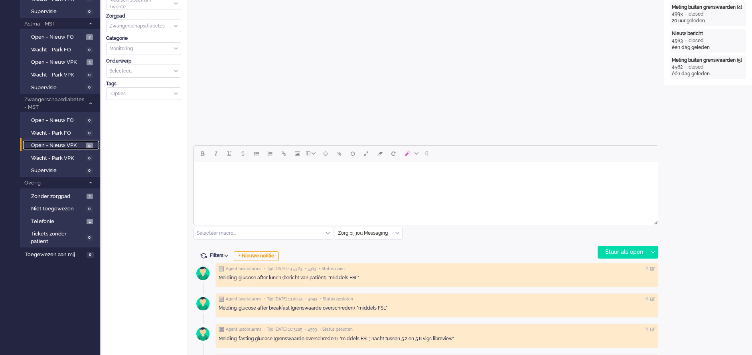
click at [52, 142] on span "Open - Nieuw VPK" at bounding box center [57, 146] width 53 height 8
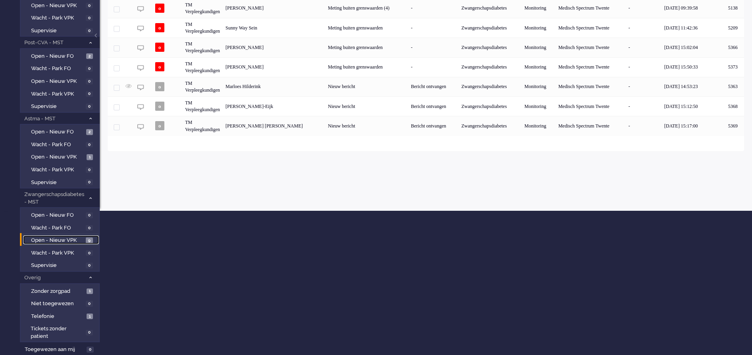
scroll to position [144, 0]
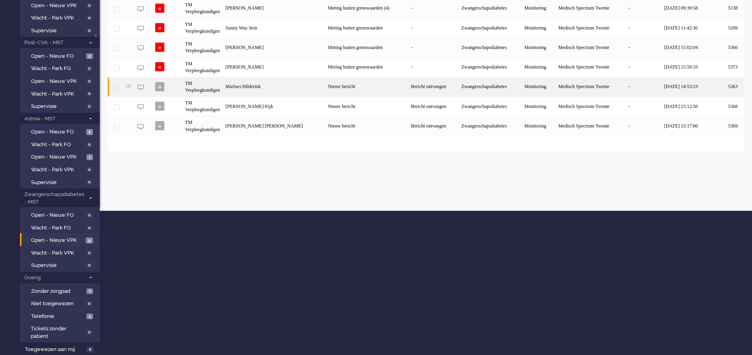
click at [415, 89] on div "Bericht ontvangen" at bounding box center [433, 87] width 50 height 20
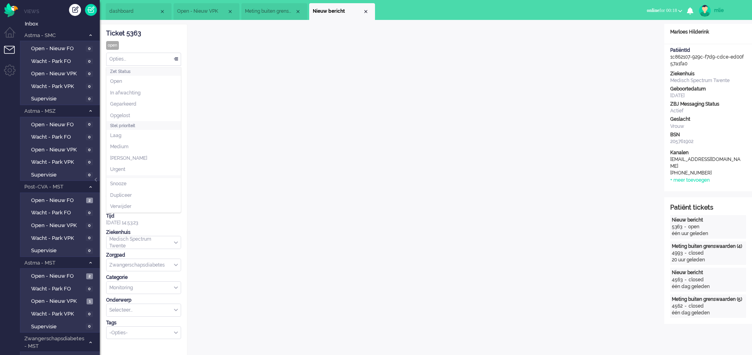
click at [174, 55] on div "Opties..." at bounding box center [143, 59] width 74 height 12
click at [131, 116] on li "Opgelost" at bounding box center [143, 116] width 74 height 12
click at [365, 11] on div "Close tab" at bounding box center [366, 11] width 6 height 6
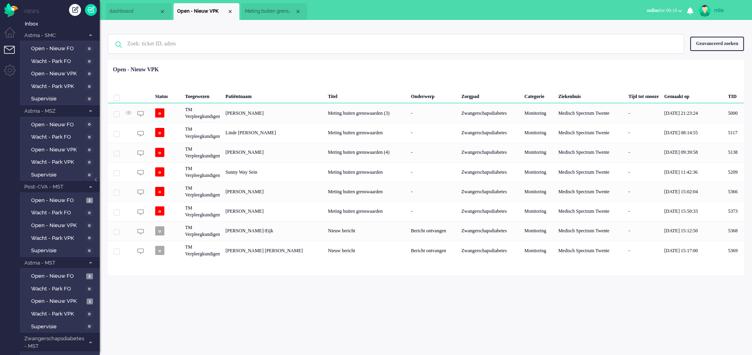
click at [271, 11] on span "Meting buiten grenswaarden (3)" at bounding box center [270, 11] width 50 height 7
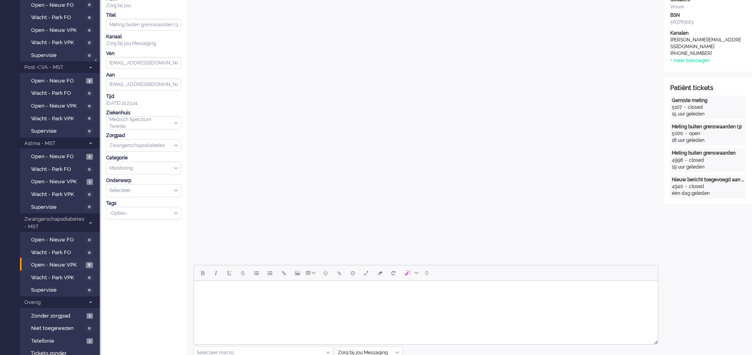
scroll to position [179, 0]
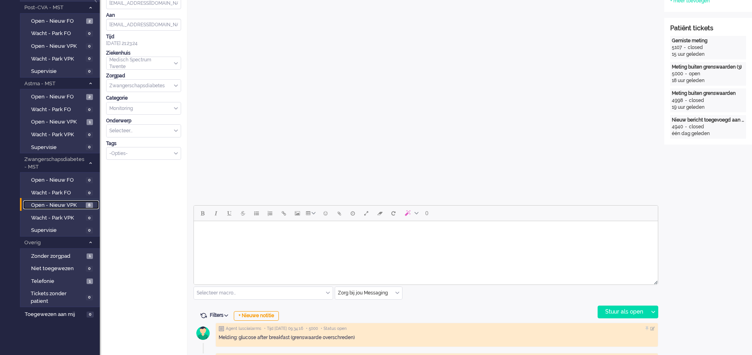
click at [47, 203] on span "Open - Nieuw VPK" at bounding box center [57, 206] width 53 height 8
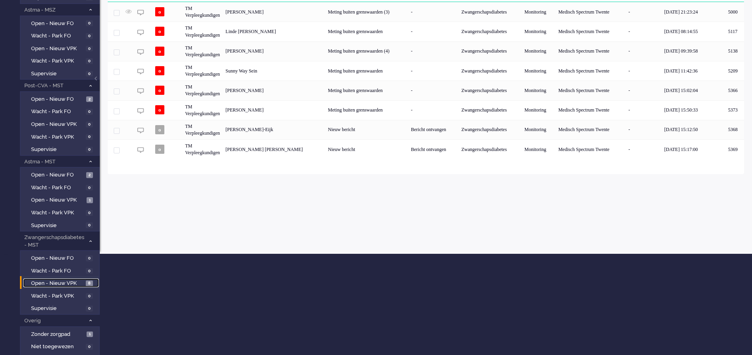
scroll to position [85, 0]
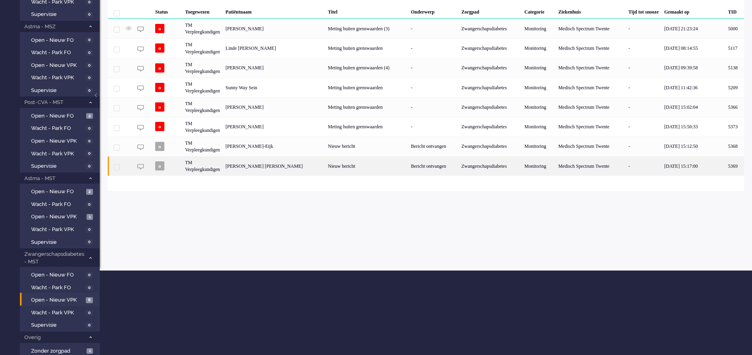
click at [433, 166] on div "Bericht ontvangen" at bounding box center [433, 166] width 50 height 20
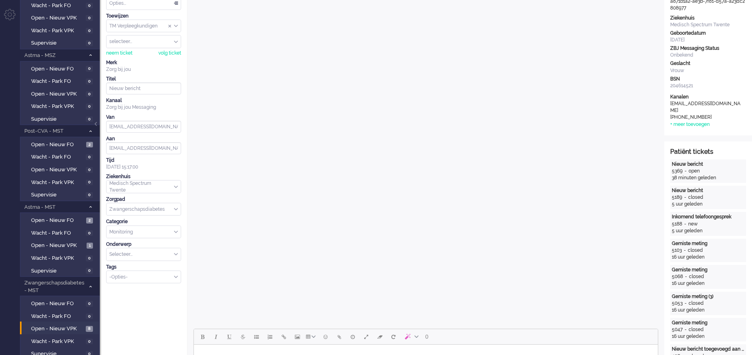
scroll to position [28, 0]
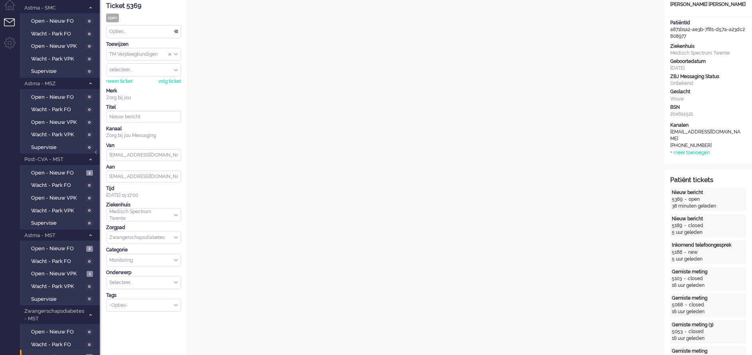
click at [177, 33] on div "Opties..." at bounding box center [143, 32] width 74 height 12
click at [130, 90] on span "Opgelost" at bounding box center [120, 88] width 20 height 7
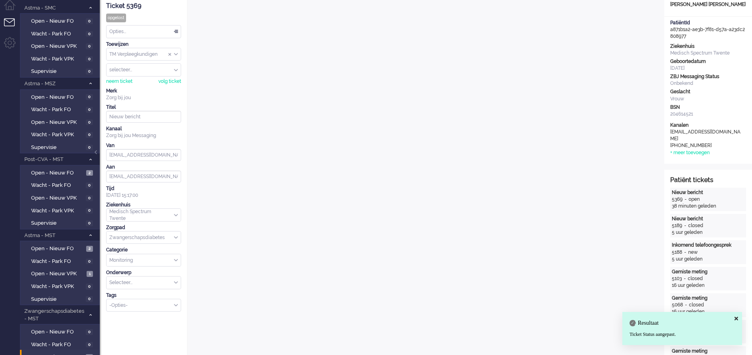
scroll to position [0, 0]
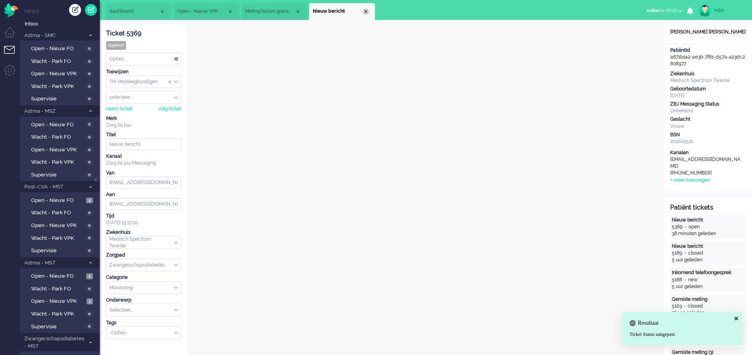
click at [368, 10] on div "Close tab" at bounding box center [366, 11] width 6 height 6
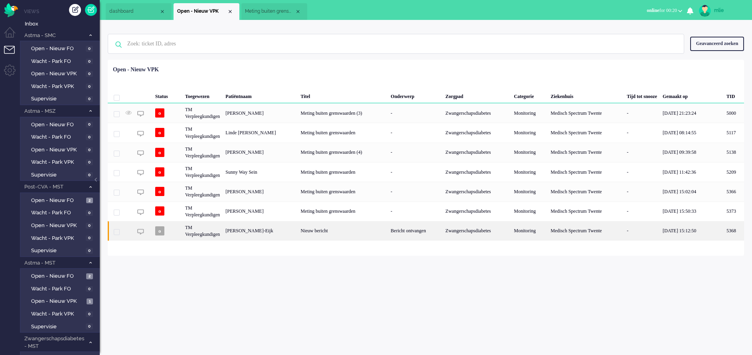
click at [512, 227] on div "Monitoring" at bounding box center [529, 231] width 37 height 20
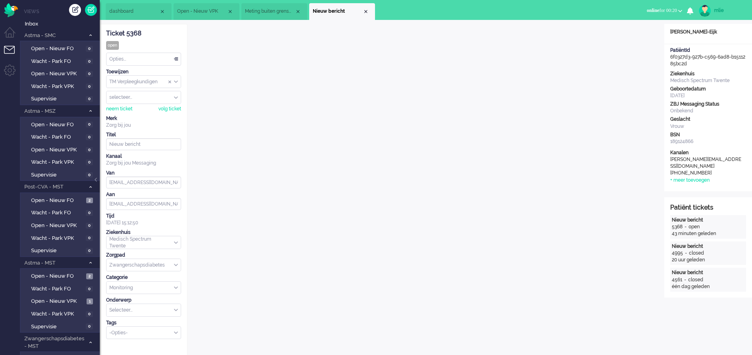
click at [177, 56] on div "Opties..." at bounding box center [143, 59] width 74 height 12
click at [123, 117] on span "Opgelost" at bounding box center [120, 115] width 20 height 7
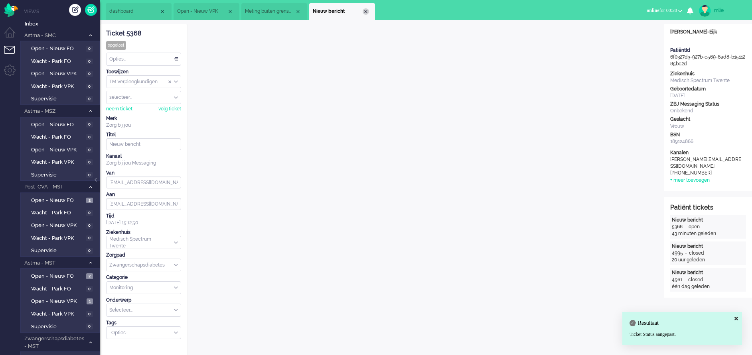
click at [365, 10] on div "Close tab" at bounding box center [366, 11] width 6 height 6
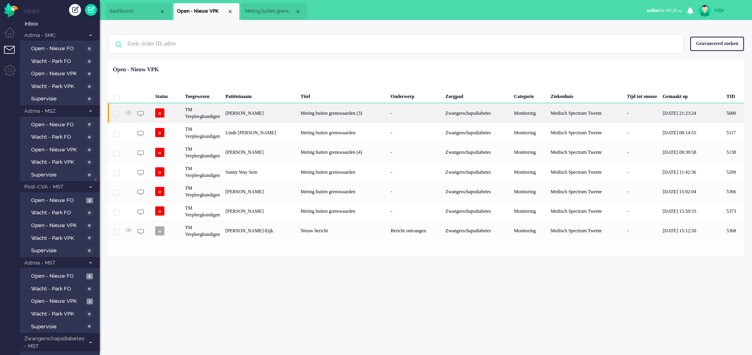
click at [404, 111] on div "-" at bounding box center [415, 113] width 55 height 20
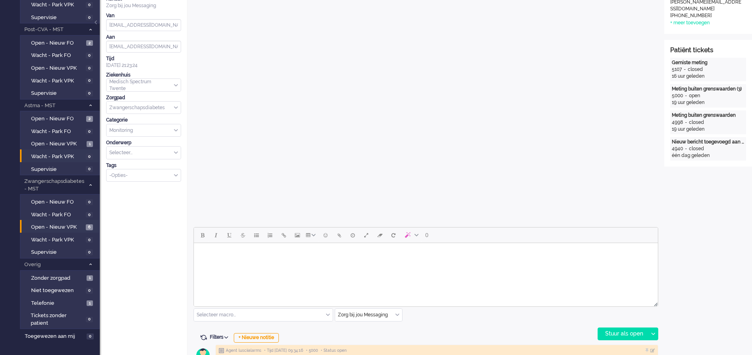
scroll to position [120, 0]
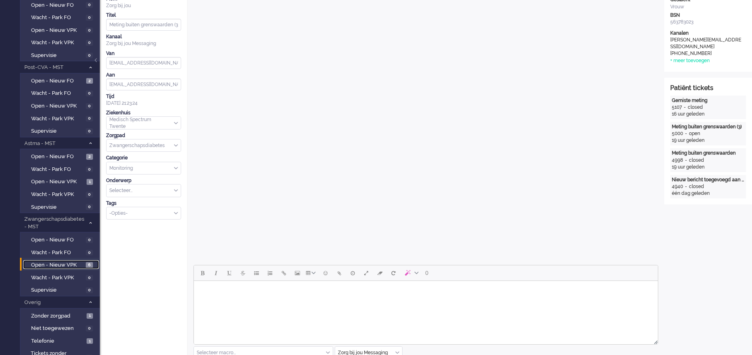
click at [47, 262] on span "Open - Nieuw VPK" at bounding box center [57, 266] width 53 height 8
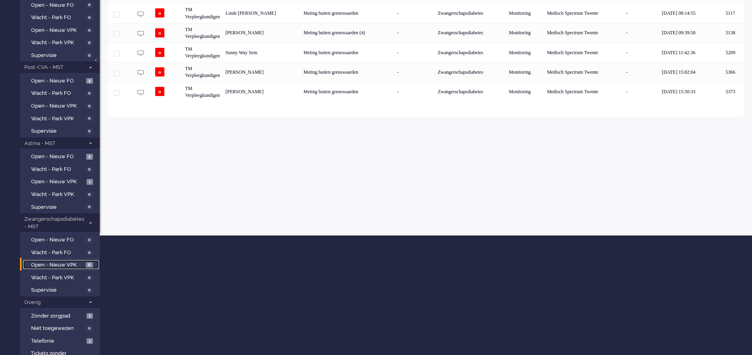
scroll to position [60, 0]
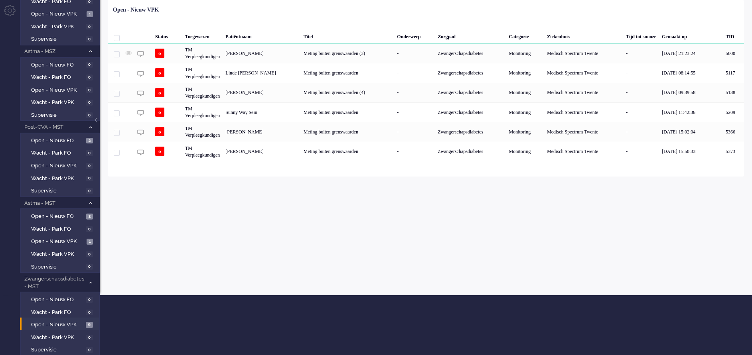
click at [594, 230] on div "mlie Thuis Ticket Csat Mijn gemiddelde cijfer Deze week - Ticket Bijdragen Per …" at bounding box center [426, 127] width 652 height 335
click at [637, 237] on div "mlie Thuis Ticket Csat Mijn gemiddelde cijfer Deze week - Ticket Bijdragen Per …" at bounding box center [426, 127] width 652 height 335
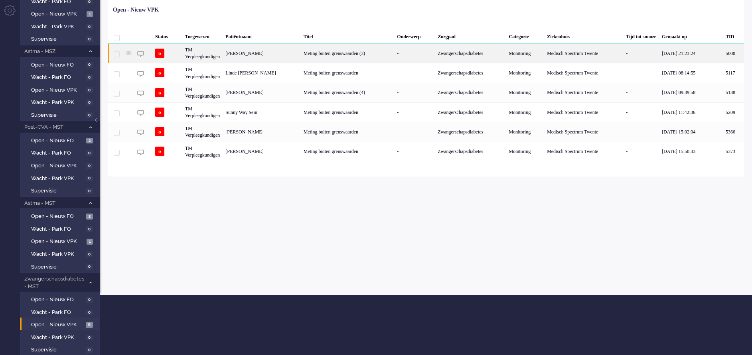
click at [469, 53] on div "Zwangerschapsdiabetes" at bounding box center [470, 53] width 71 height 20
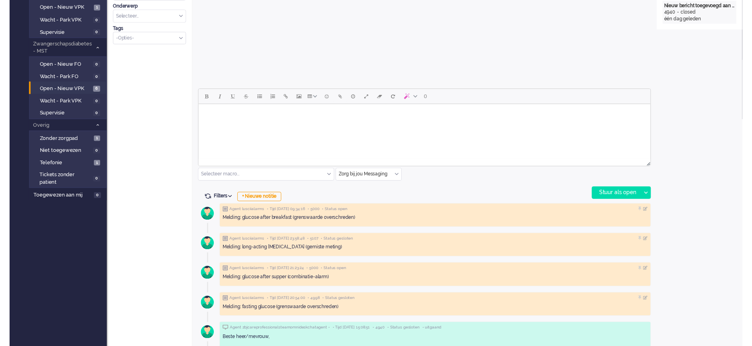
scroll to position [299, 0]
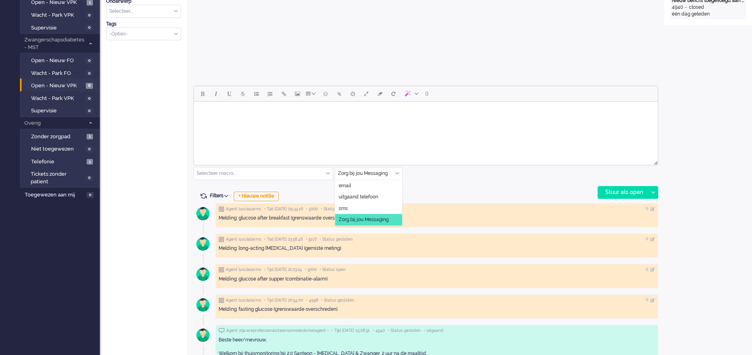
click at [397, 172] on div "Zorg bij jou Messaging" at bounding box center [368, 174] width 67 height 12
click at [369, 196] on span "uitgaand telefoon" at bounding box center [358, 197] width 39 height 7
click at [626, 196] on div "Stuur als open" at bounding box center [623, 193] width 50 height 12
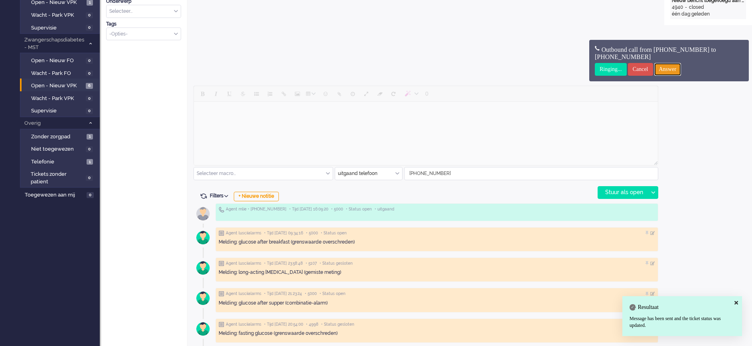
click at [681, 69] on input "Answer" at bounding box center [667, 69] width 27 height 13
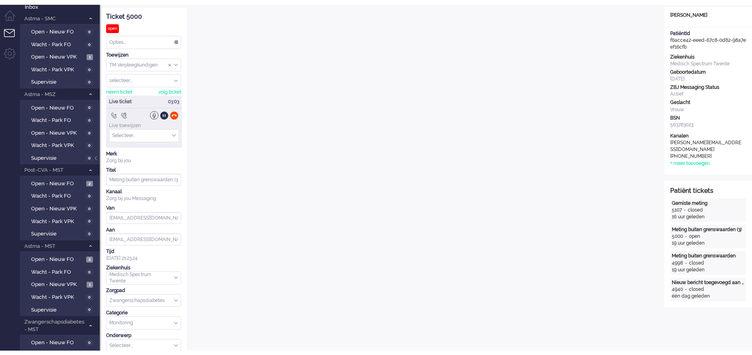
scroll to position [0, 0]
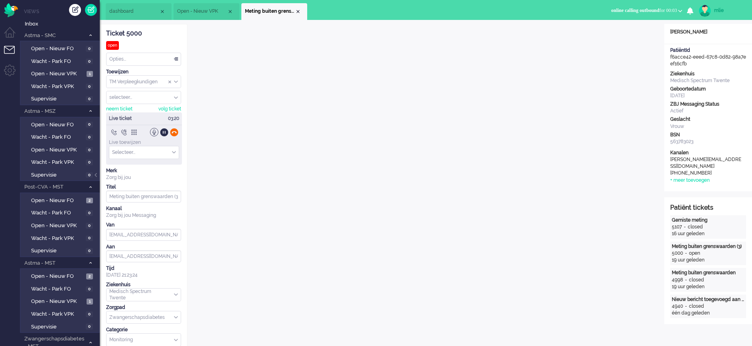
click at [175, 131] on div at bounding box center [174, 132] width 8 height 8
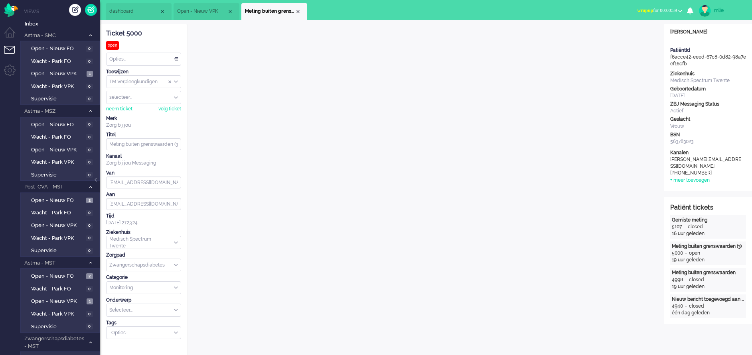
click at [637, 8] on span "wrapup" at bounding box center [645, 11] width 16 height 6
click at [628, 35] on label "Online" at bounding box center [648, 35] width 63 height 7
click at [659, 9] on span "online for 00:00" at bounding box center [662, 11] width 30 height 6
click at [631, 28] on label "Away" at bounding box center [648, 27] width 63 height 7
click at [176, 57] on div "Opties..." at bounding box center [143, 59] width 74 height 12
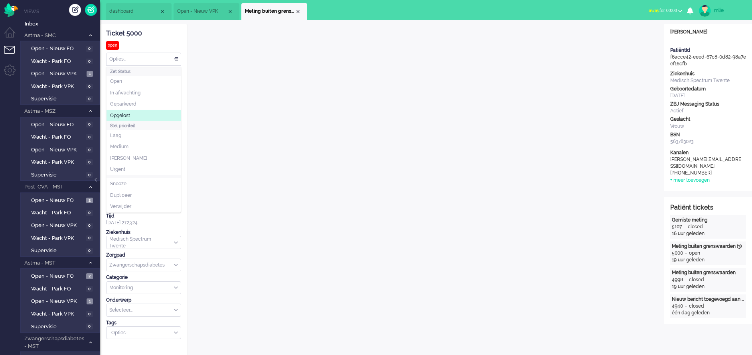
click at [133, 112] on li "Opgelost" at bounding box center [143, 116] width 74 height 12
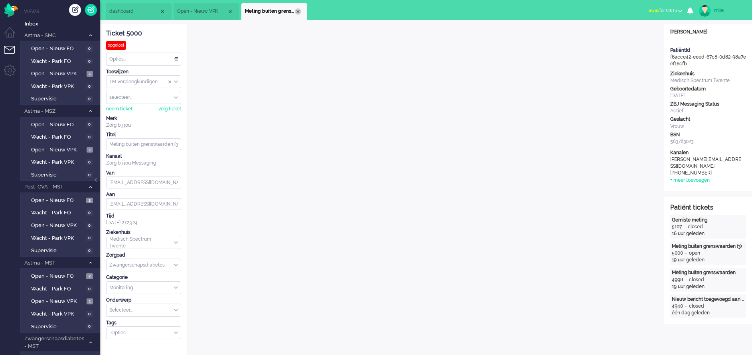
click at [300, 14] on div "Close tab" at bounding box center [298, 11] width 6 height 6
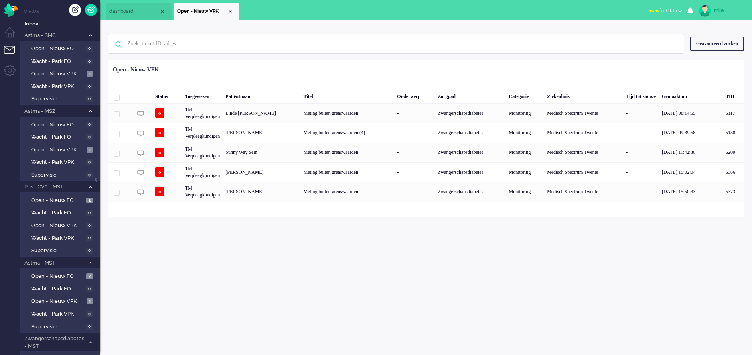
click at [722, 8] on div "mlie" at bounding box center [729, 10] width 30 height 8
click at [697, 64] on link "Uitloggen" at bounding box center [719, 64] width 55 height 8
